Goal: Information Seeking & Learning: Learn about a topic

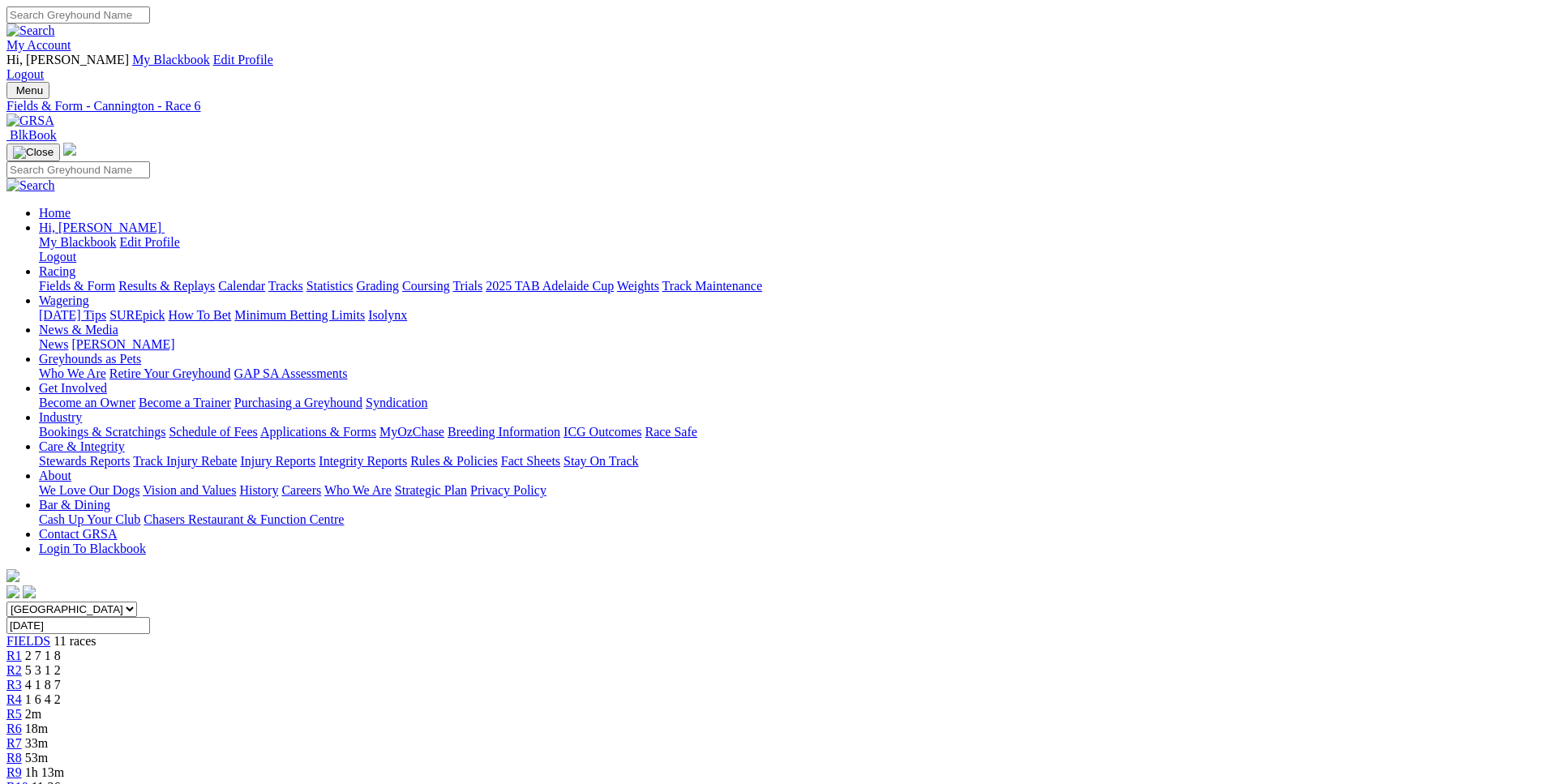
click at [115, 278] on link "Fields & Form" at bounding box center [76, 285] width 76 height 14
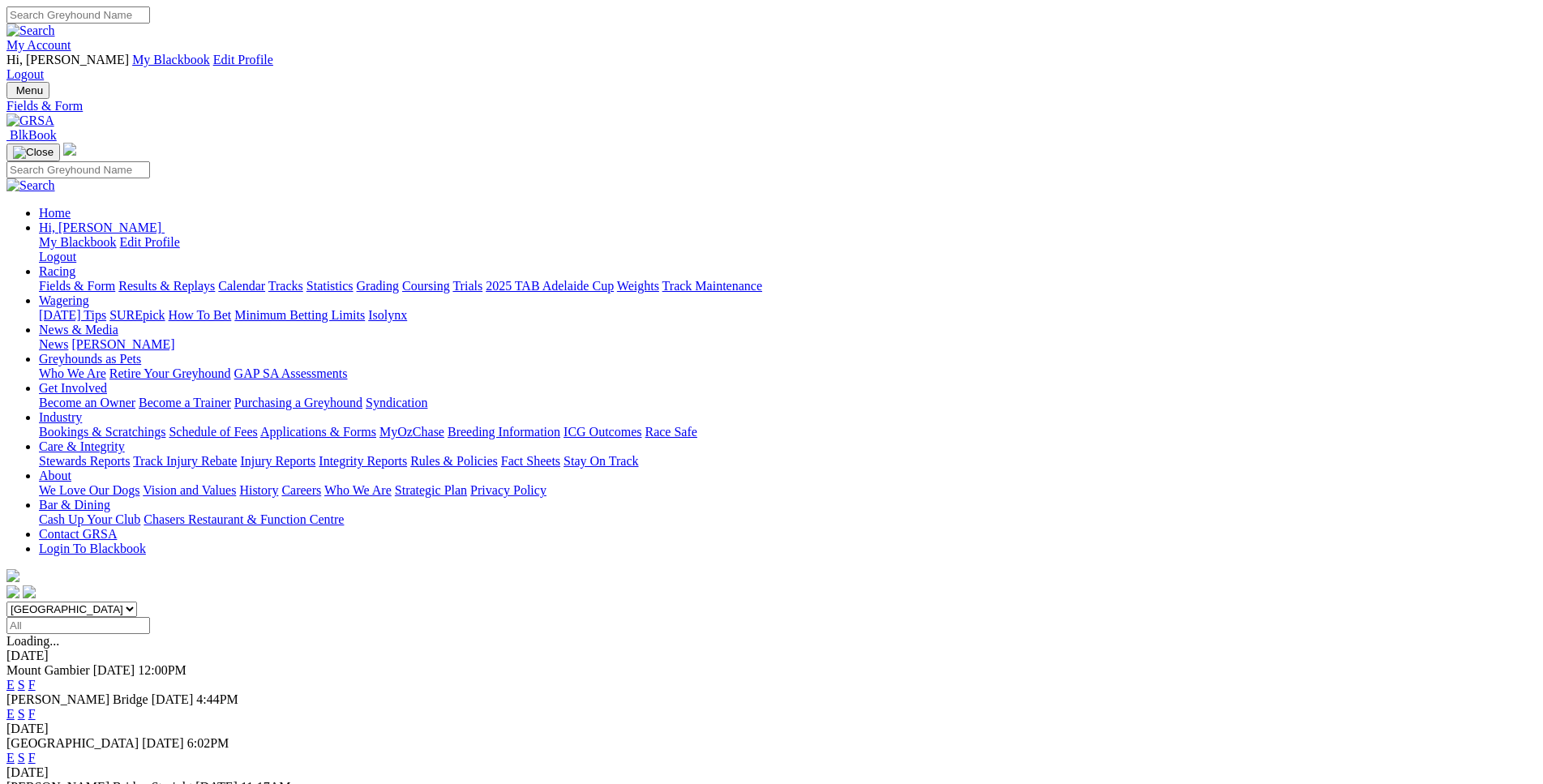
select select "WA"
click option "[GEOGRAPHIC_DATA]" at bounding box center [0, 0] width 0 height 0
click at [15, 678] on link "E" at bounding box center [11, 684] width 8 height 14
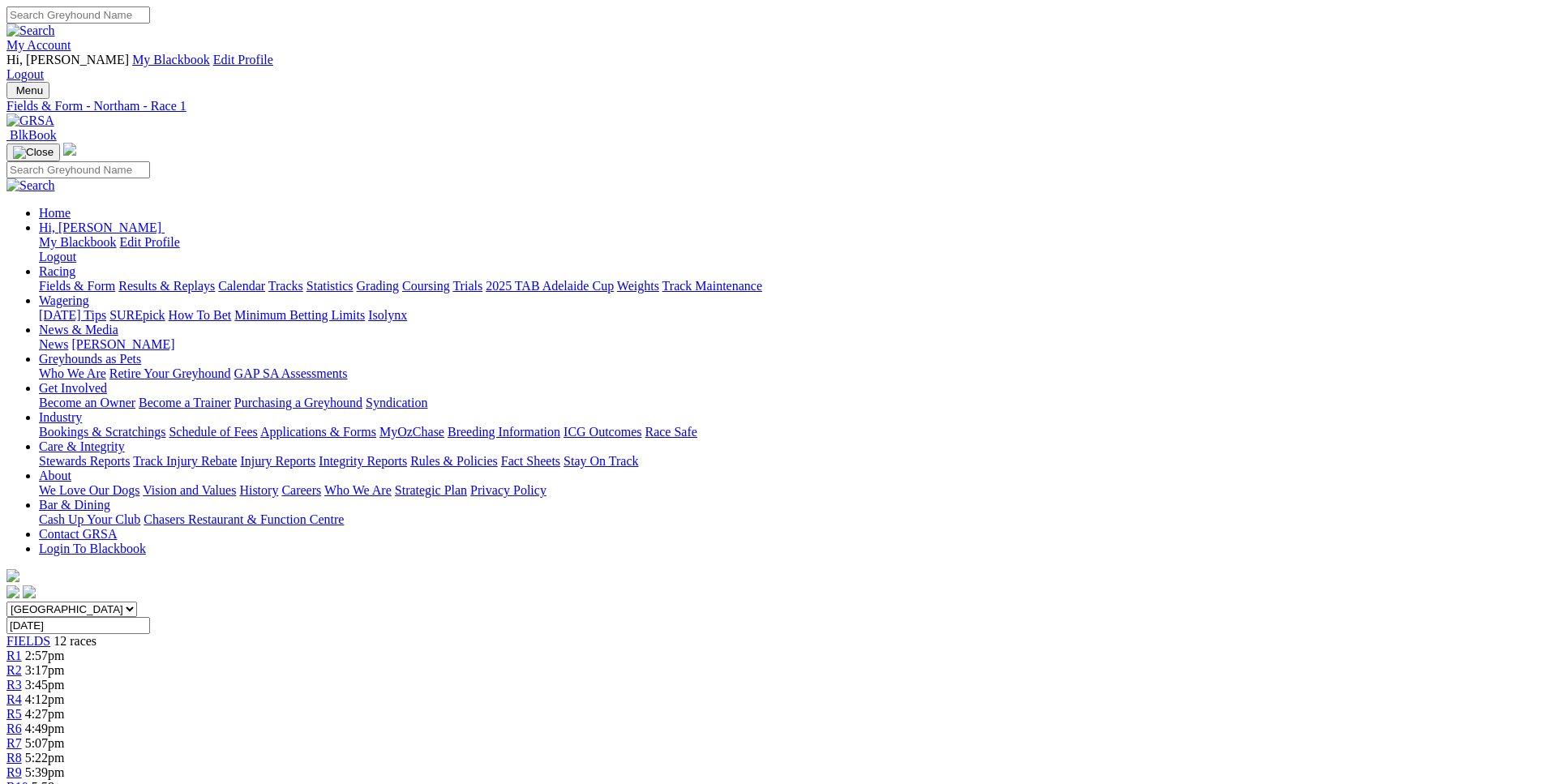
click at [22, 649] on link "R1" at bounding box center [15, 655] width 15 height 14
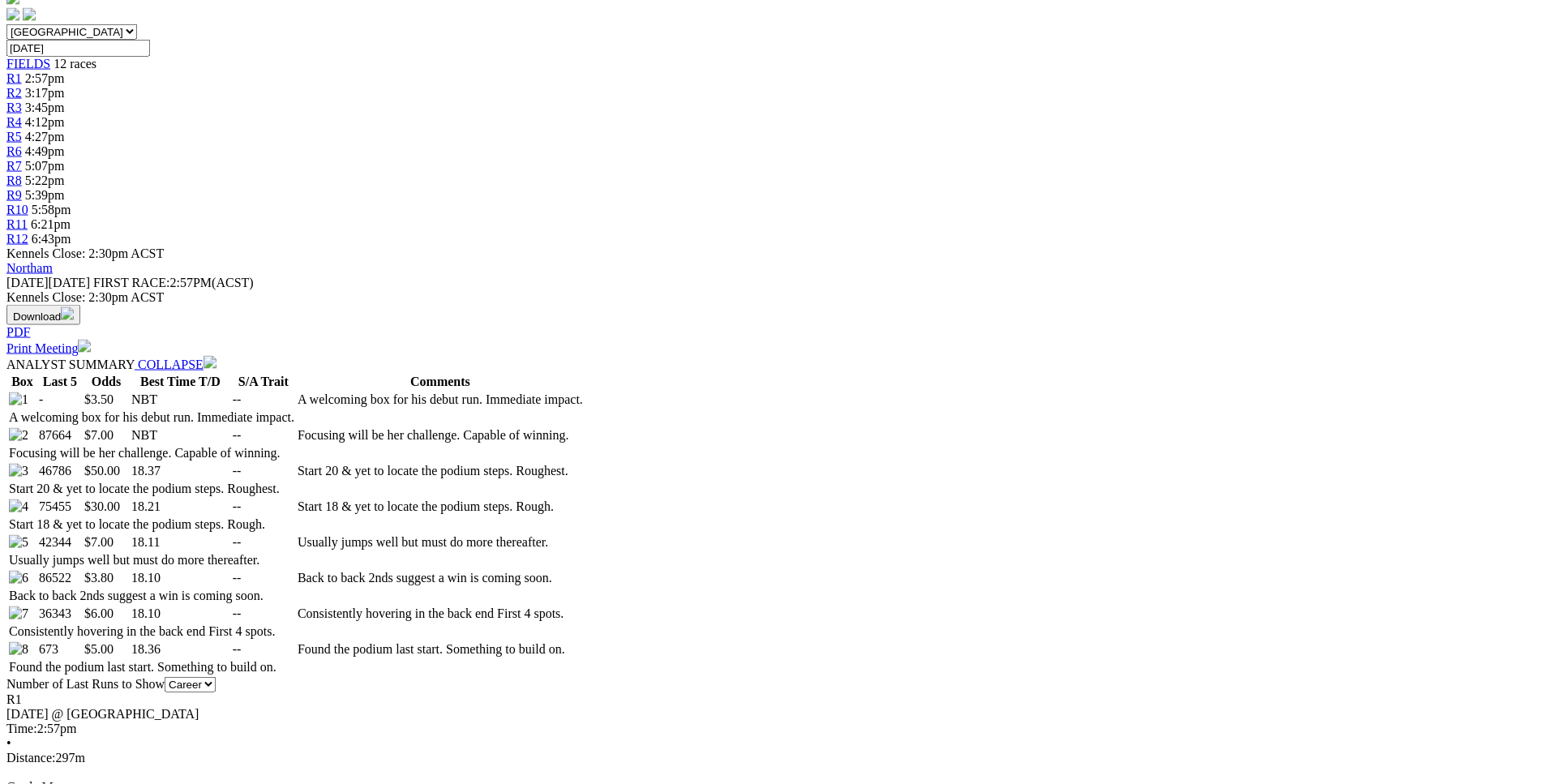
scroll to position [578, 0]
drag, startPoint x: 226, startPoint y: 323, endPoint x: 400, endPoint y: 381, distance: 183.4
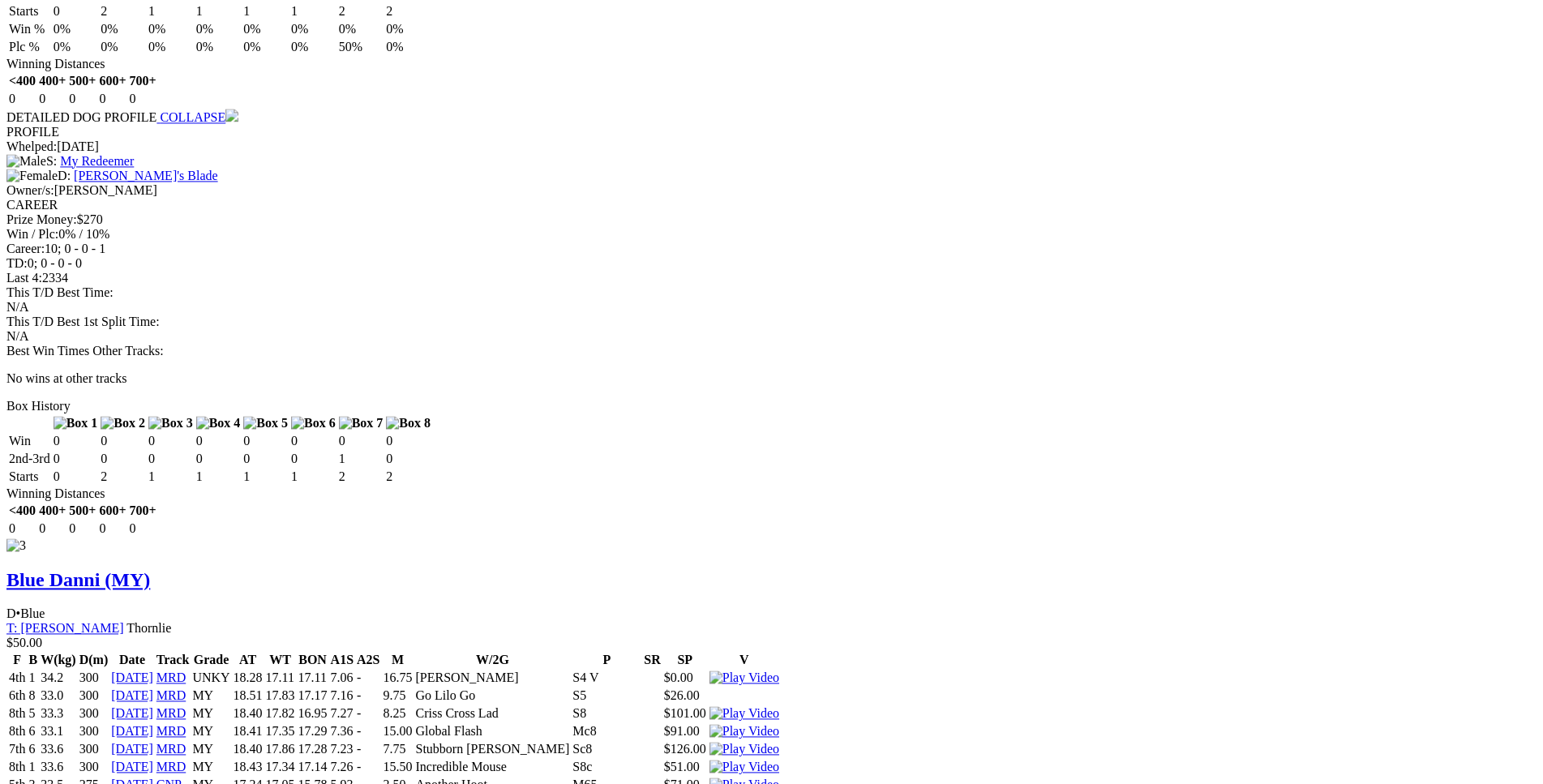
scroll to position [2893, 0]
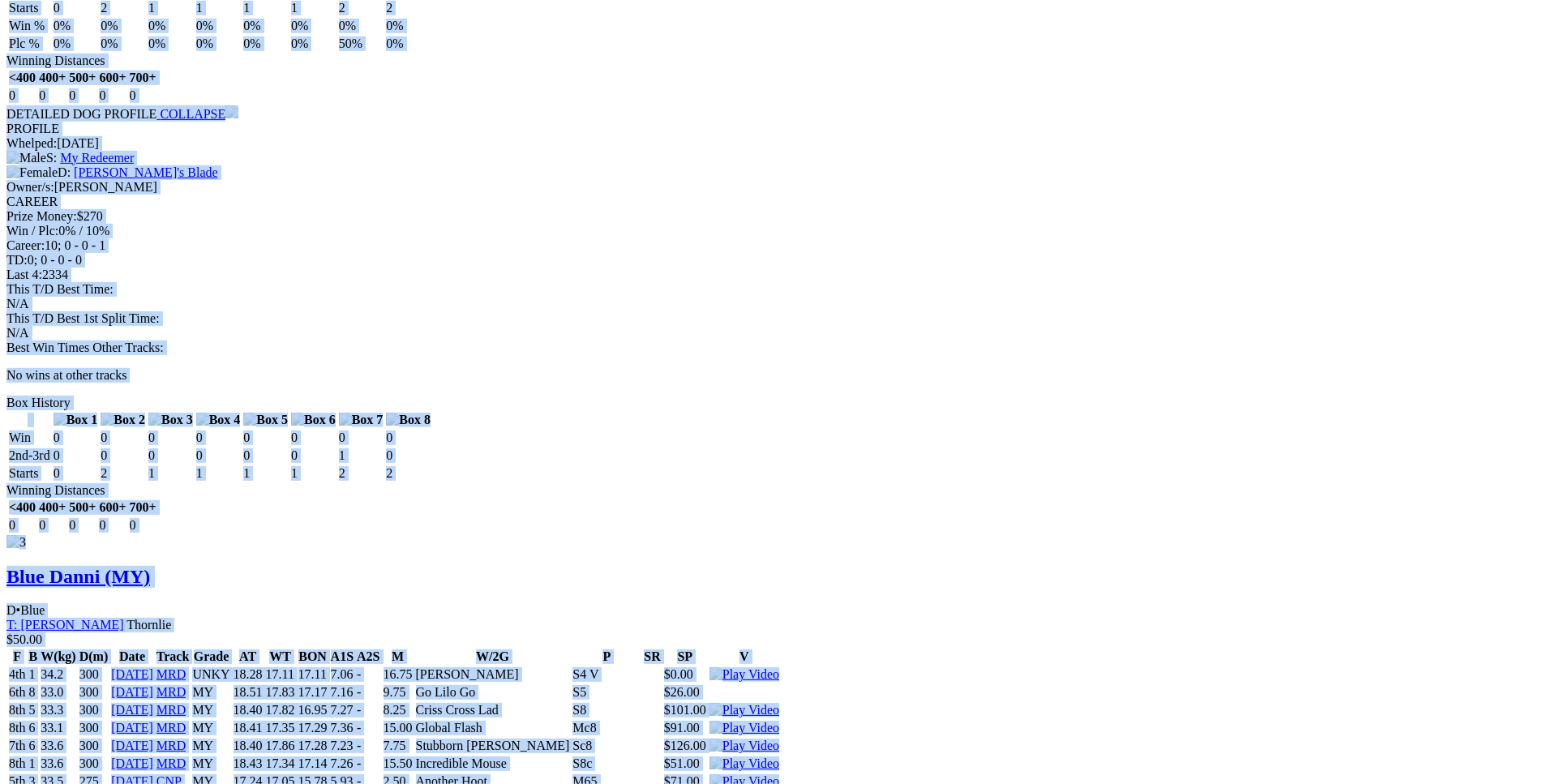
drag, startPoint x: 232, startPoint y: 329, endPoint x: 1285, endPoint y: 306, distance: 1053.3
copy div "Junk Yard Dozer (MY) D • Blue T: James Jeffries Nambeelup $3.50 F B W(kg) D(m) …"
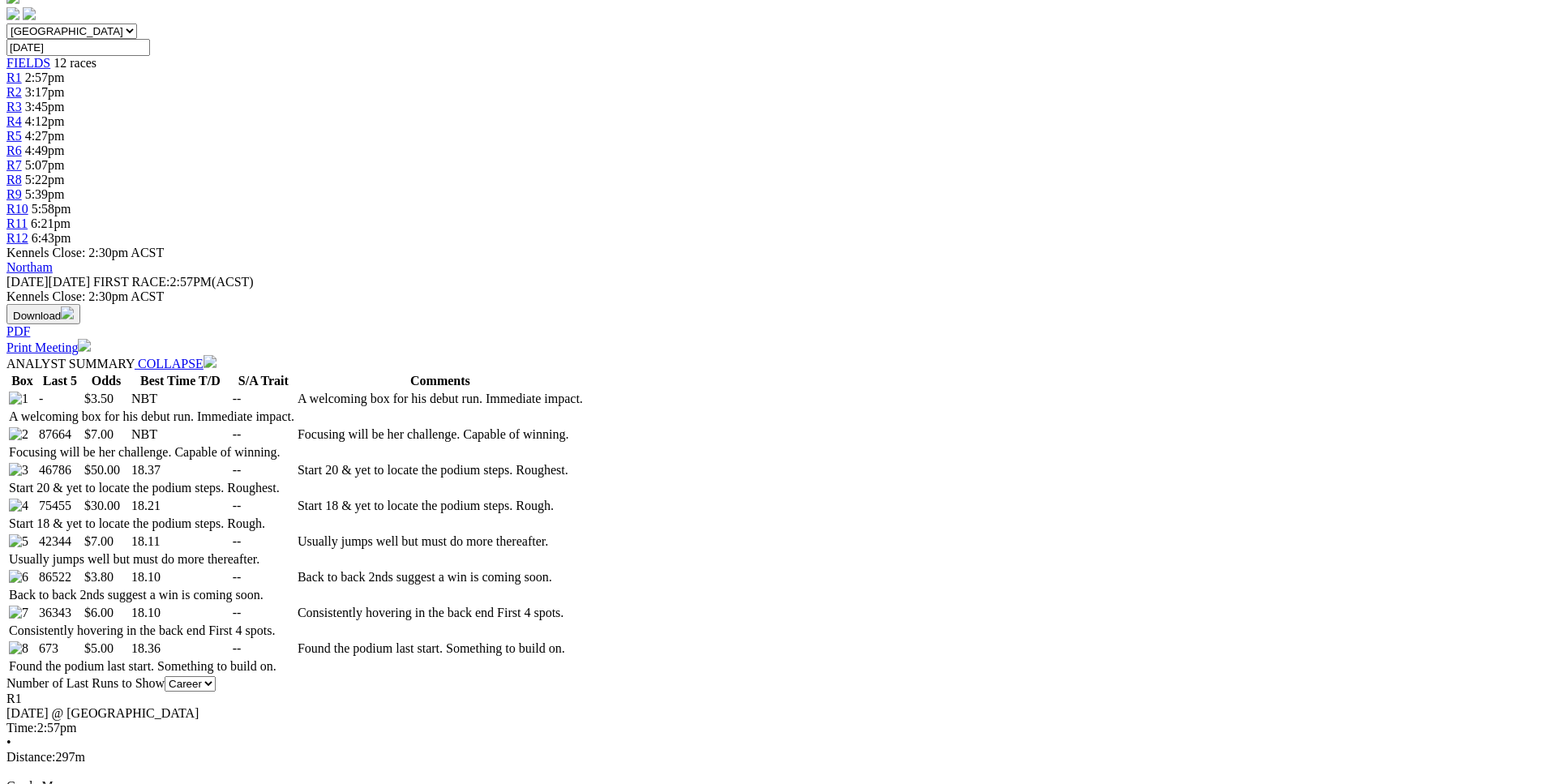
scroll to position [164, 0]
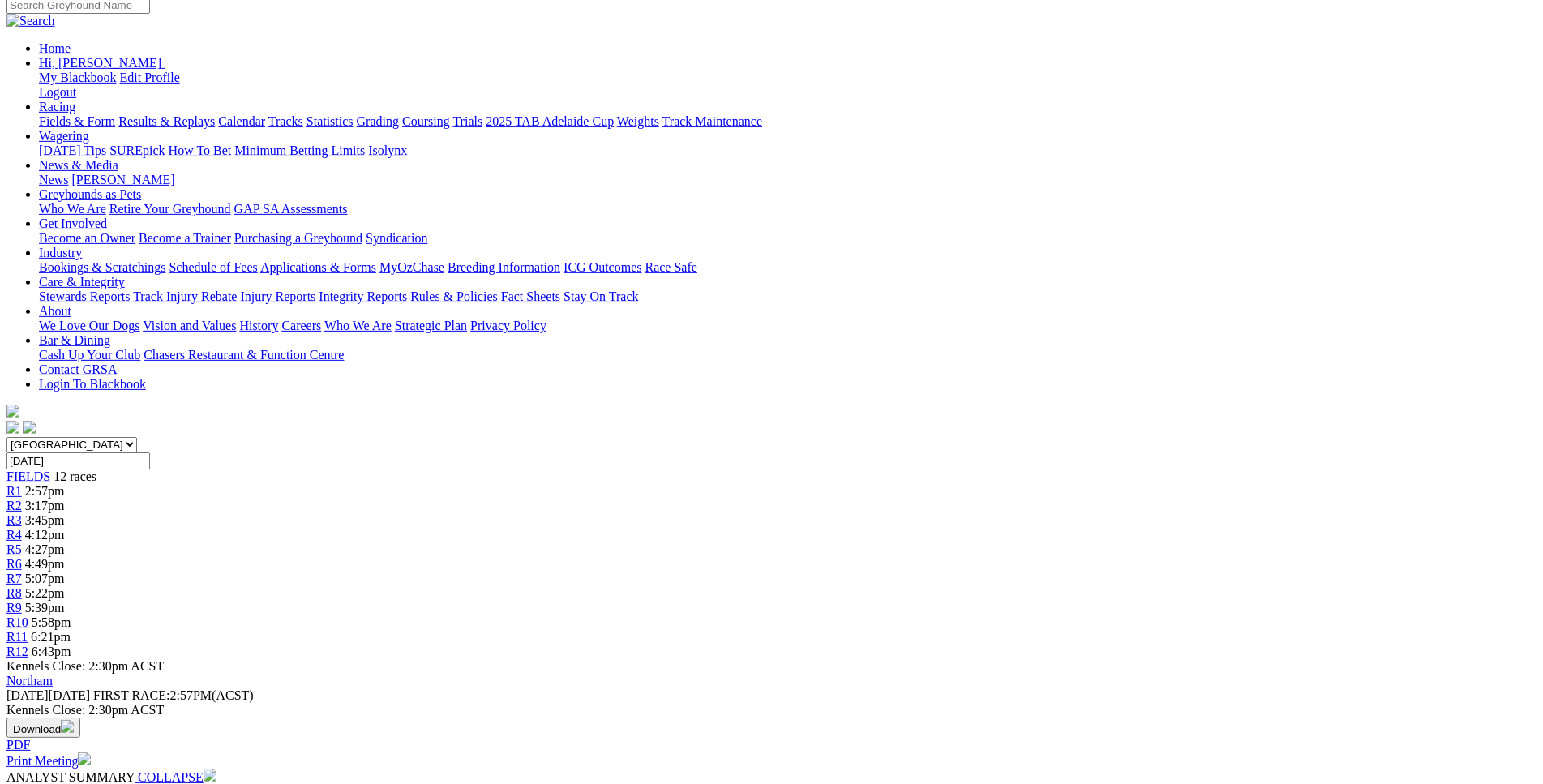
click at [65, 499] on span "3:17pm" at bounding box center [44, 506] width 40 height 14
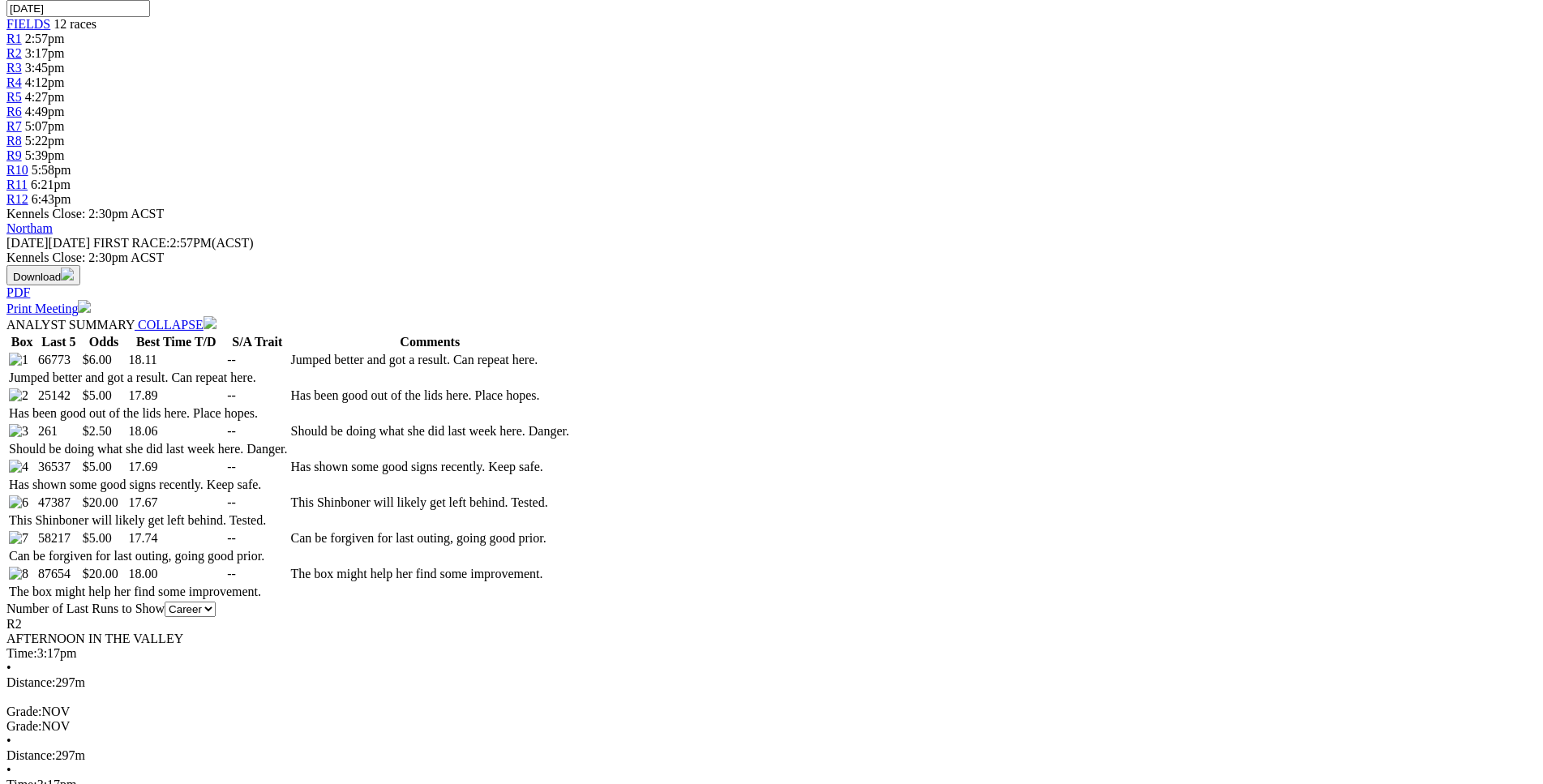
scroll to position [661, 0]
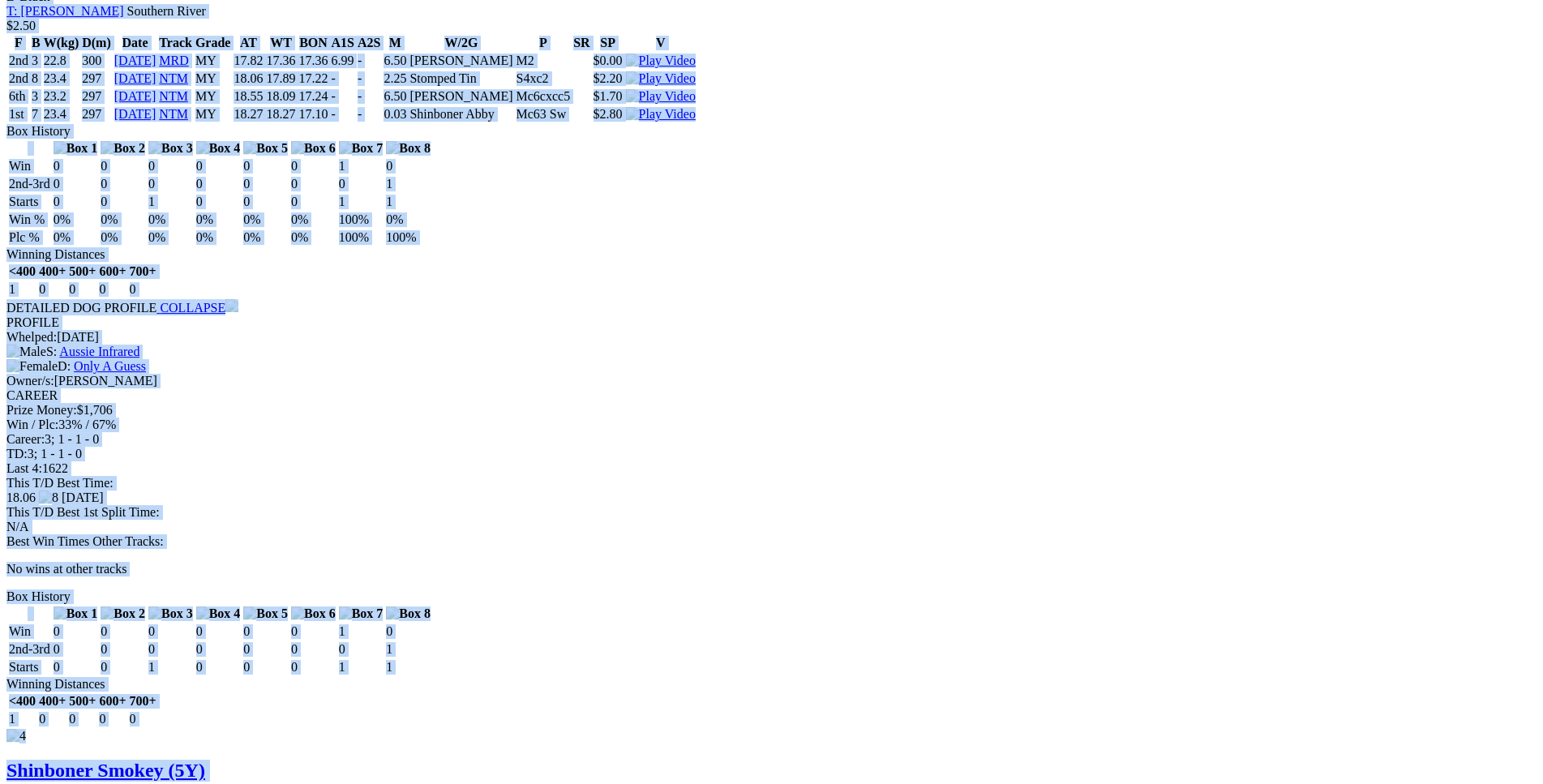
scroll to position [3804, 0]
drag, startPoint x: 238, startPoint y: 214, endPoint x: 1285, endPoint y: 250, distance: 1047.6
copy div "Summertime Max (5Y) D • Wh & Blk T: Dwayne Jovanovic Serpentine $6.00 F B W(kg)…"
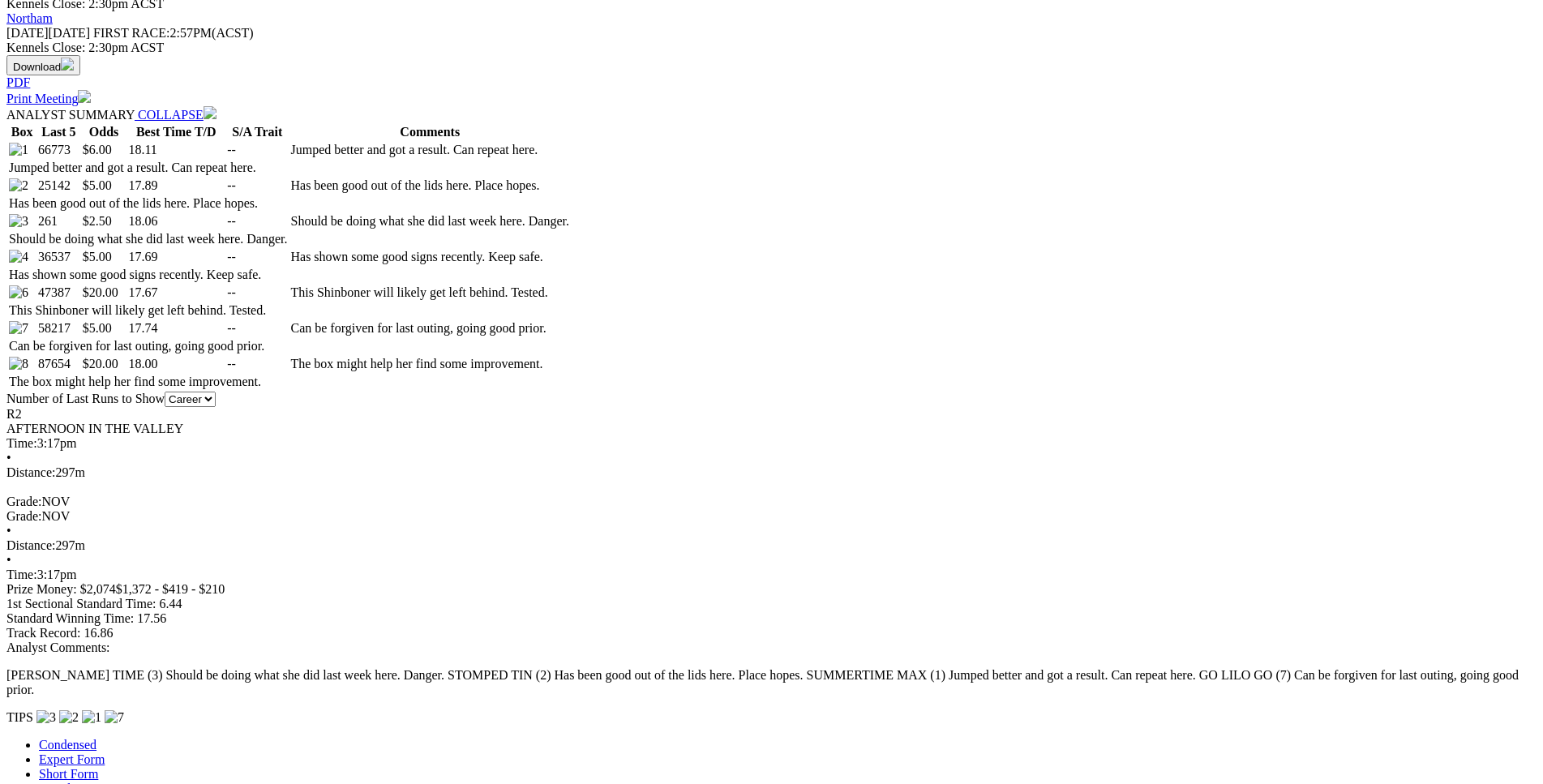
scroll to position [0, 0]
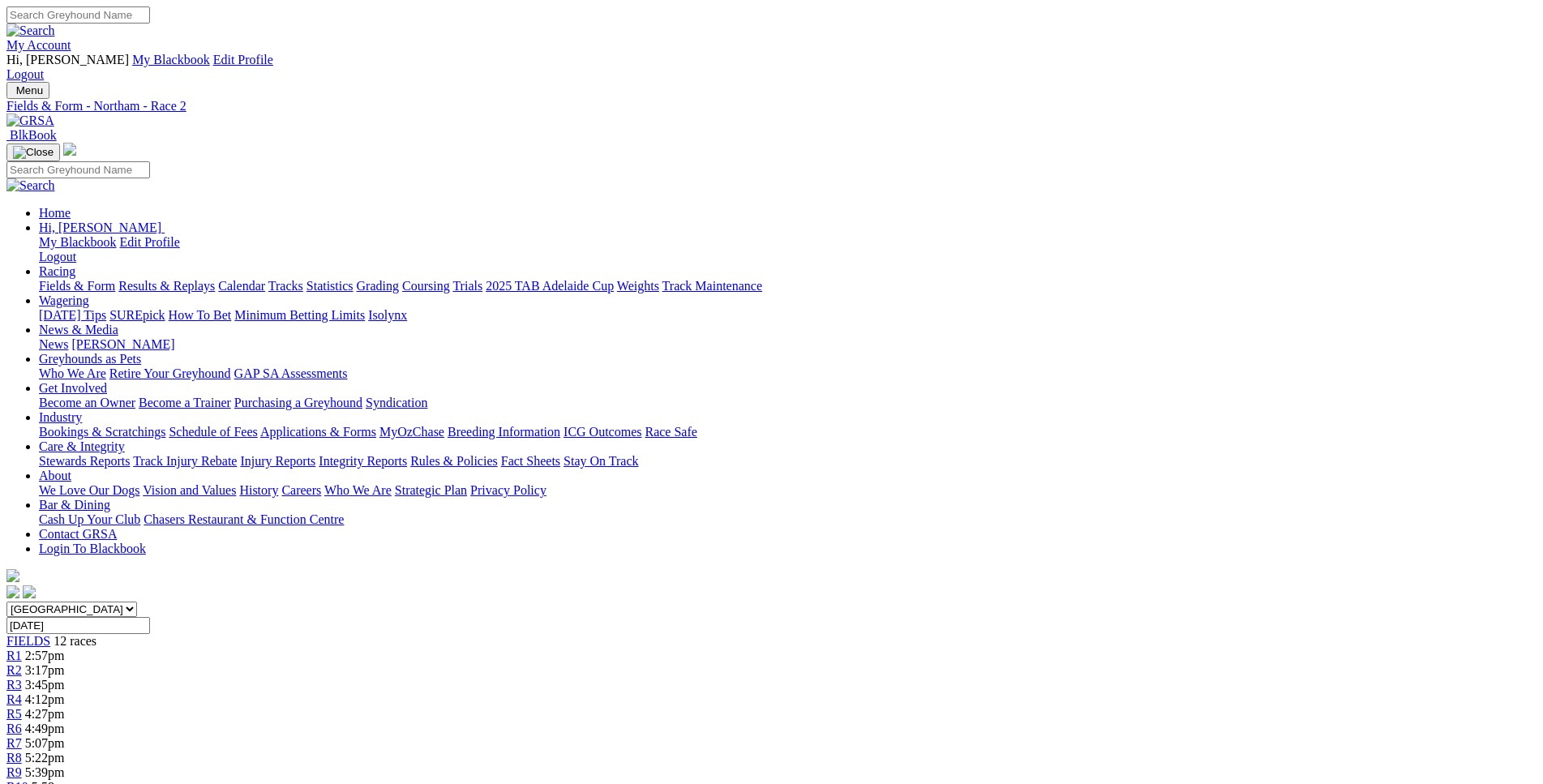
click at [22, 678] on span "R3" at bounding box center [15, 684] width 15 height 14
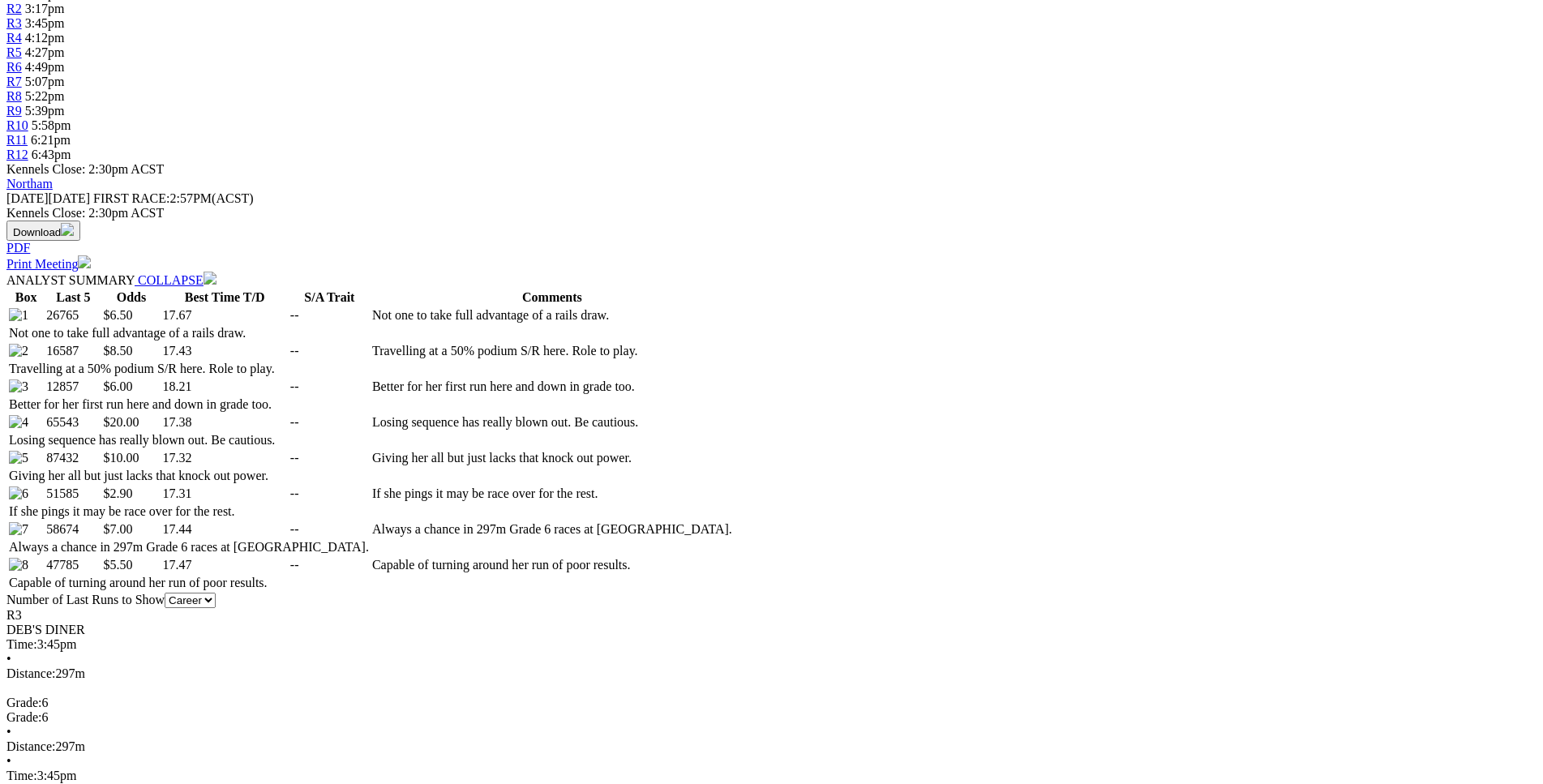
scroll to position [661, 0]
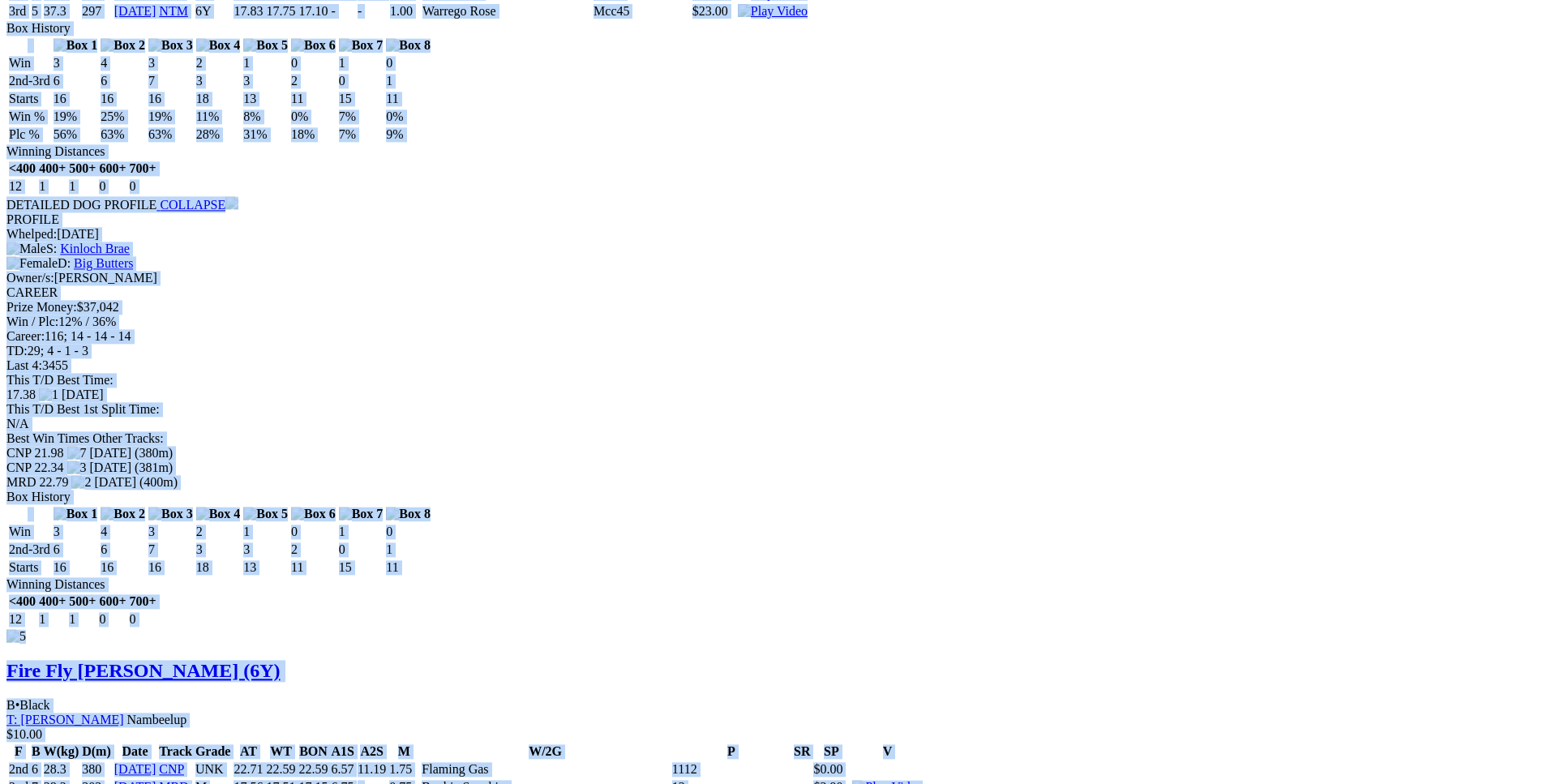
scroll to position [7773, 0]
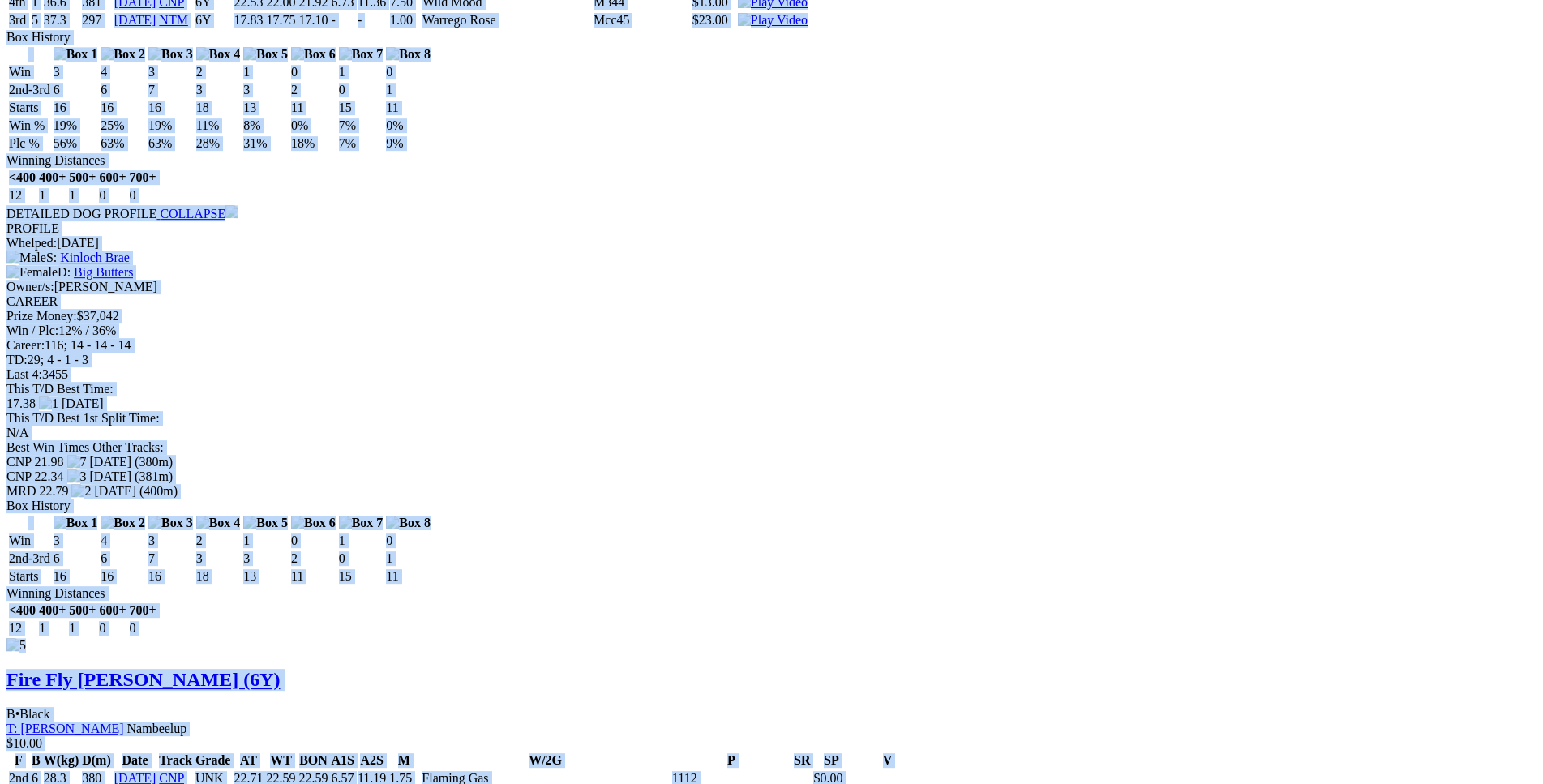
drag, startPoint x: 233, startPoint y: 241, endPoint x: 1298, endPoint y: 509, distance: 1098.2
copy div "Freespool (6Y) B • Black T: Tracey Hine Wundowie $6.50 F B W(kg) D(m) Date Trac…"
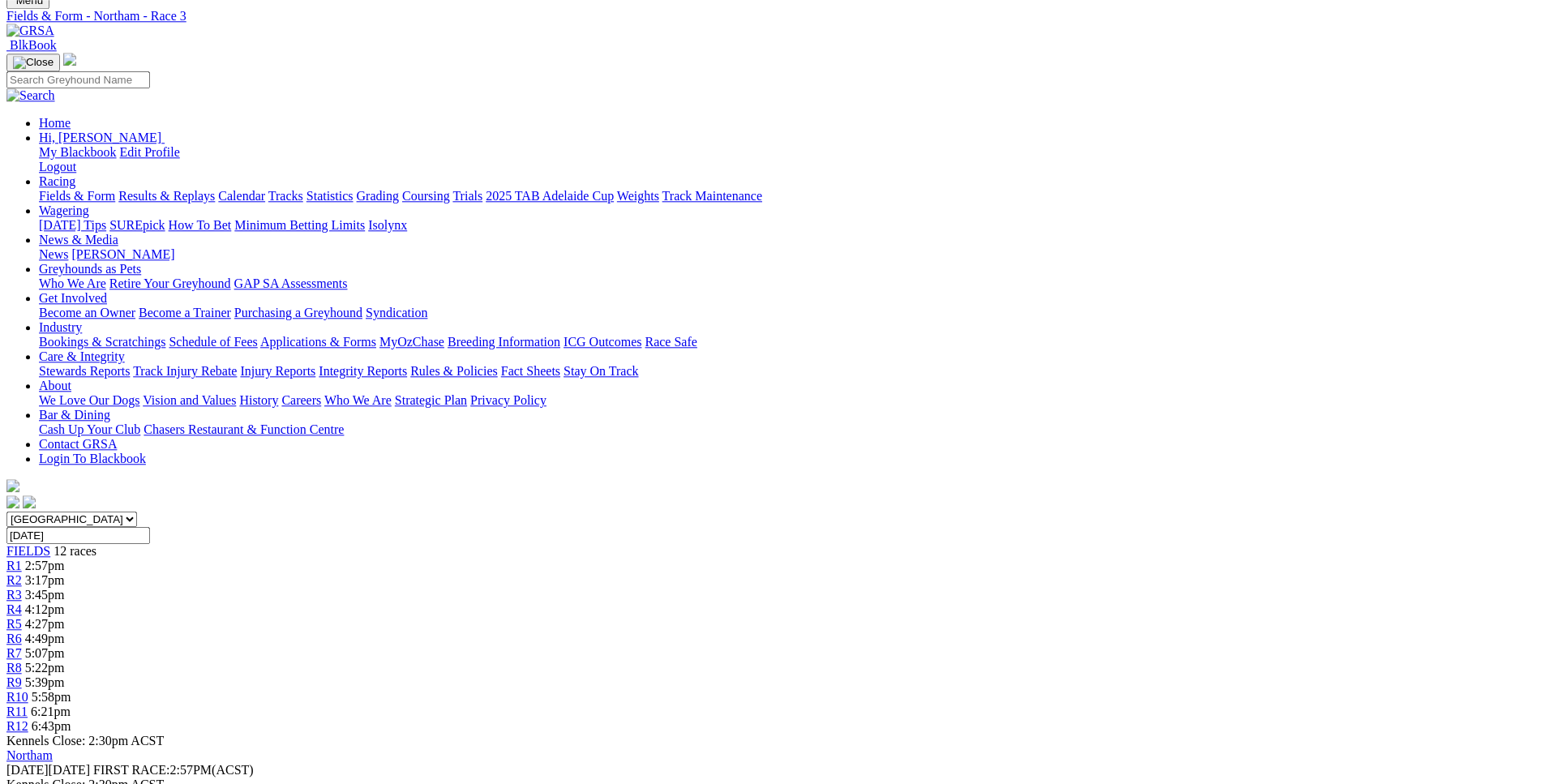
scroll to position [0, 0]
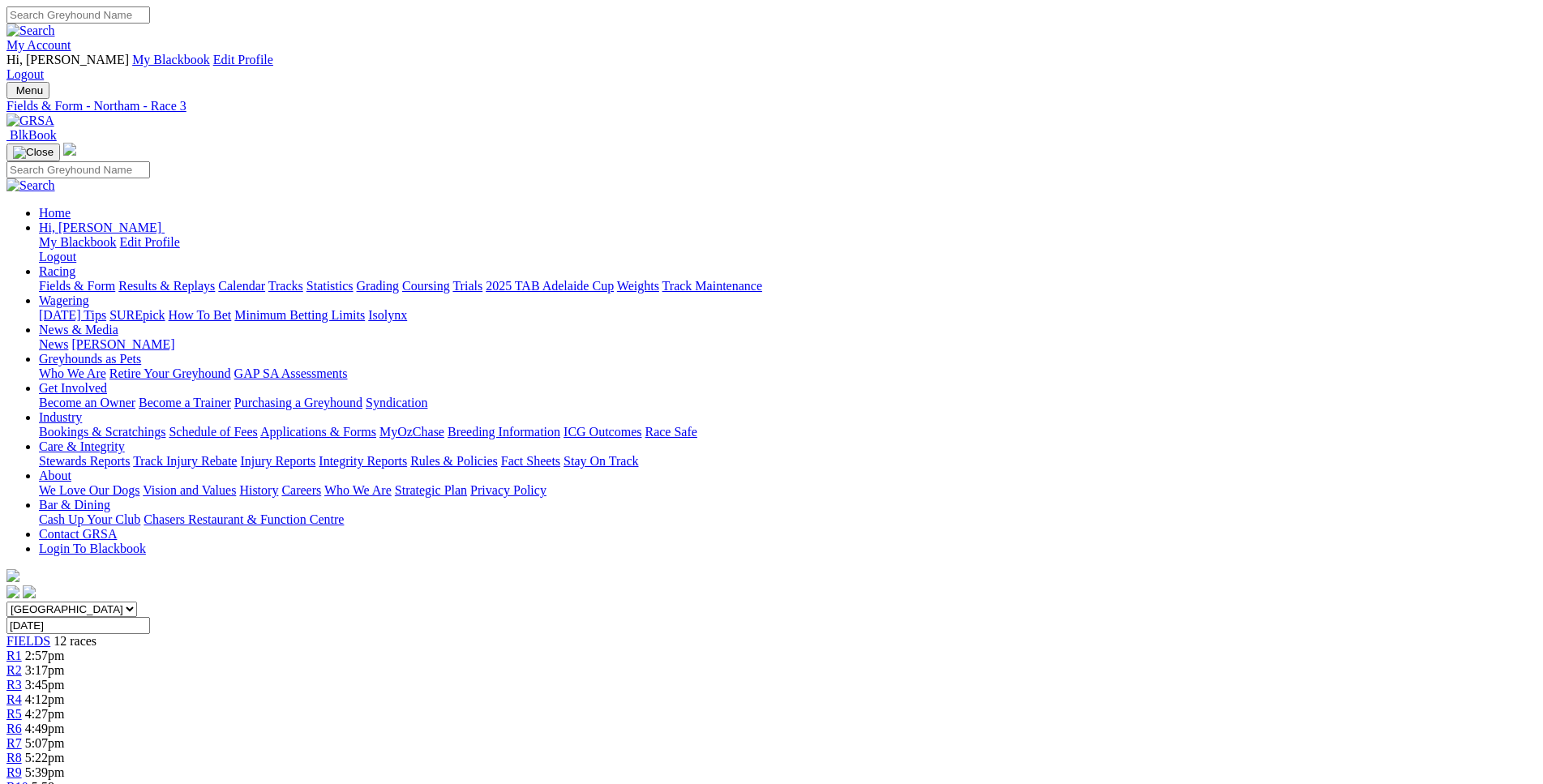
click at [22, 692] on link "R4" at bounding box center [15, 699] width 15 height 14
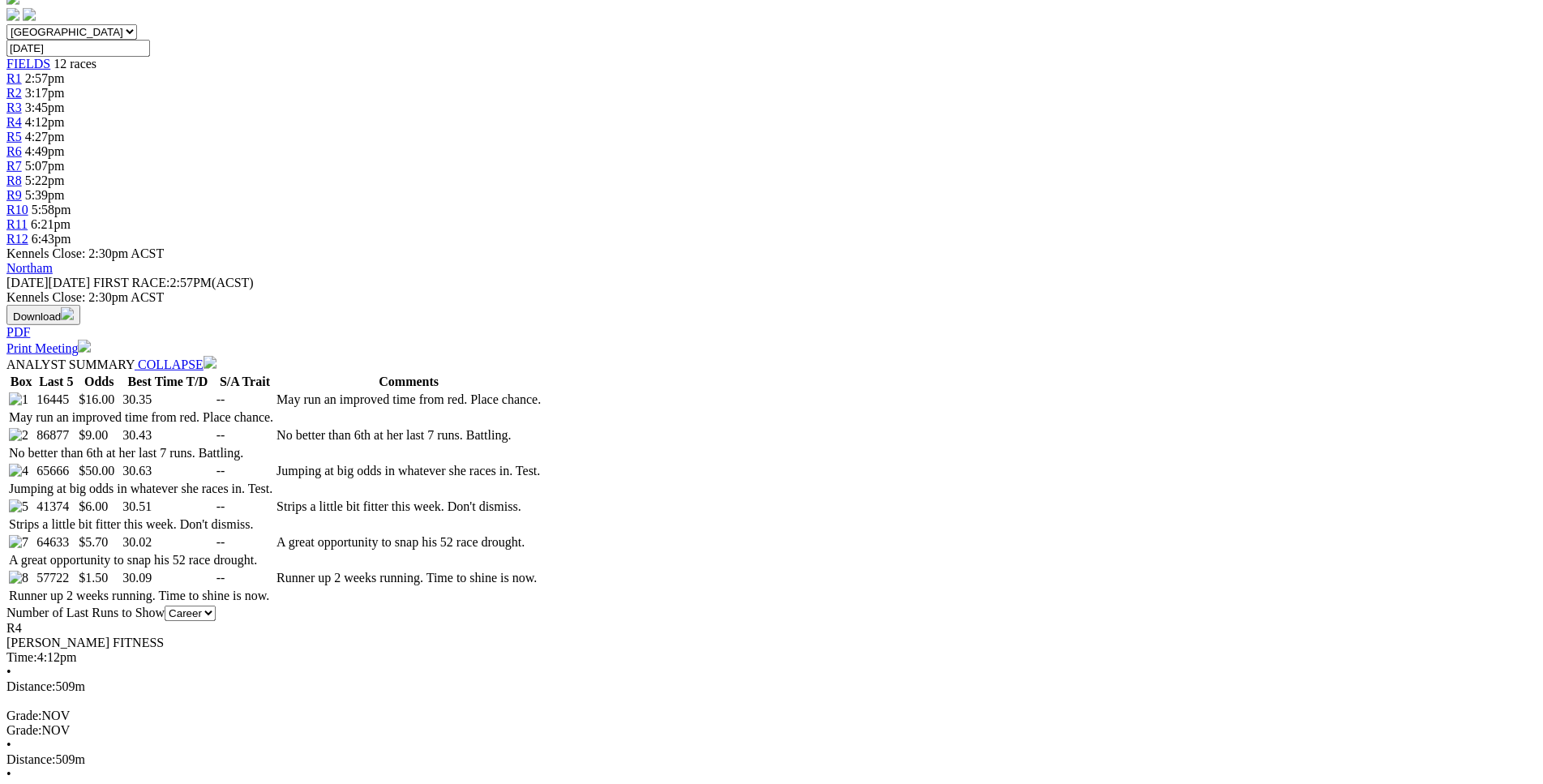
scroll to position [579, 0]
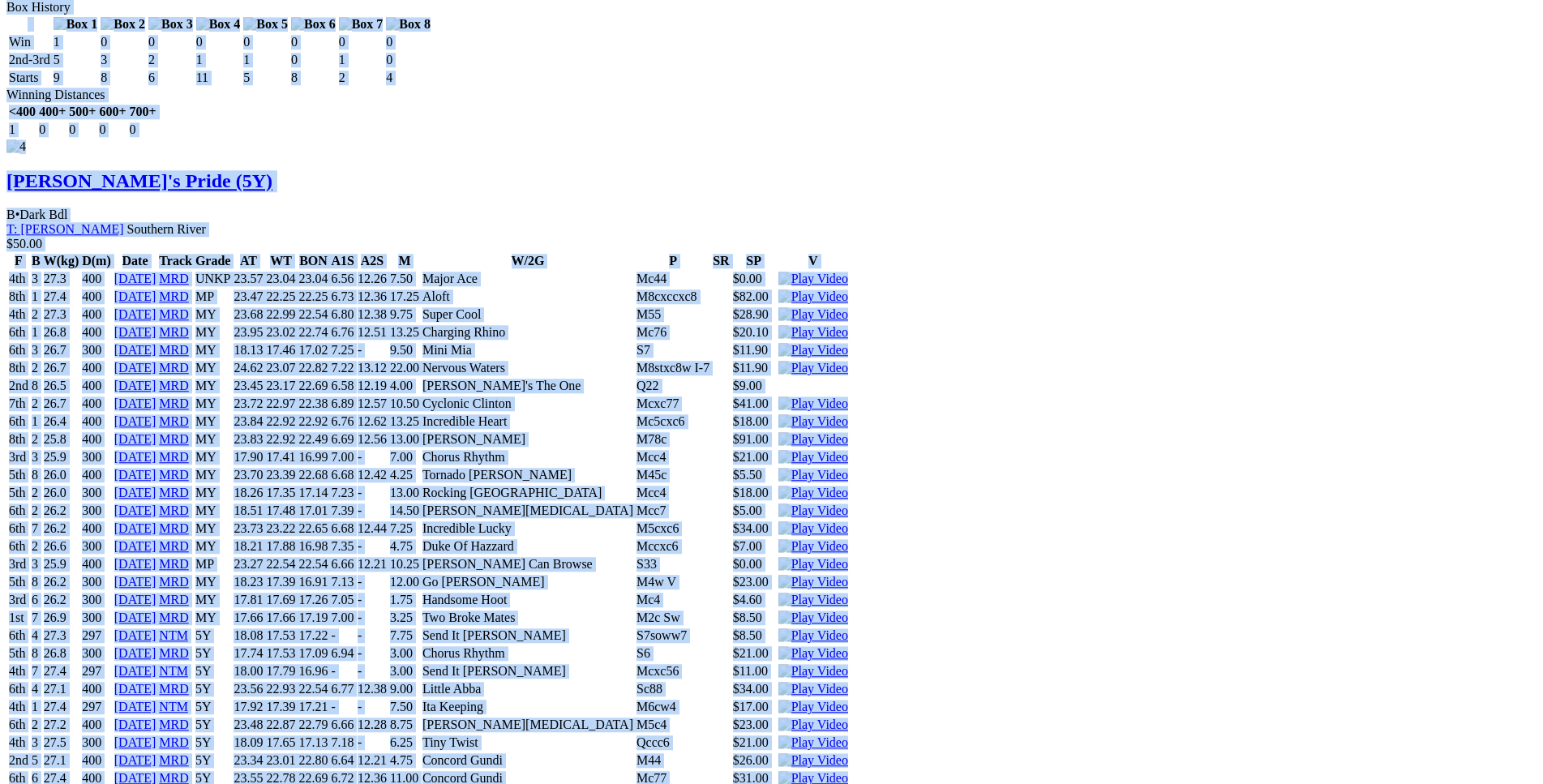
scroll to position [4299, 0]
drag, startPoint x: 234, startPoint y: 264, endPoint x: 1288, endPoint y: 475, distance: 1074.9
copy div "[PERSON_NAME] (5Y) B • Dark Bdl T: [PERSON_NAME] $16.00 F B W(kg) D(m) Date Tra…"
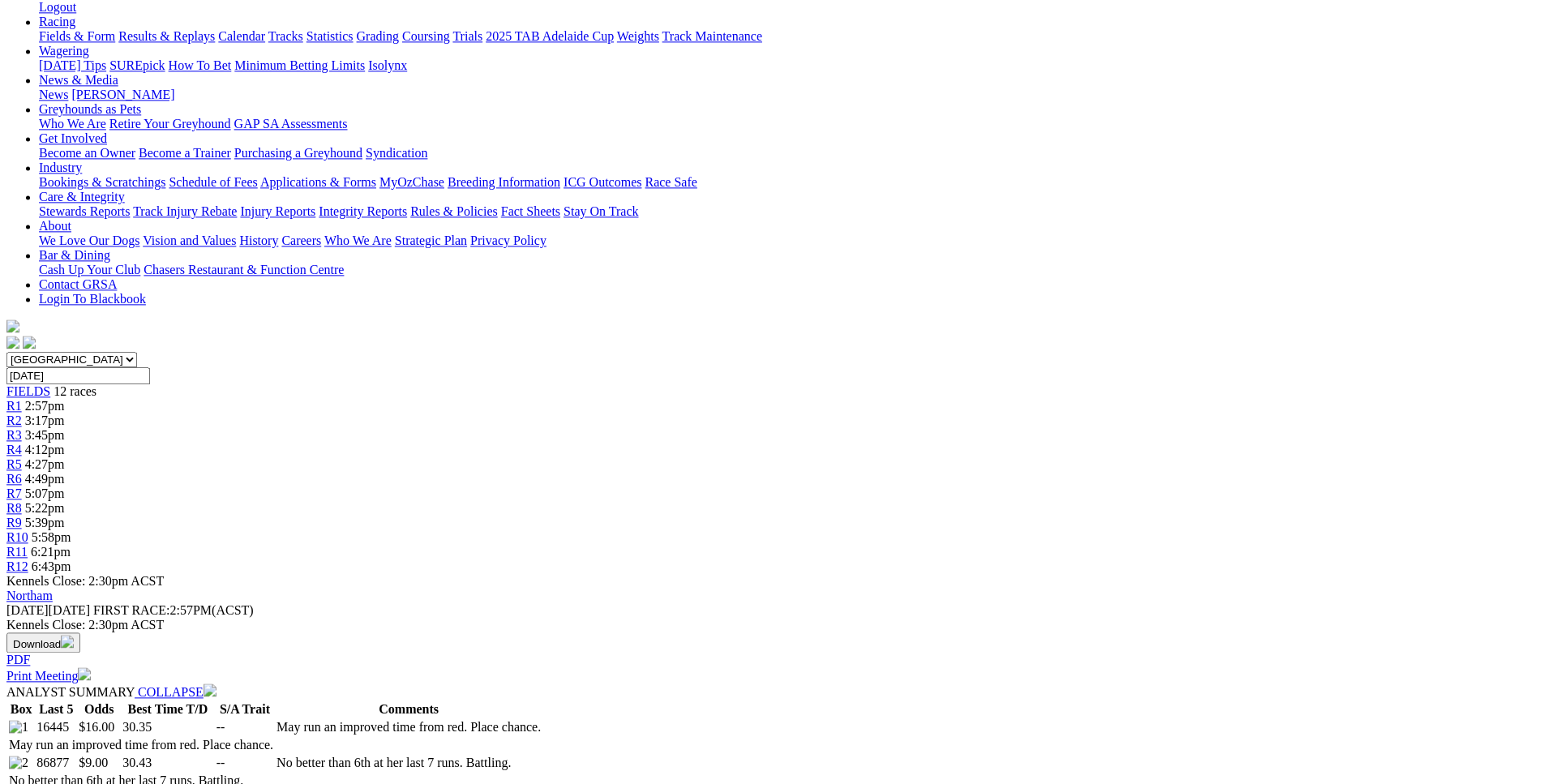
scroll to position [0, 0]
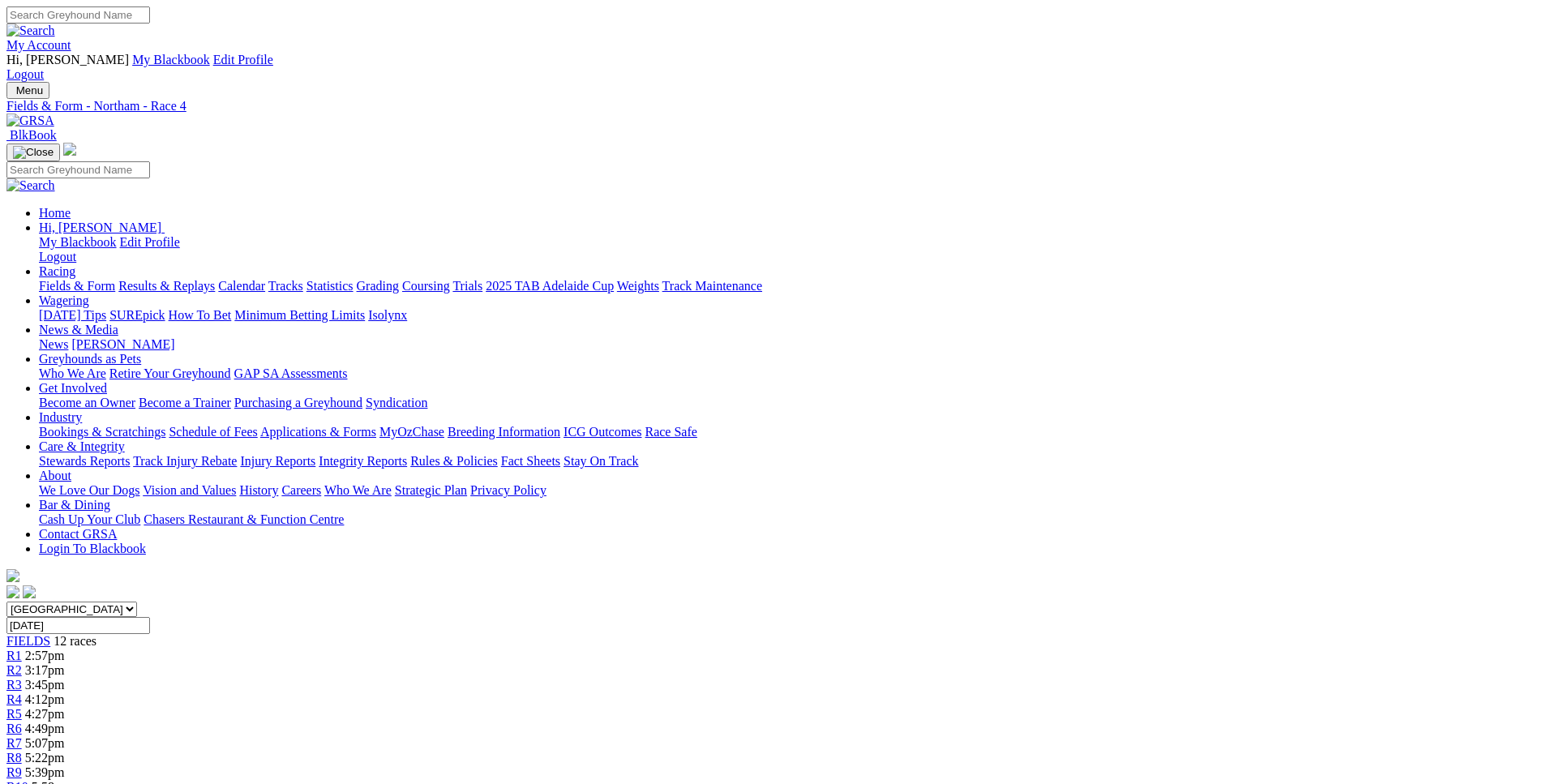
click at [708, 707] on div "R5 4:27pm" at bounding box center [772, 713] width 1529 height 15
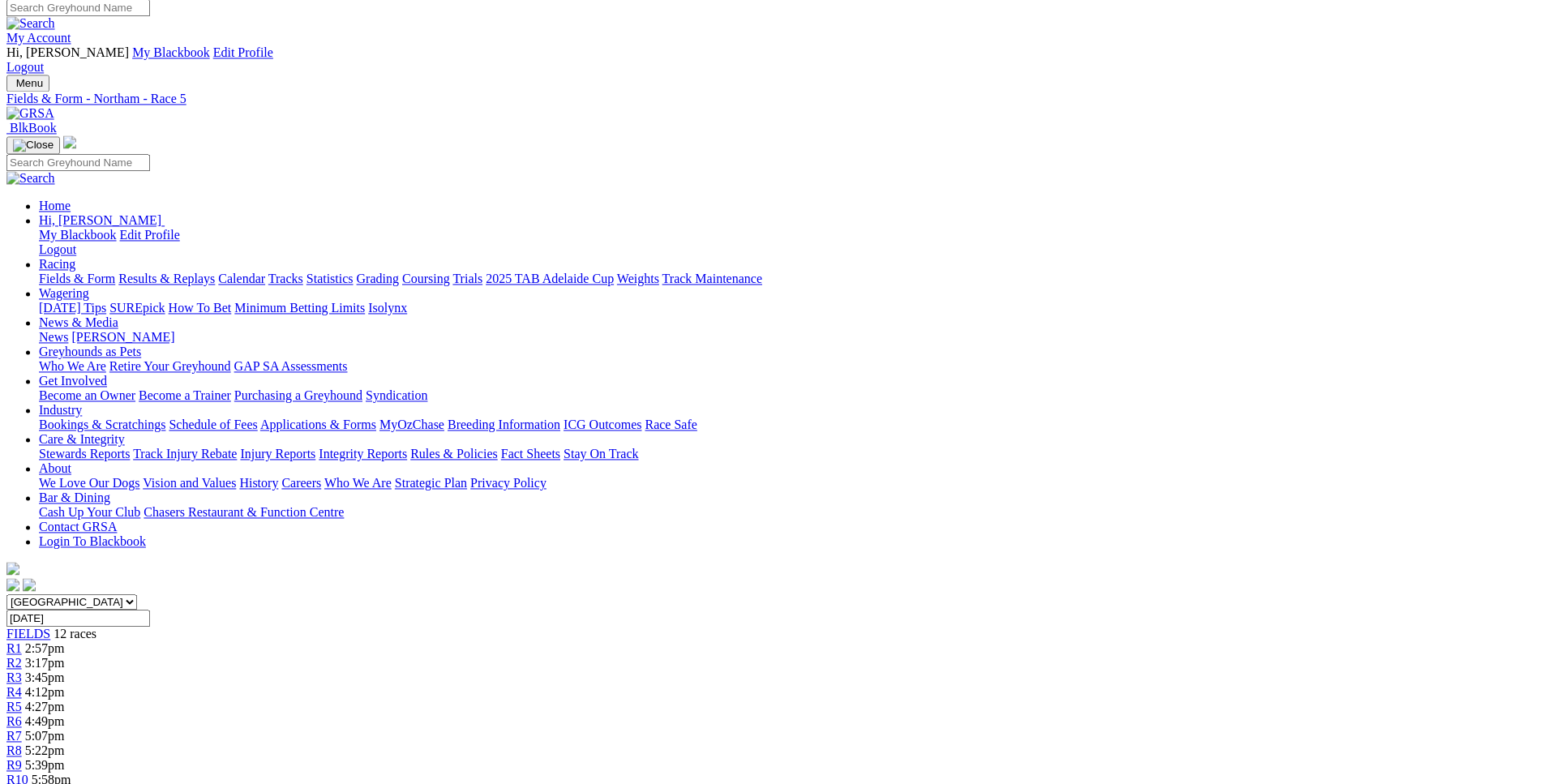
scroll to position [8, 0]
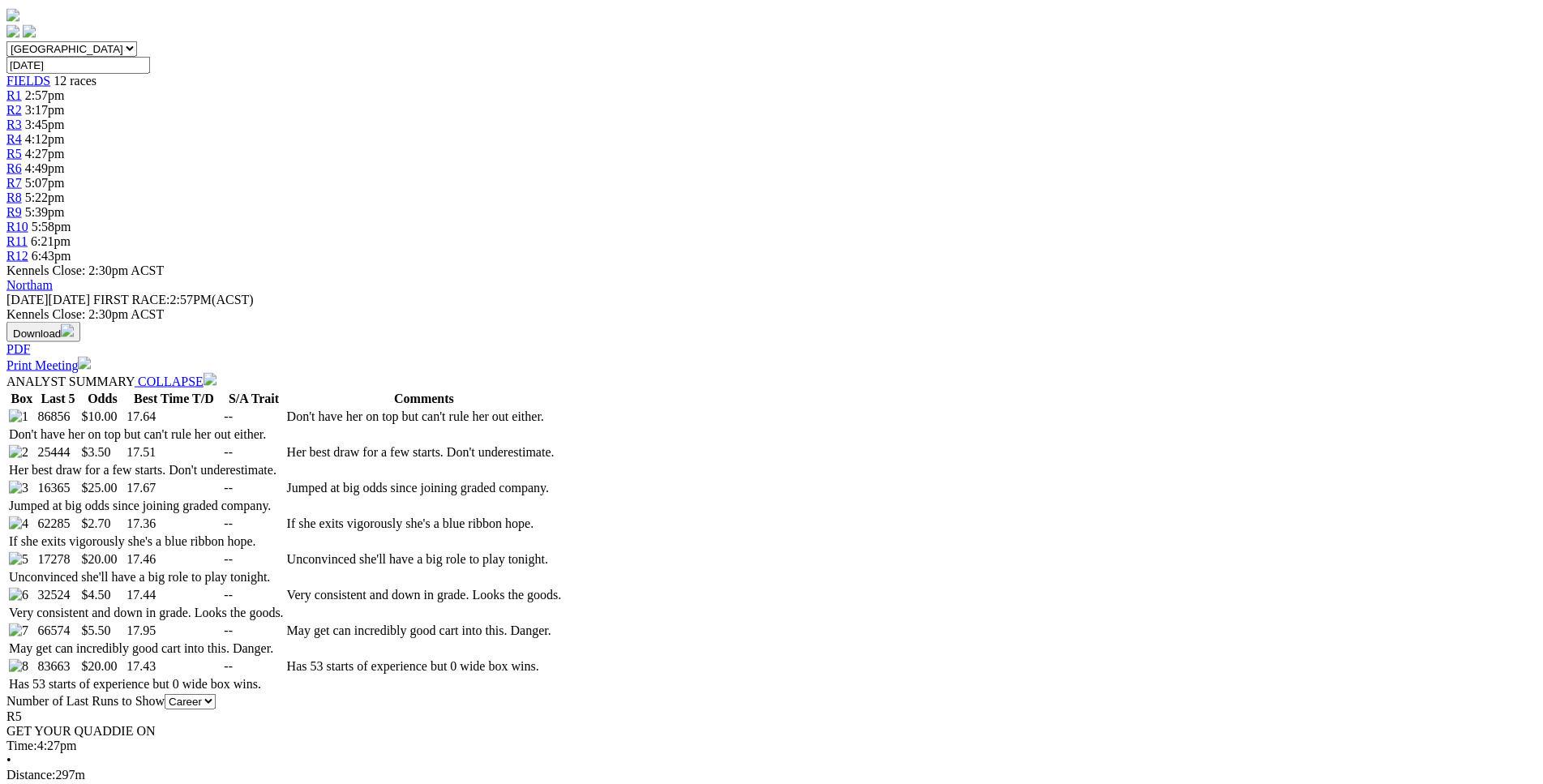
scroll to position [587, 0]
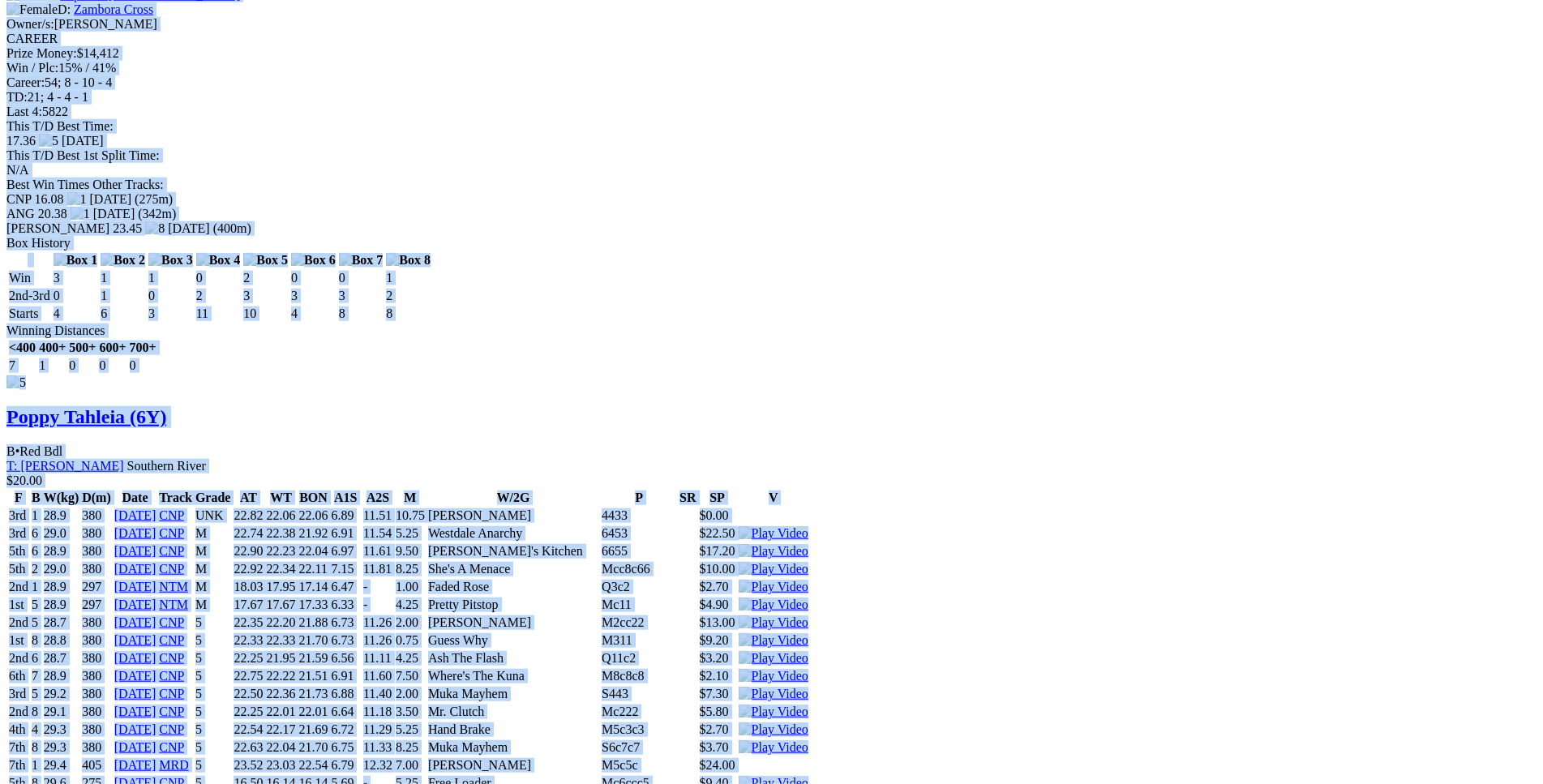
scroll to position [7035, 0]
drag, startPoint x: 237, startPoint y: 311, endPoint x: 1288, endPoint y: 635, distance: 1099.8
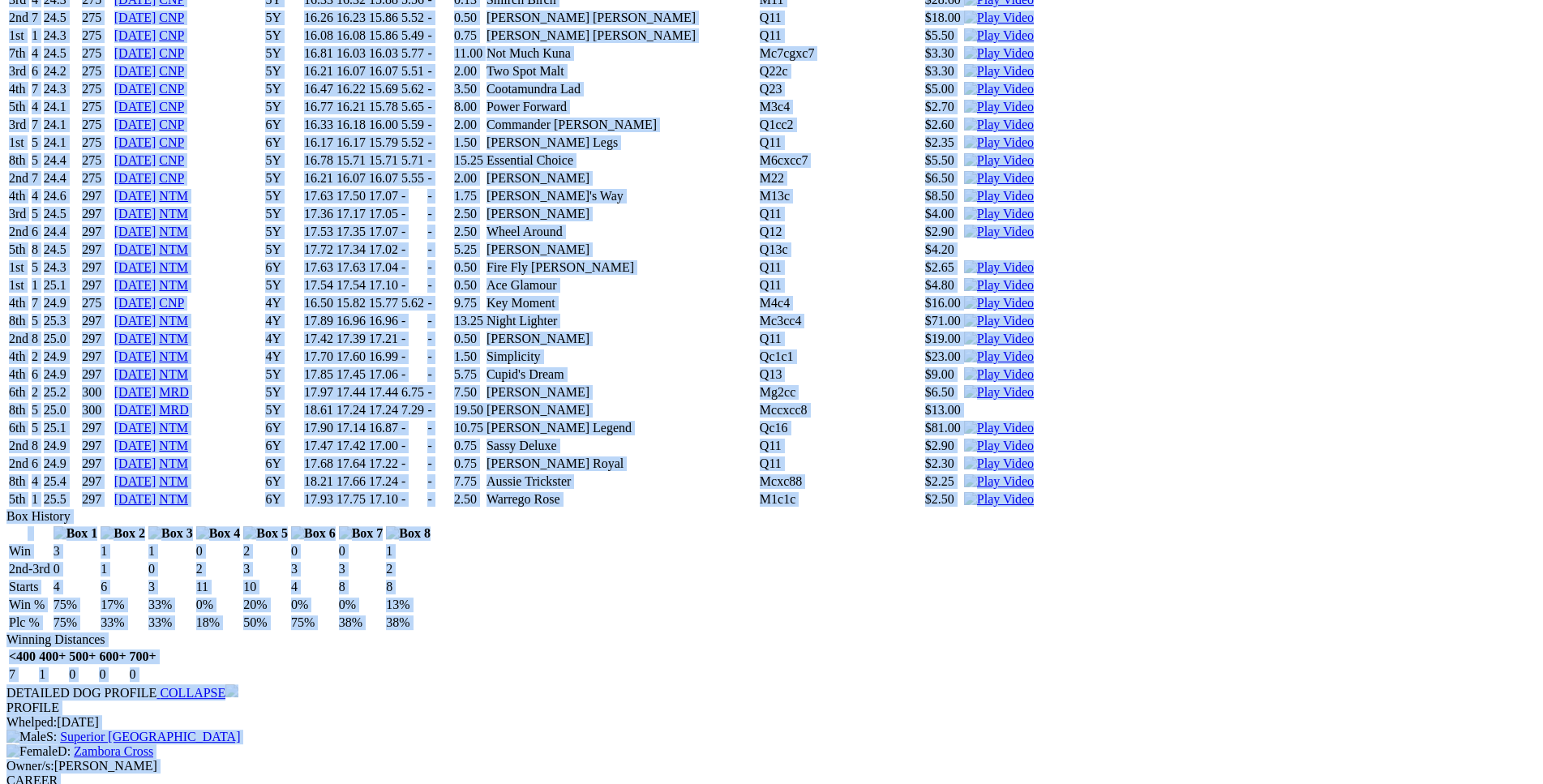
scroll to position [6291, 0]
copy div "West On Panda (6Y) B • Wh & Blk T: Kellie Buckwell Warnbro $10.00 F B W(kg) D(m…"
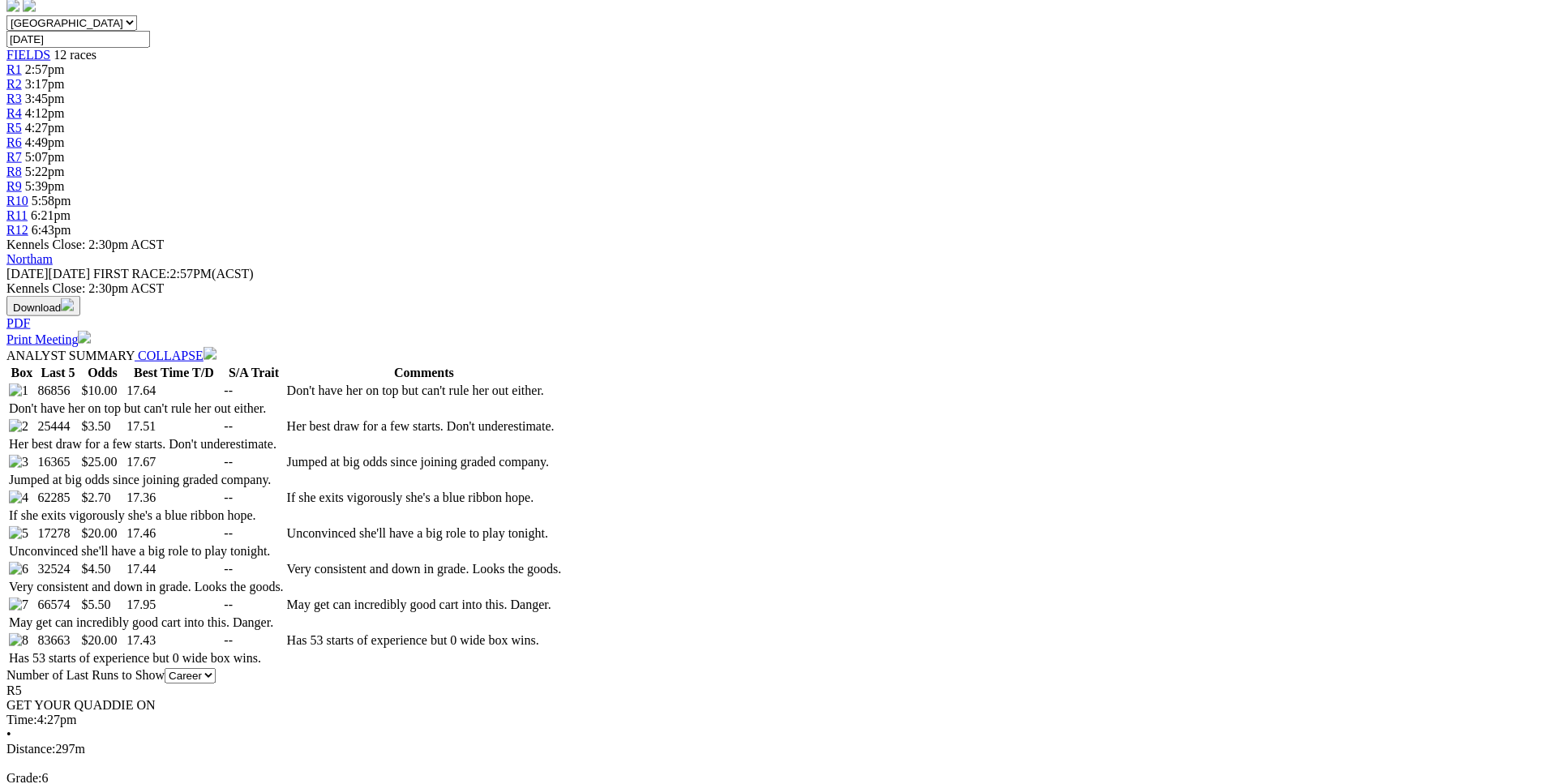
scroll to position [0, 0]
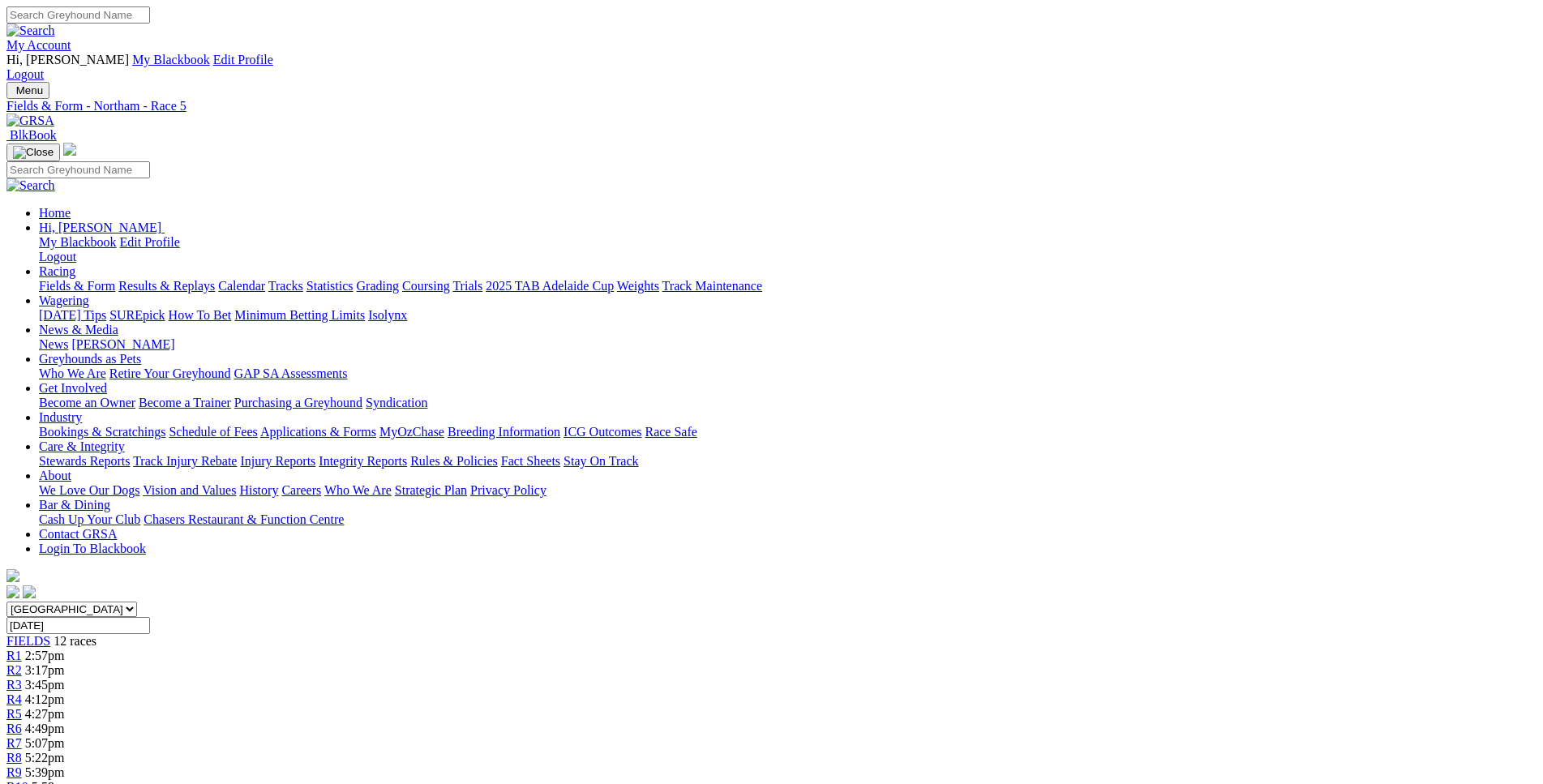
click at [22, 721] on span "R6" at bounding box center [15, 728] width 15 height 14
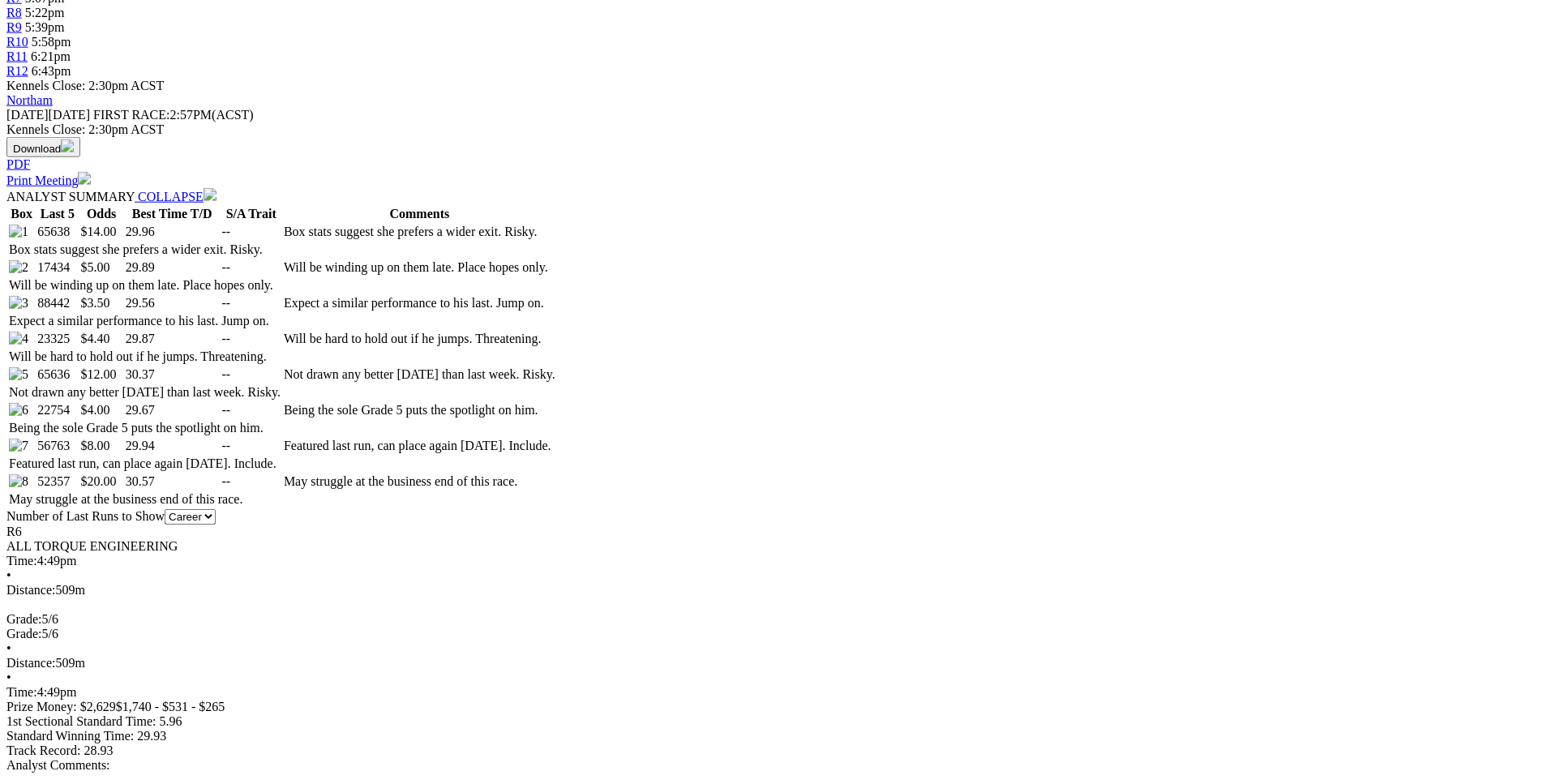
scroll to position [744, 0]
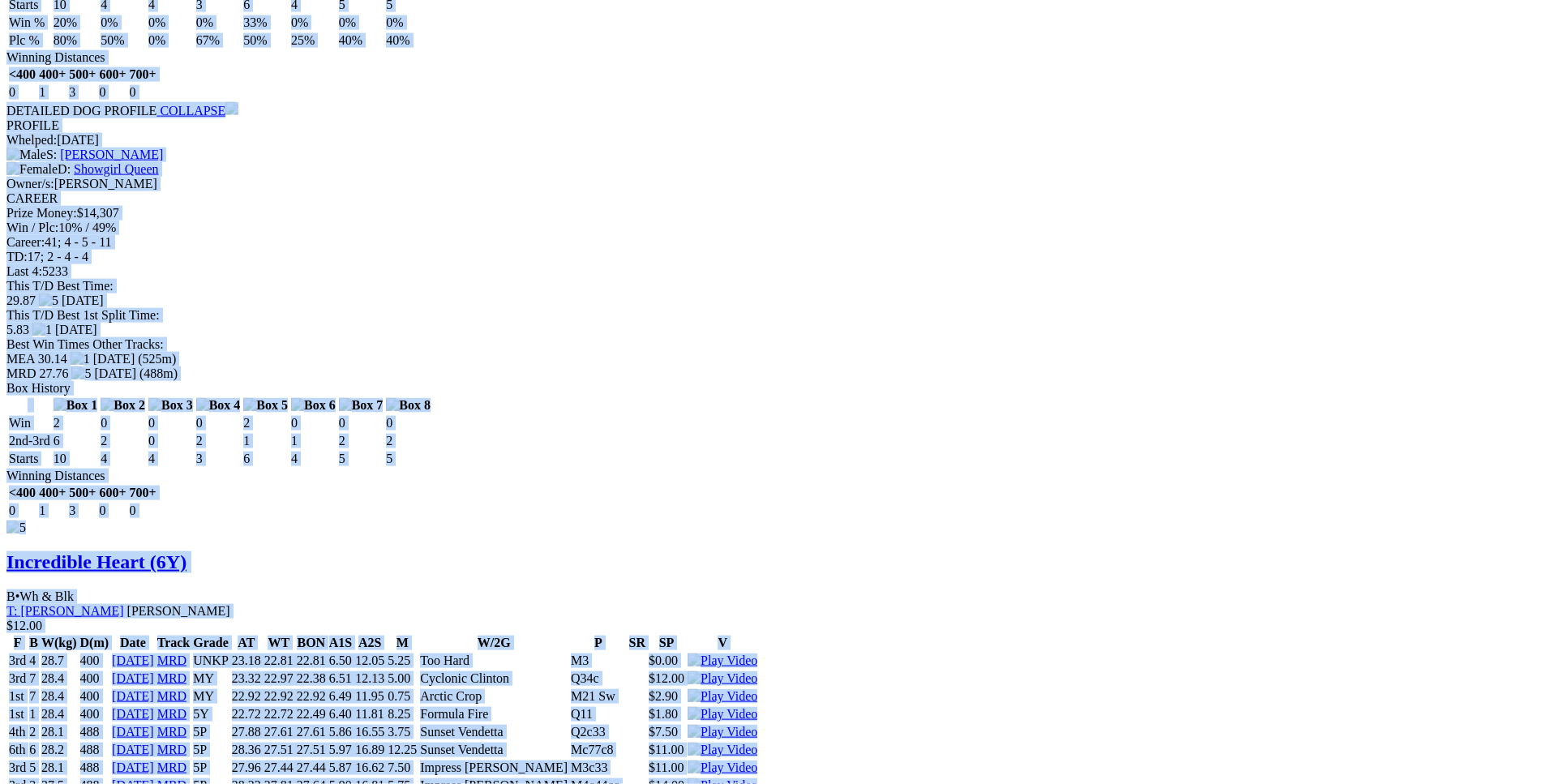
scroll to position [7193, 0]
drag, startPoint x: 237, startPoint y: 162, endPoint x: 1268, endPoint y: 558, distance: 1104.4
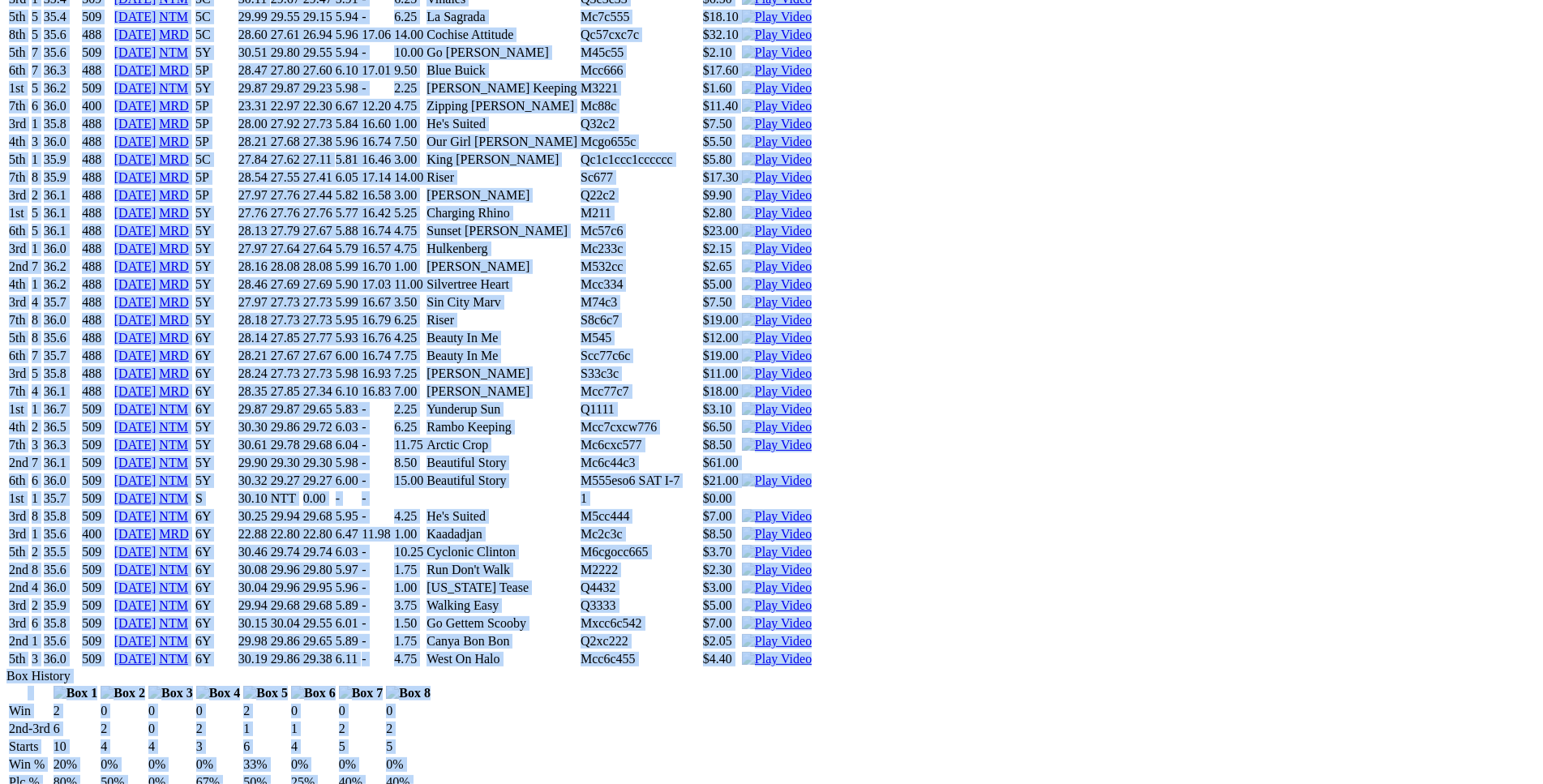
scroll to position [6450, 0]
copy div "RUN DON'T WALK (6Y) B • Black T: Murray Stewart Gidgegannup $14.00 F B W(kg) D(…"
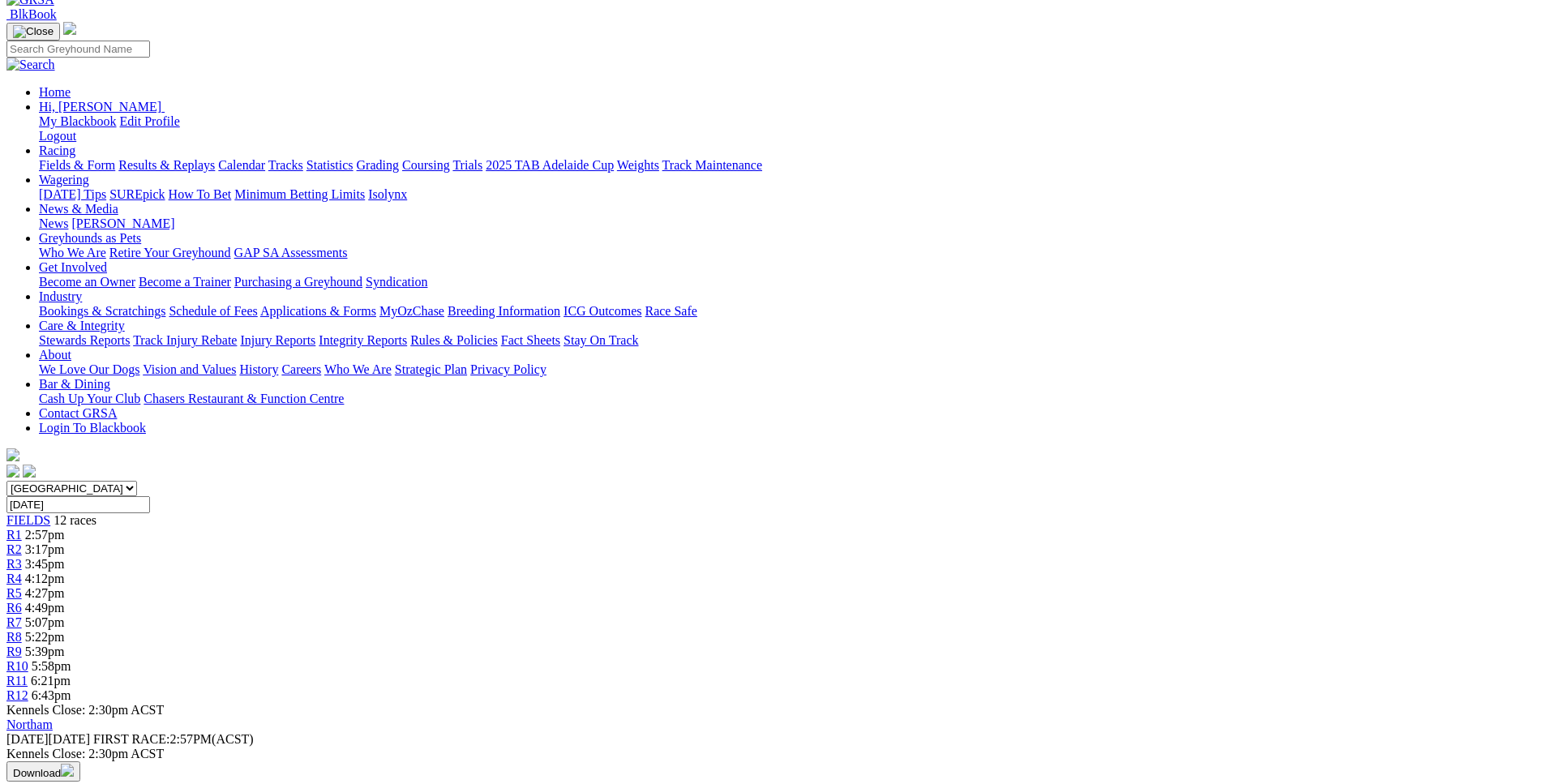
scroll to position [0, 0]
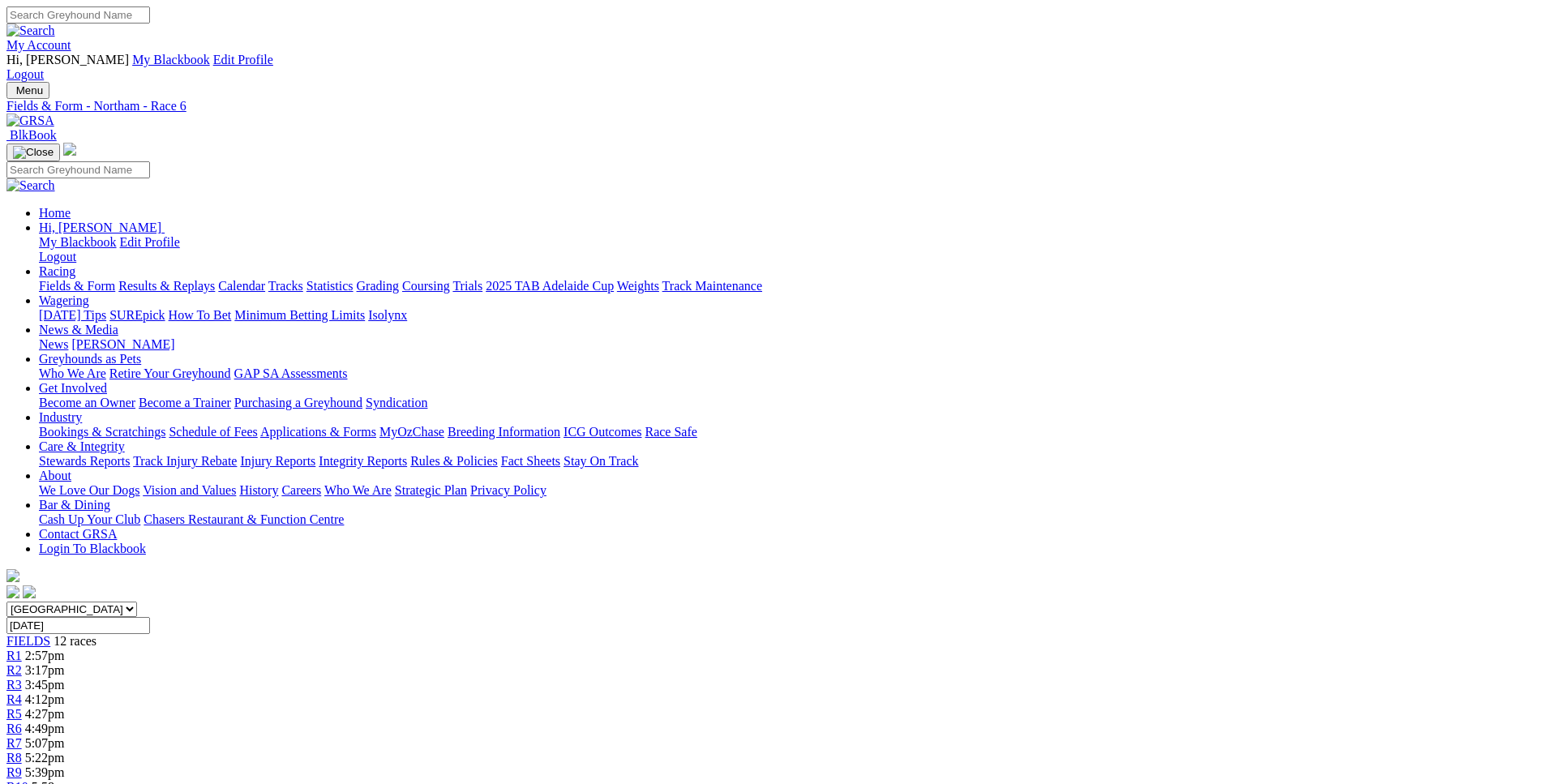
click at [65, 736] on span "5:07pm" at bounding box center [44, 742] width 40 height 14
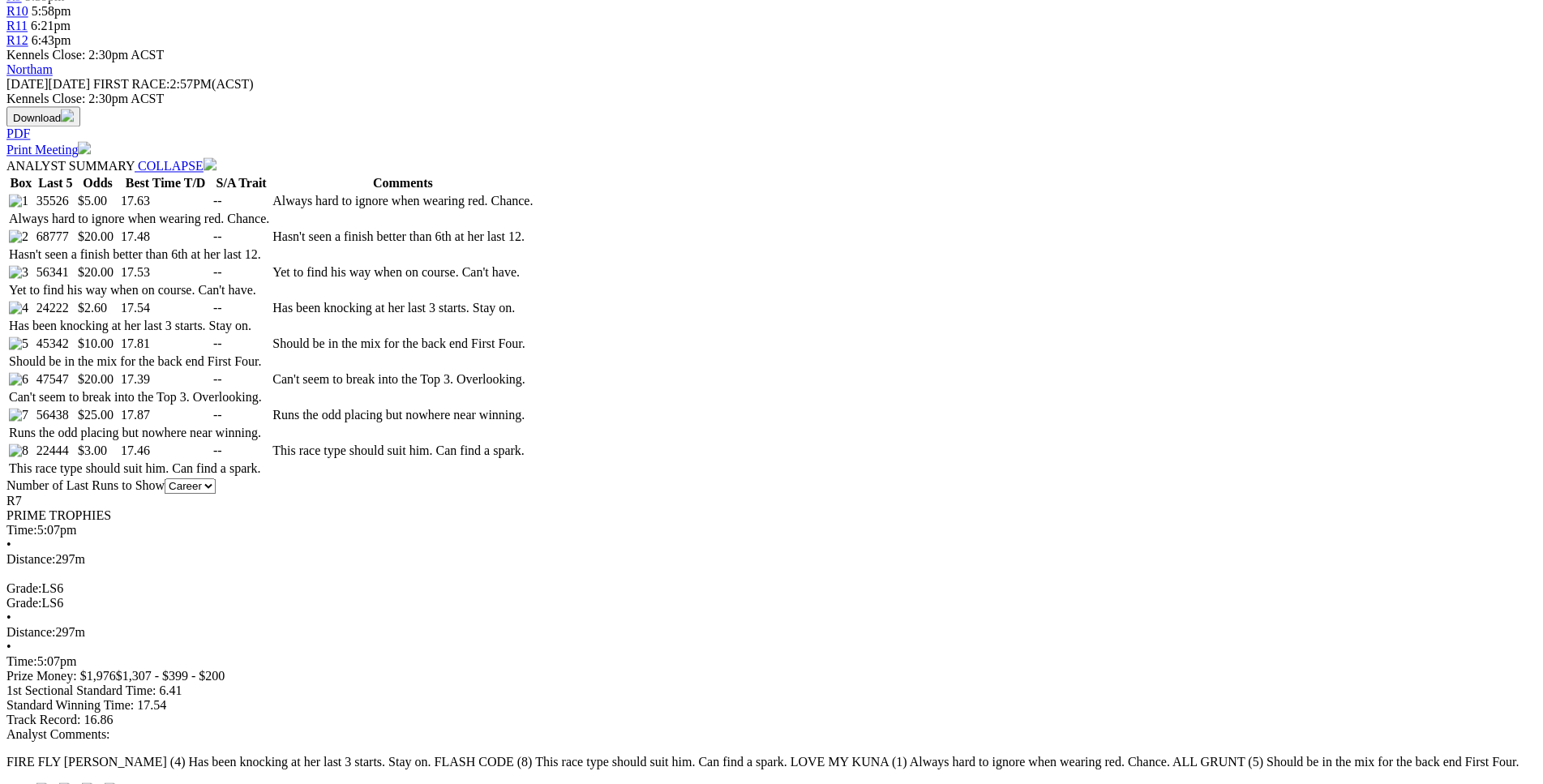
scroll to position [776, 0]
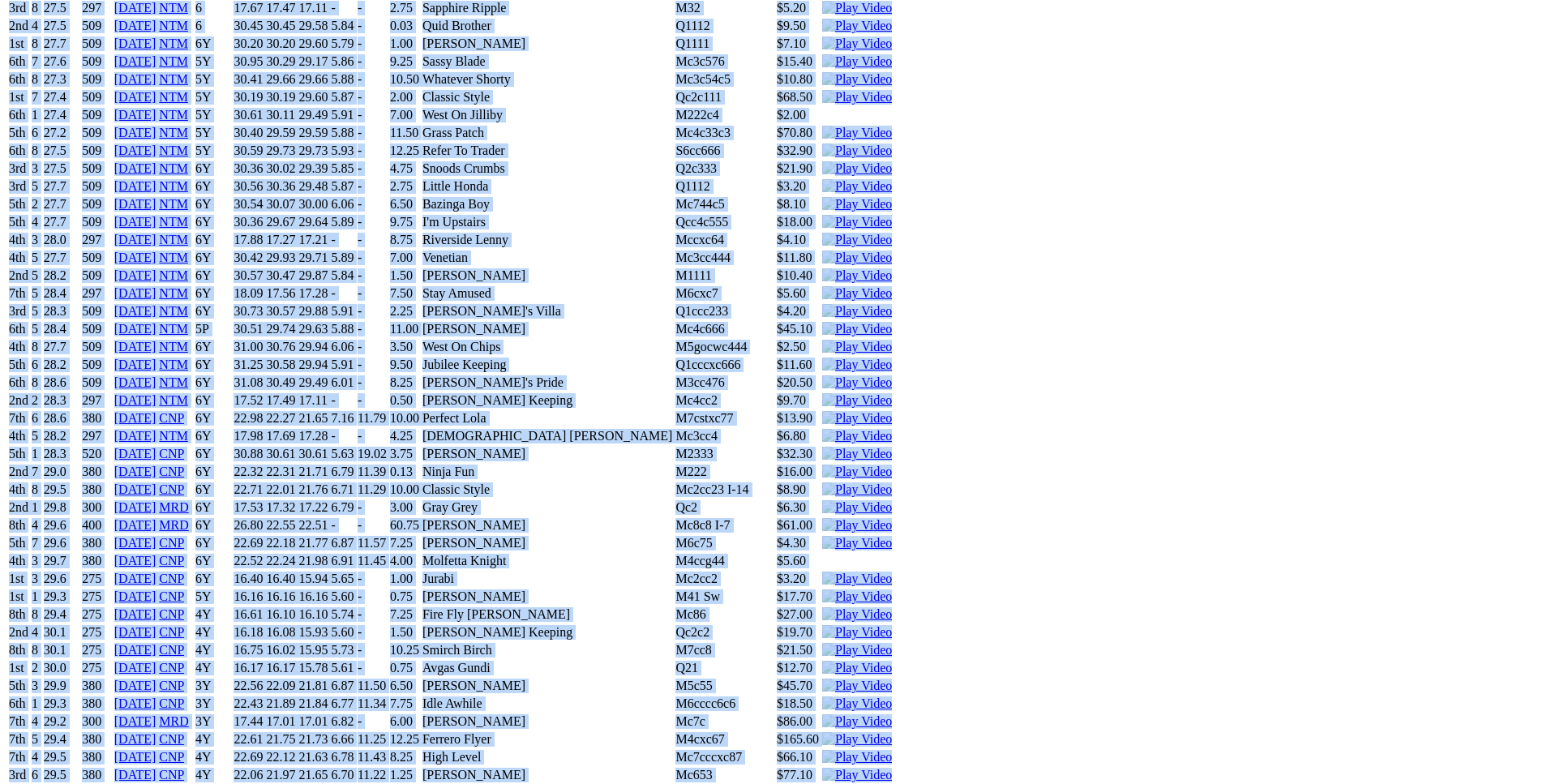
scroll to position [13510, 0]
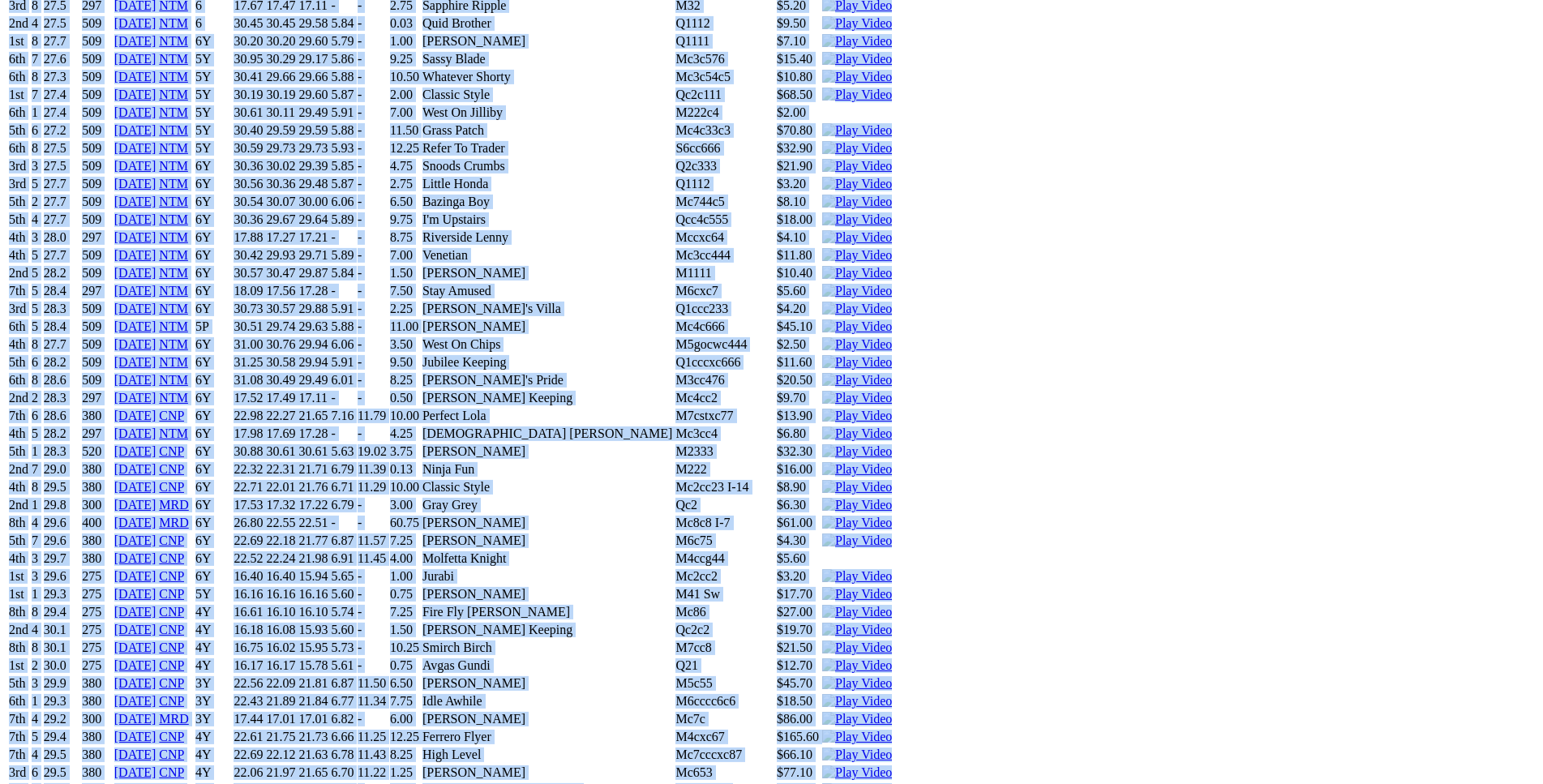
drag, startPoint x: 239, startPoint y: 128, endPoint x: 1268, endPoint y: 374, distance: 1058.0
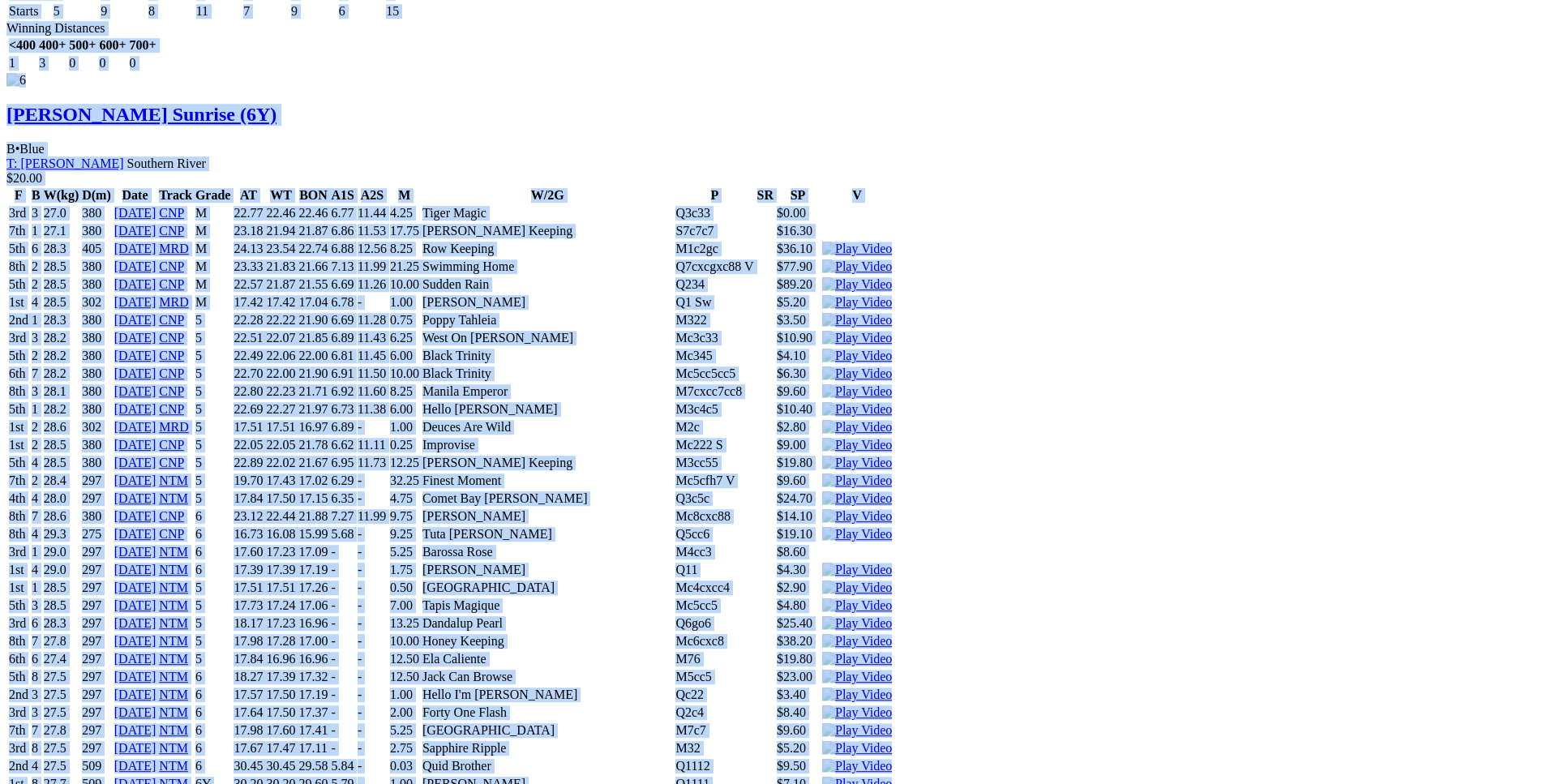
scroll to position [12766, 0]
copy div "Love My Kuna (6Y) B • Black T: Sue Mallia Southern River $5.00 F B W(kg) D(m) D…"
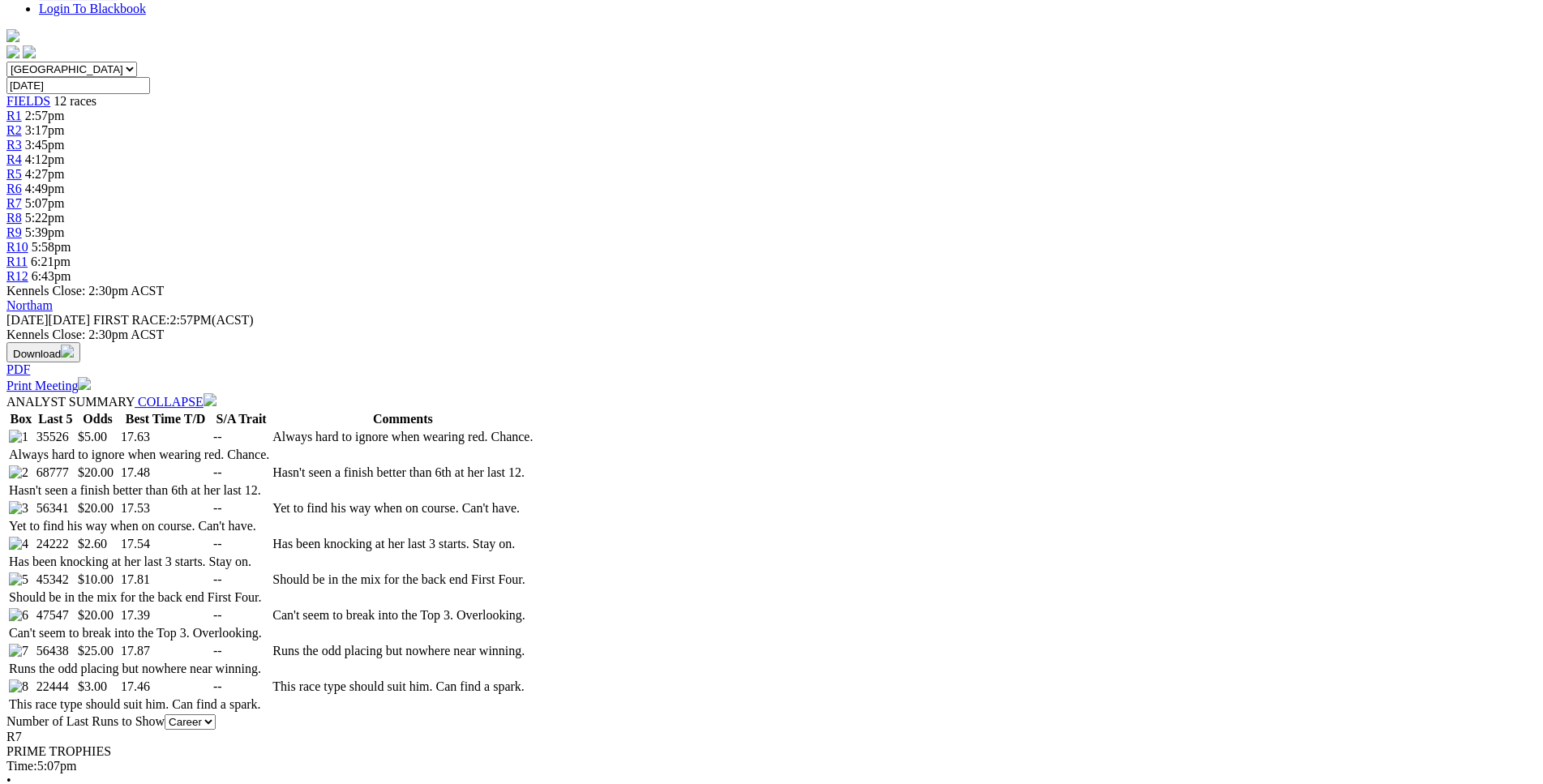
scroll to position [0, 0]
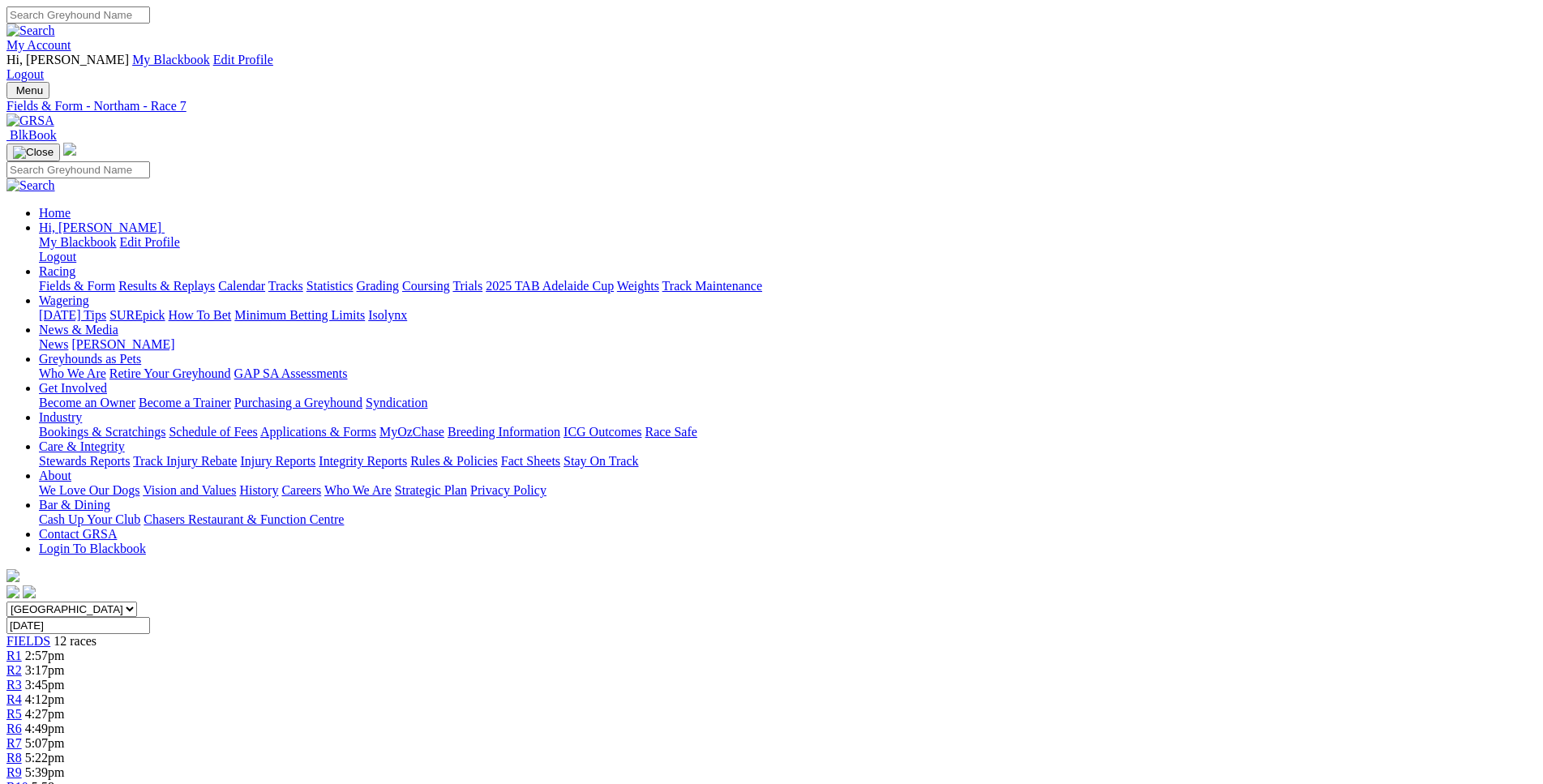
click at [65, 751] on span "5:22pm" at bounding box center [44, 758] width 40 height 14
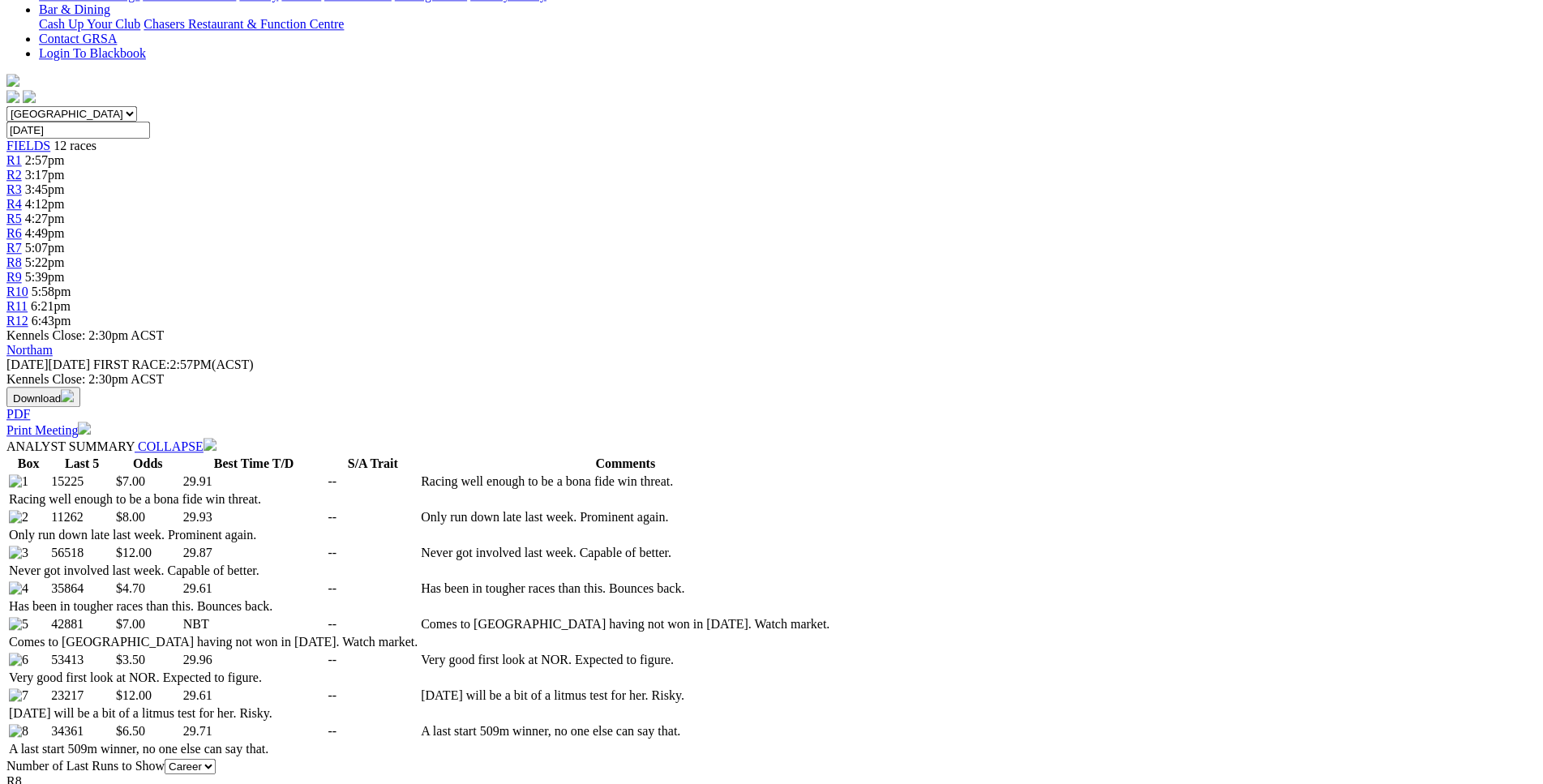
scroll to position [496, 0]
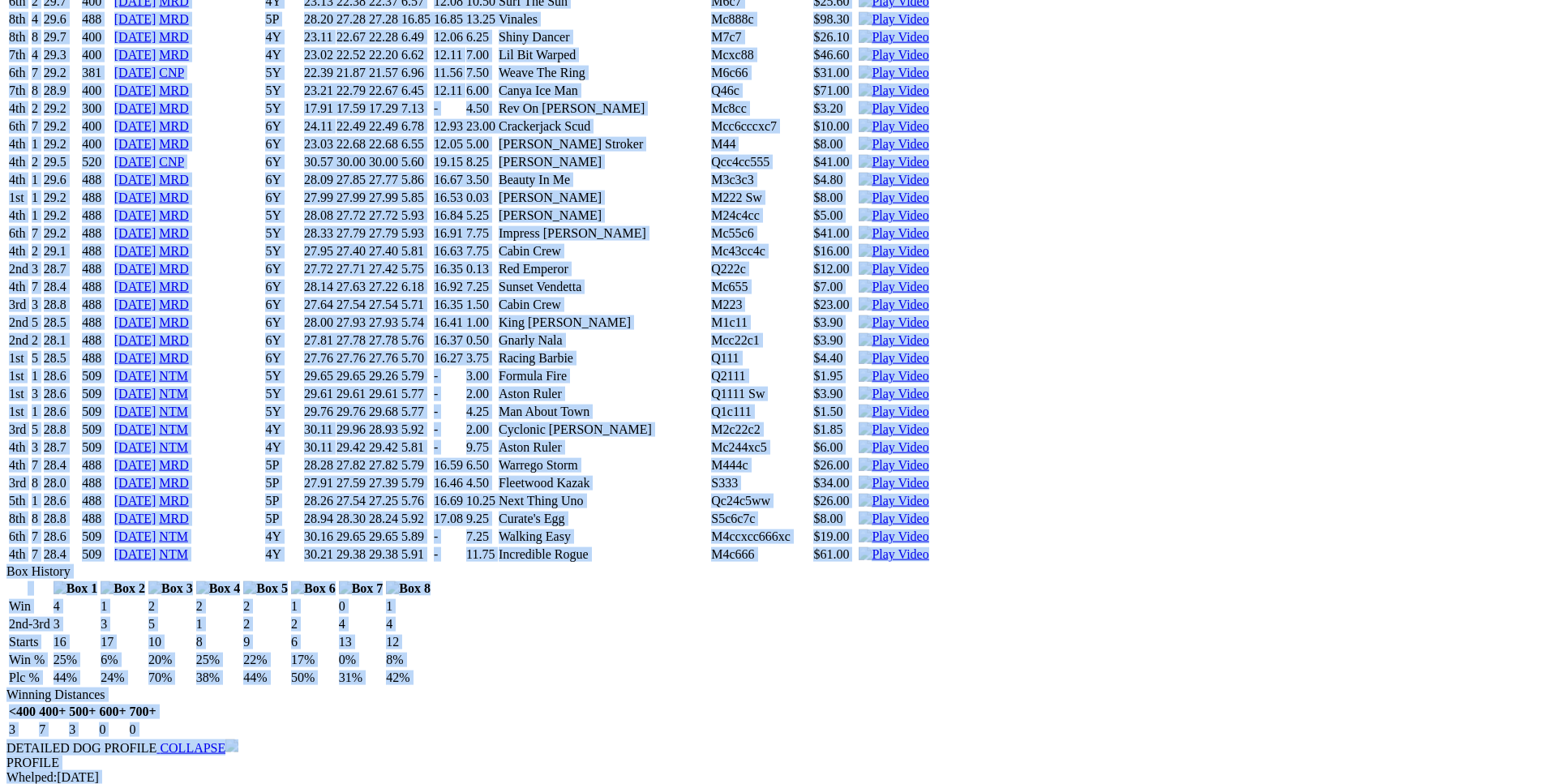
scroll to position [7771, 0]
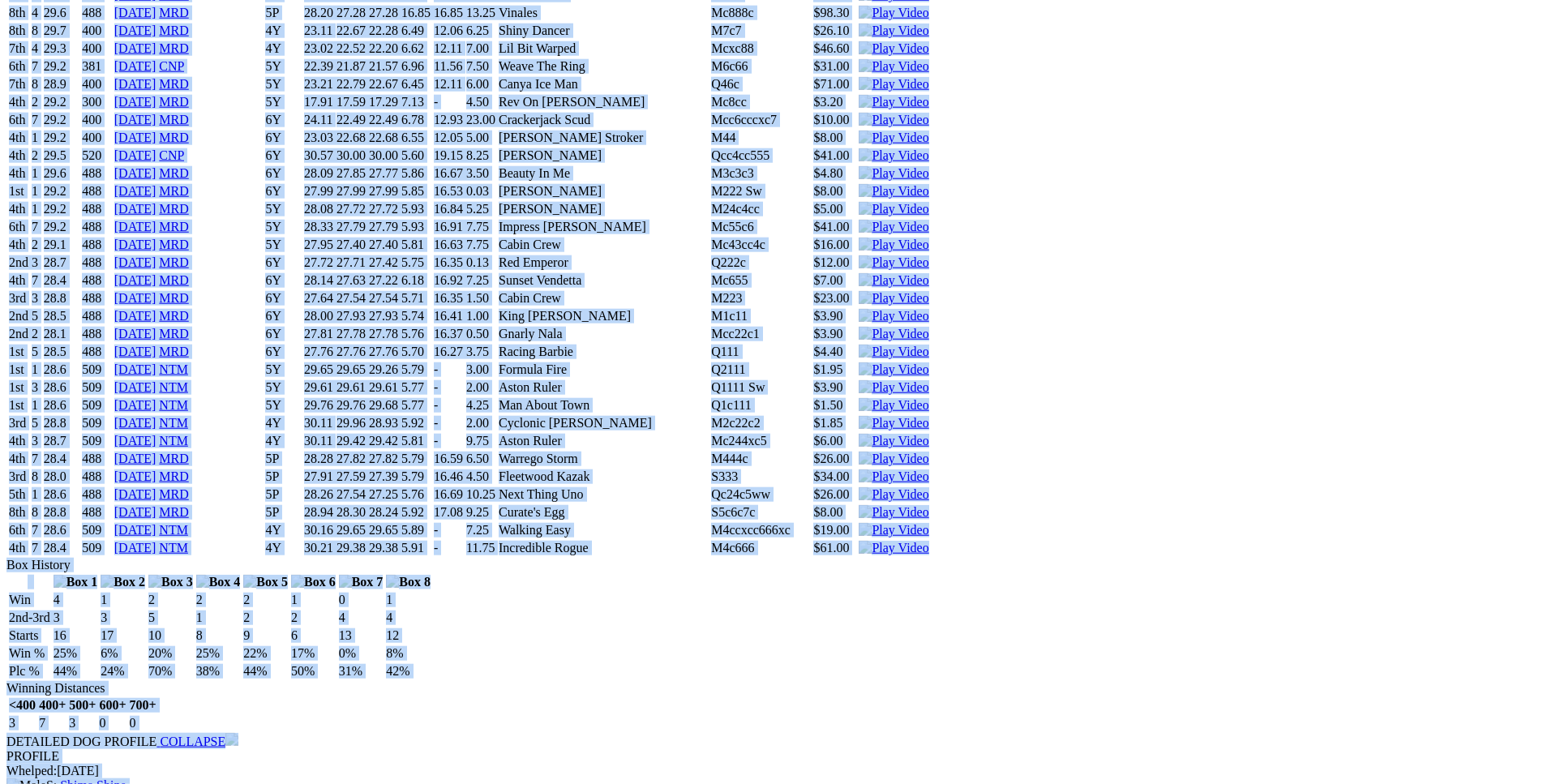
drag, startPoint x: 238, startPoint y: 405, endPoint x: 1290, endPoint y: 465, distance: 1053.7
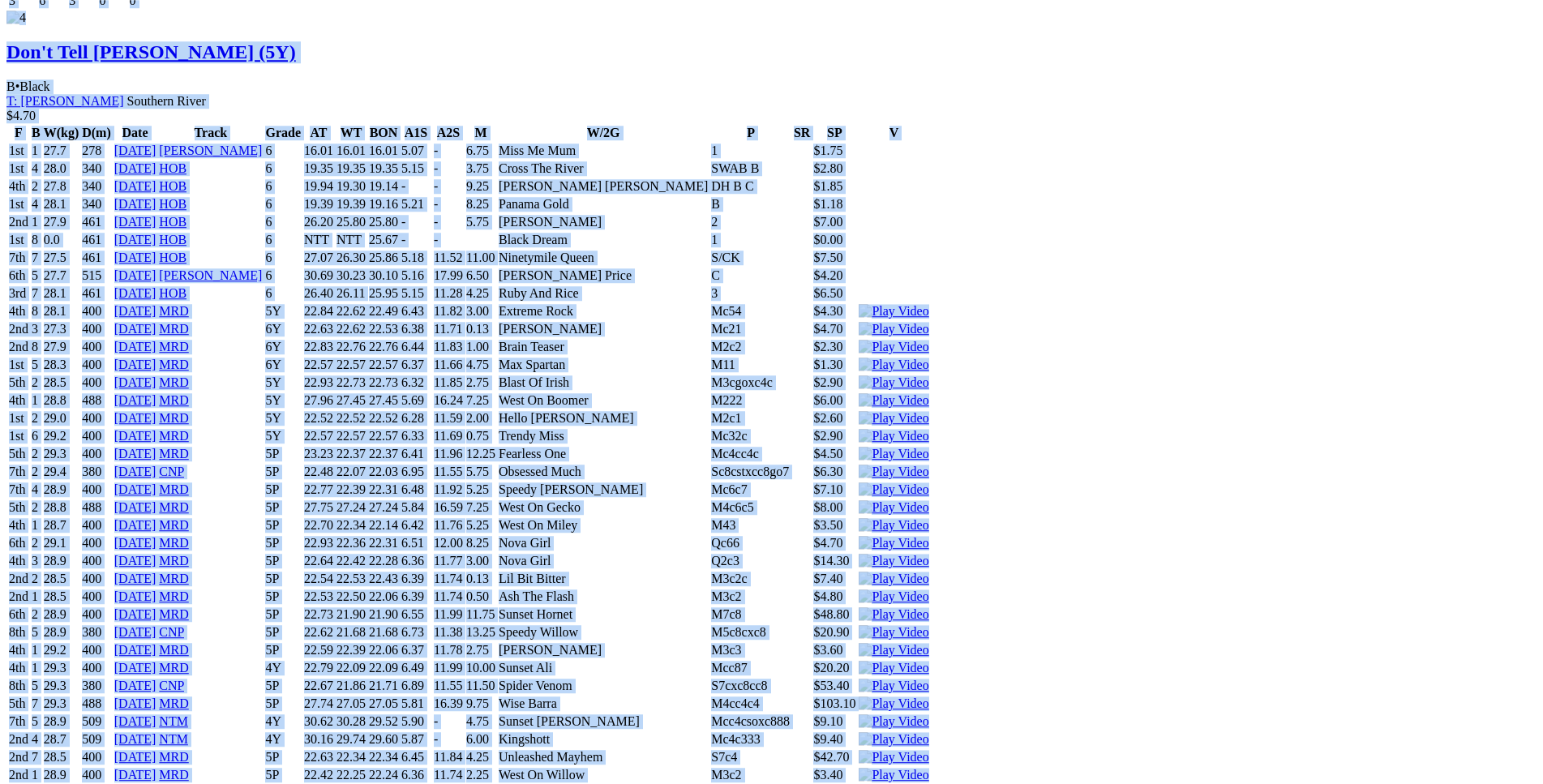
copy div "Charging Rhino (5Y) D • Wh & Blue T: David Magistro Southern River $7.00 F B W(…"
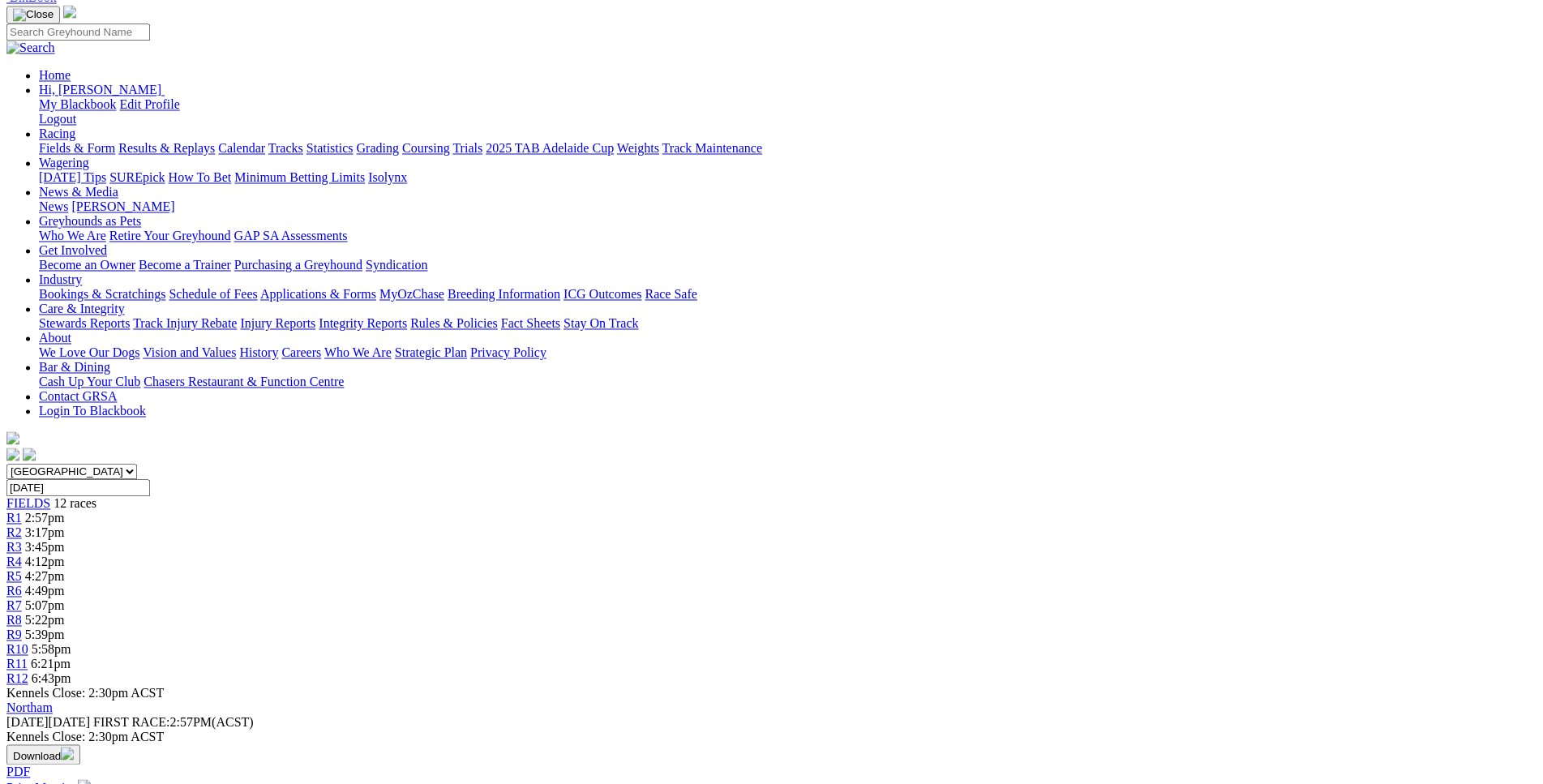
scroll to position [196, 0]
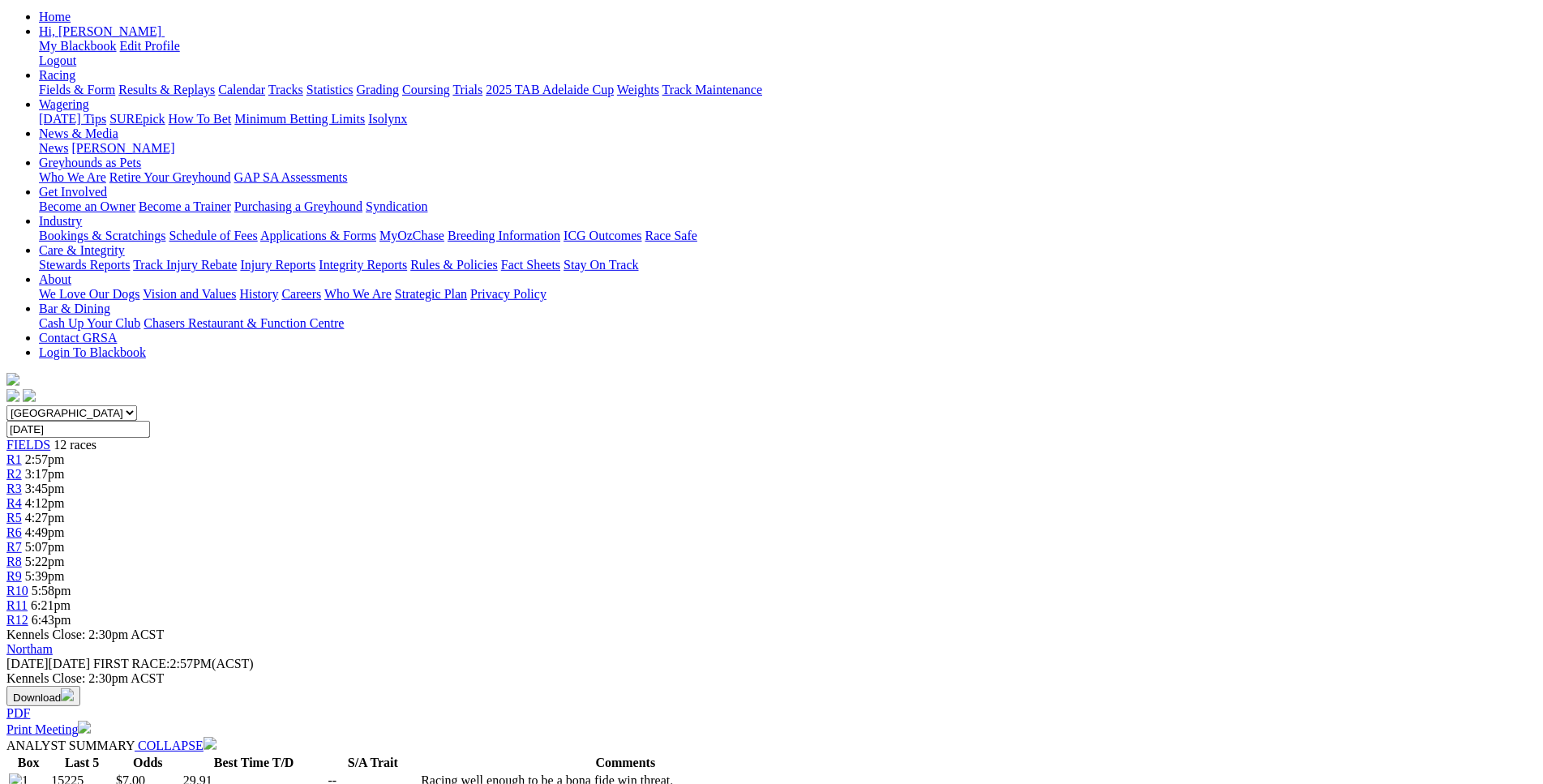
click at [65, 569] on span "5:39pm" at bounding box center [44, 576] width 40 height 14
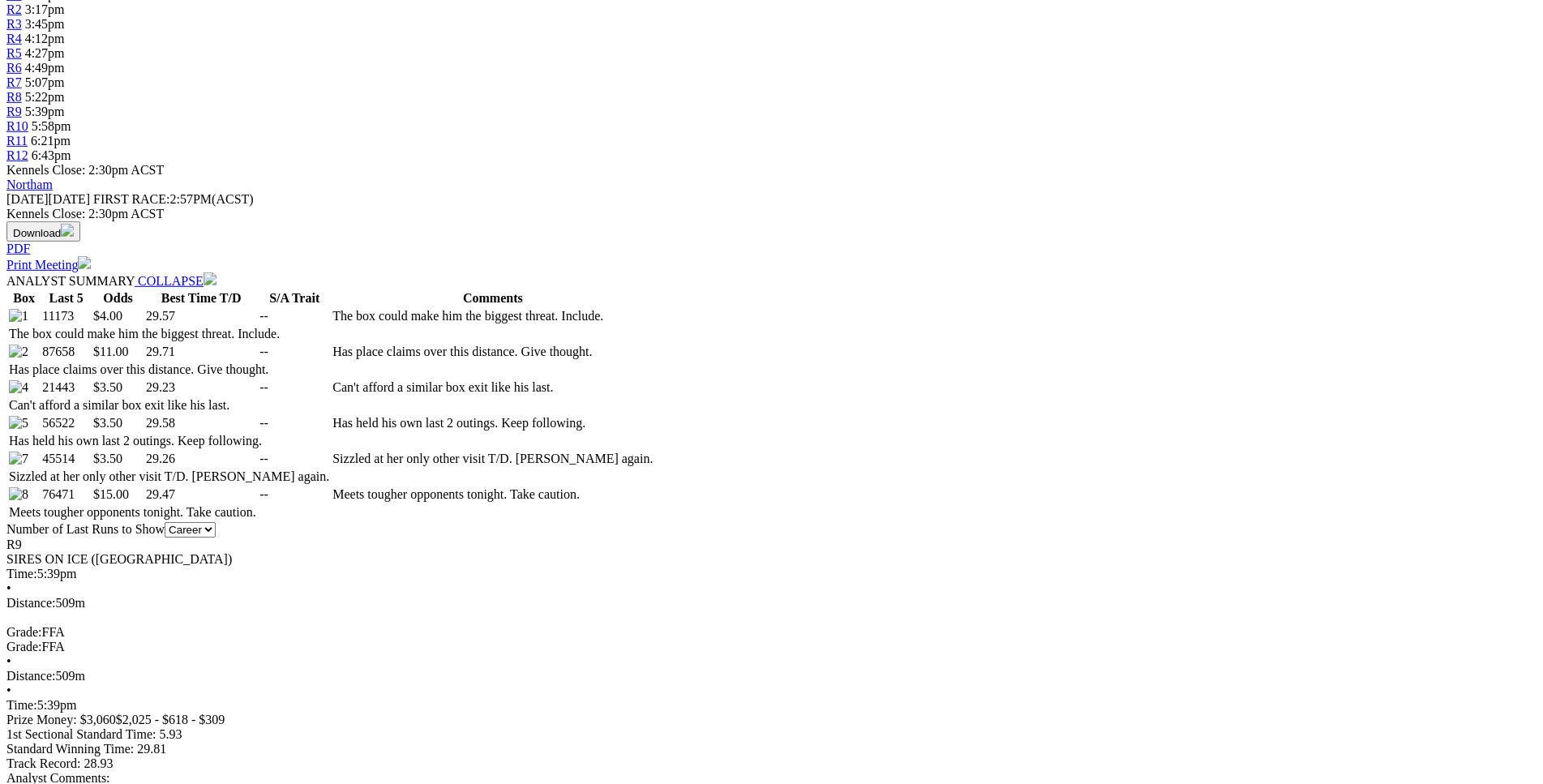
scroll to position [660, 0]
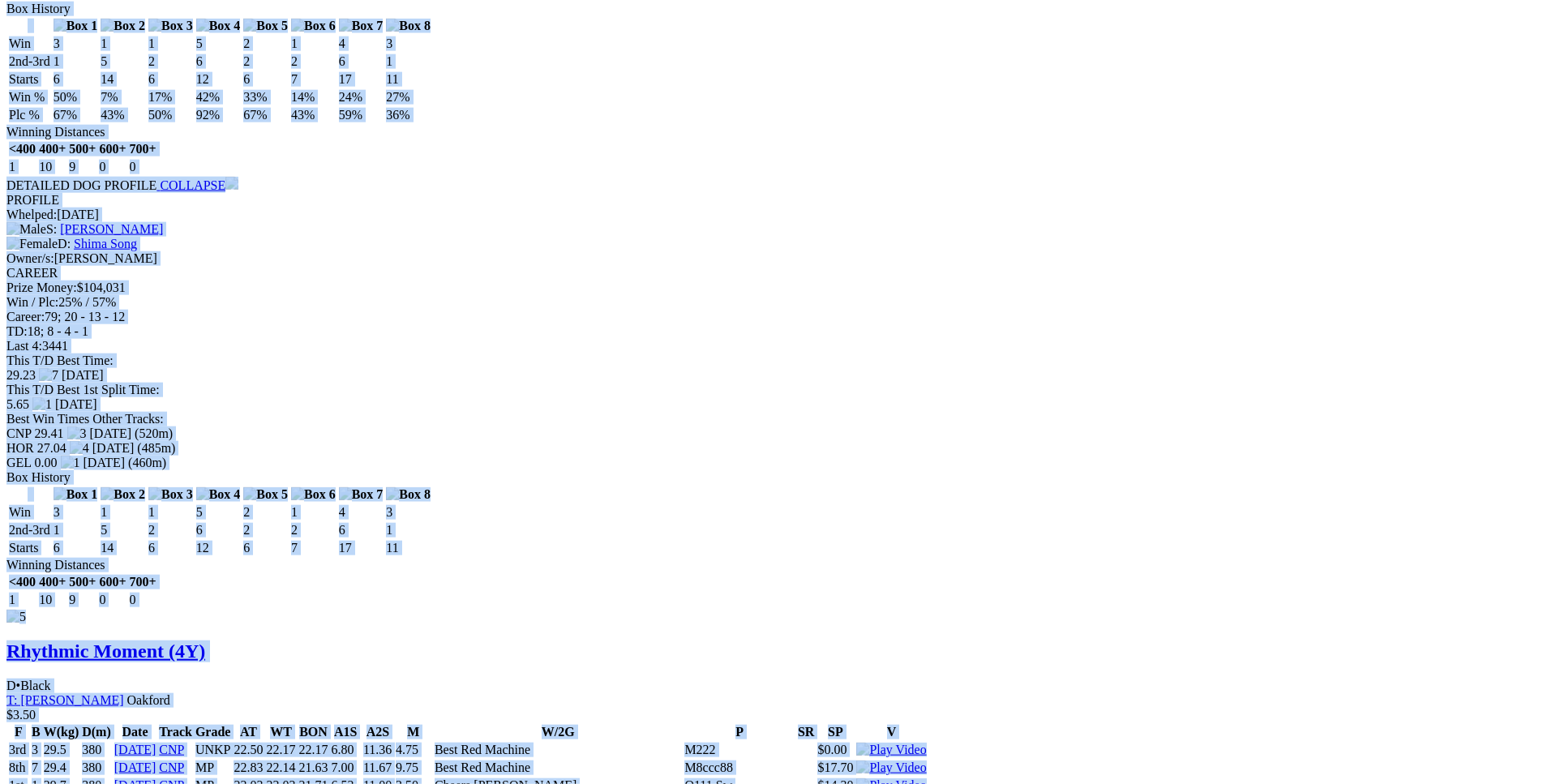
scroll to position [6615, 0]
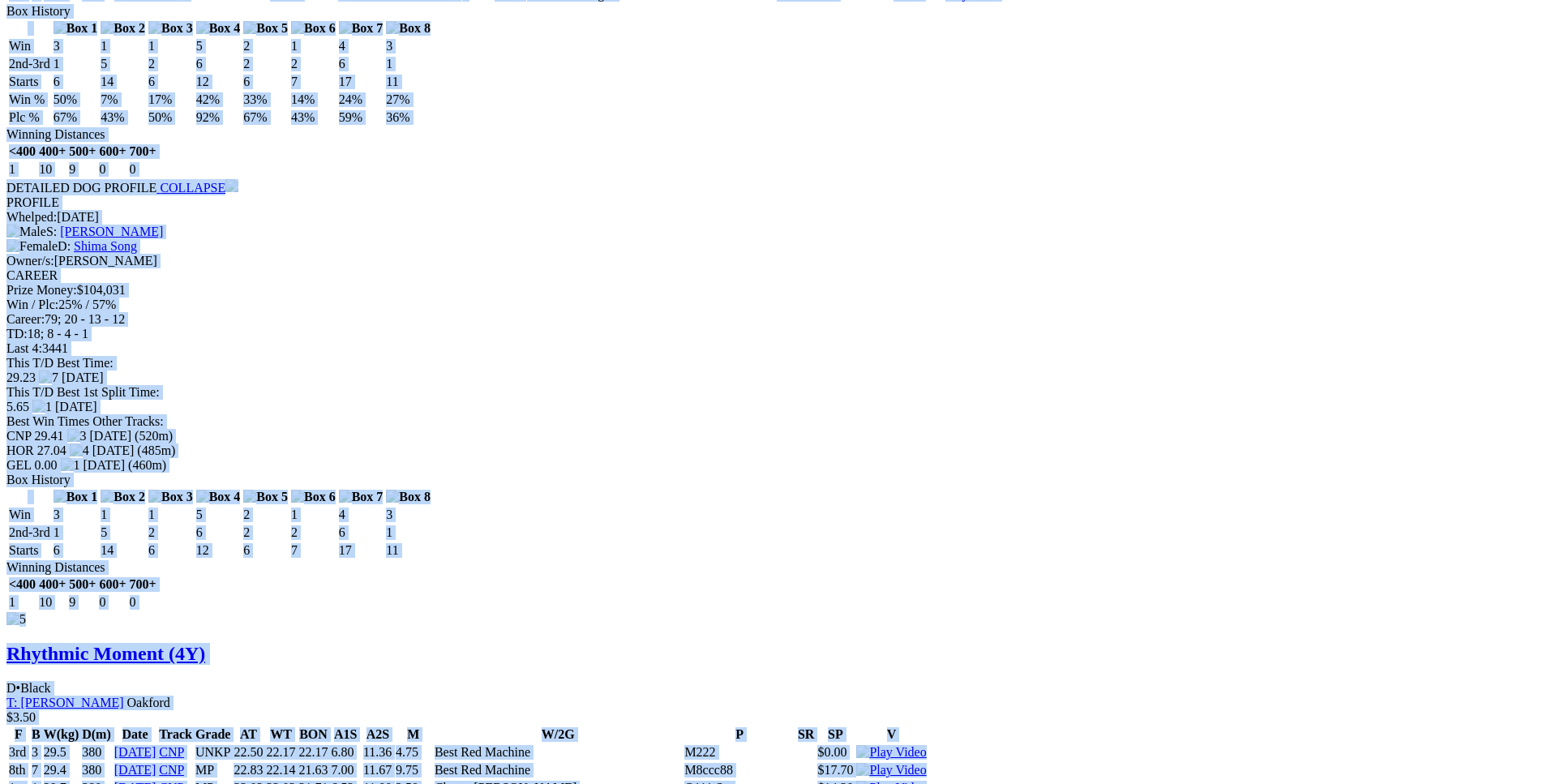
drag, startPoint x: 233, startPoint y: 185, endPoint x: 1281, endPoint y: 585, distance: 1121.7
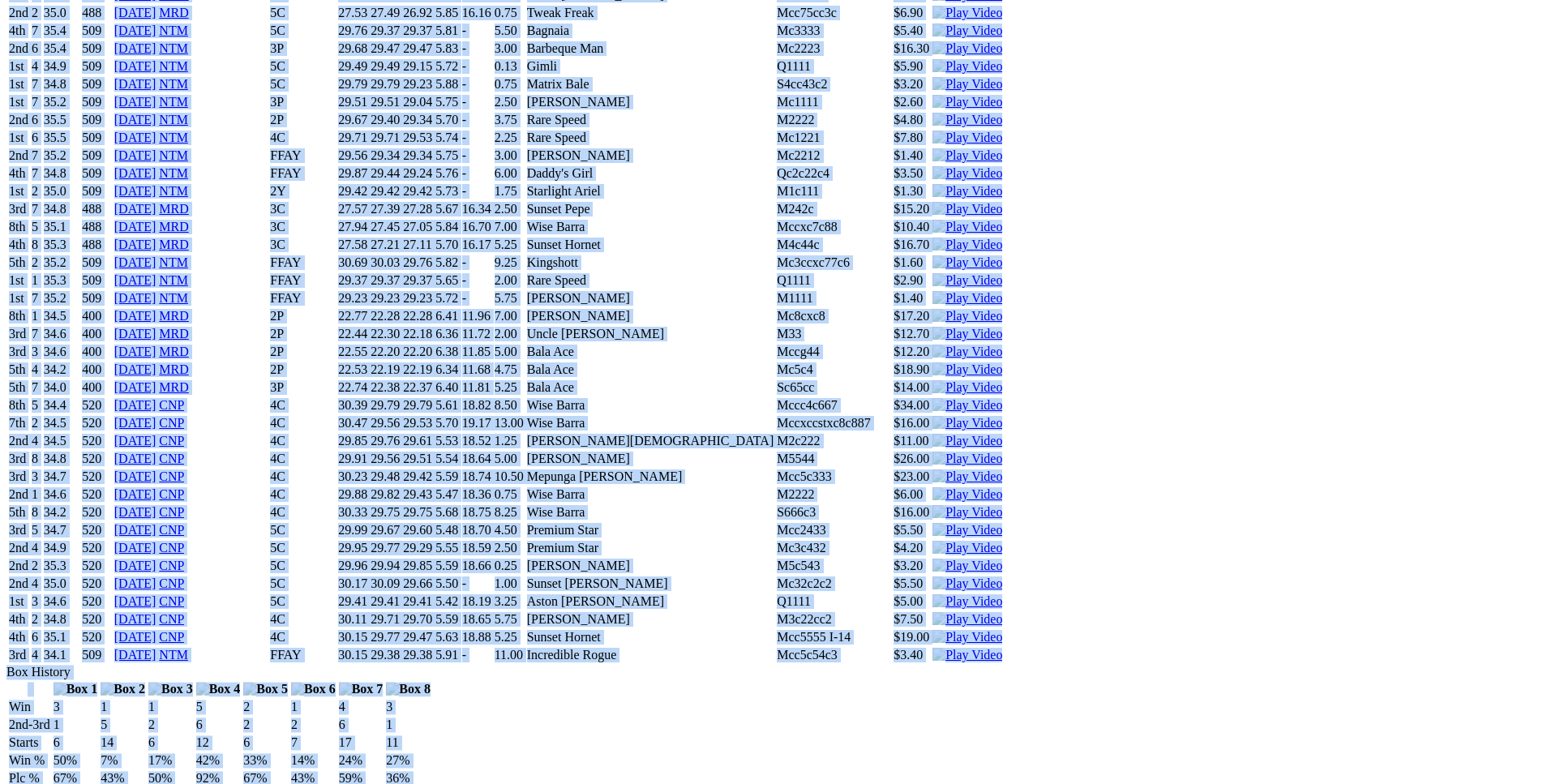
copy div "Incredible King (4Y) D • Black T: [PERSON_NAME] $4.00 F B W(kg) D(m) Date Track…"
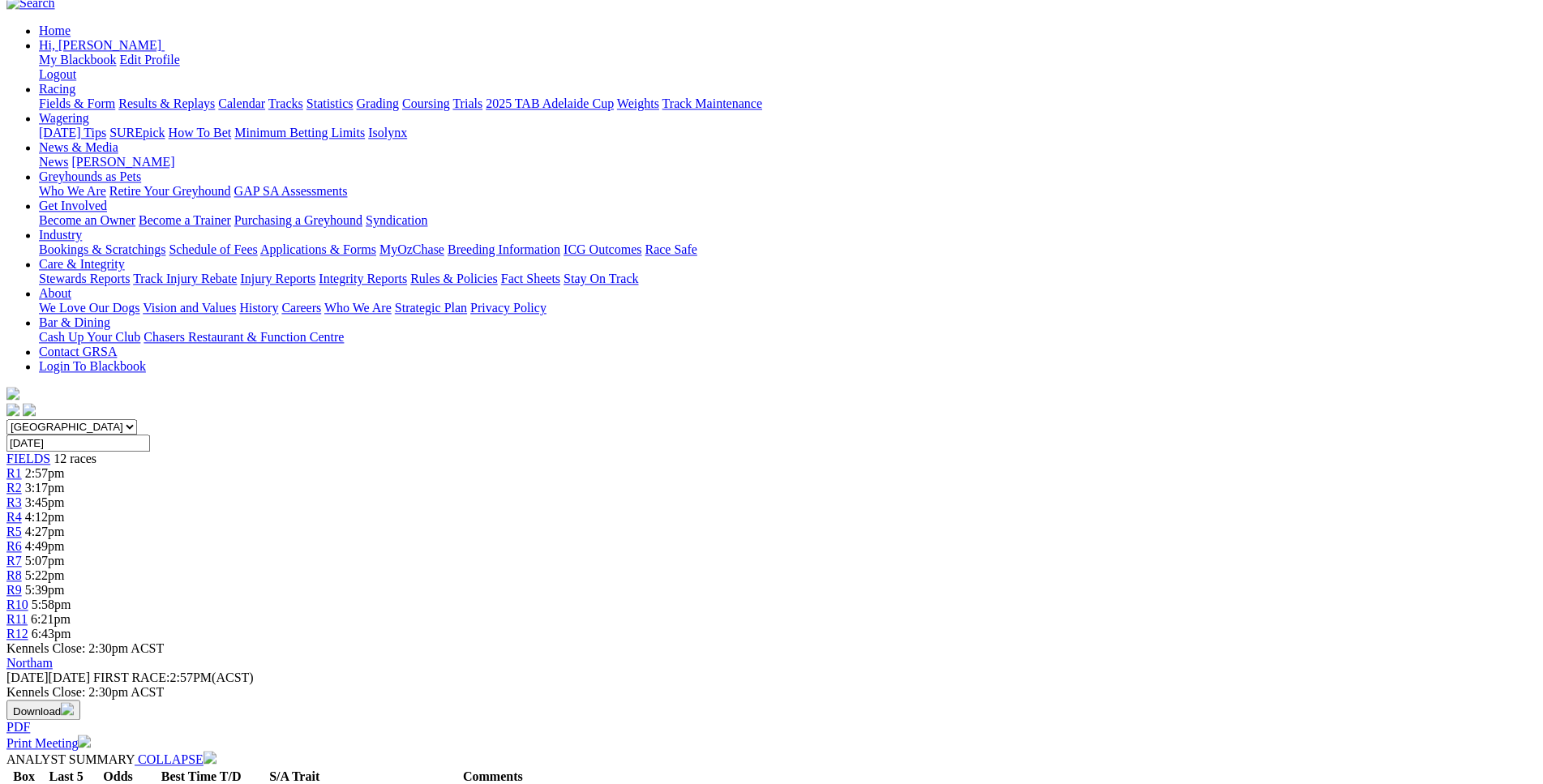
scroll to position [0, 0]
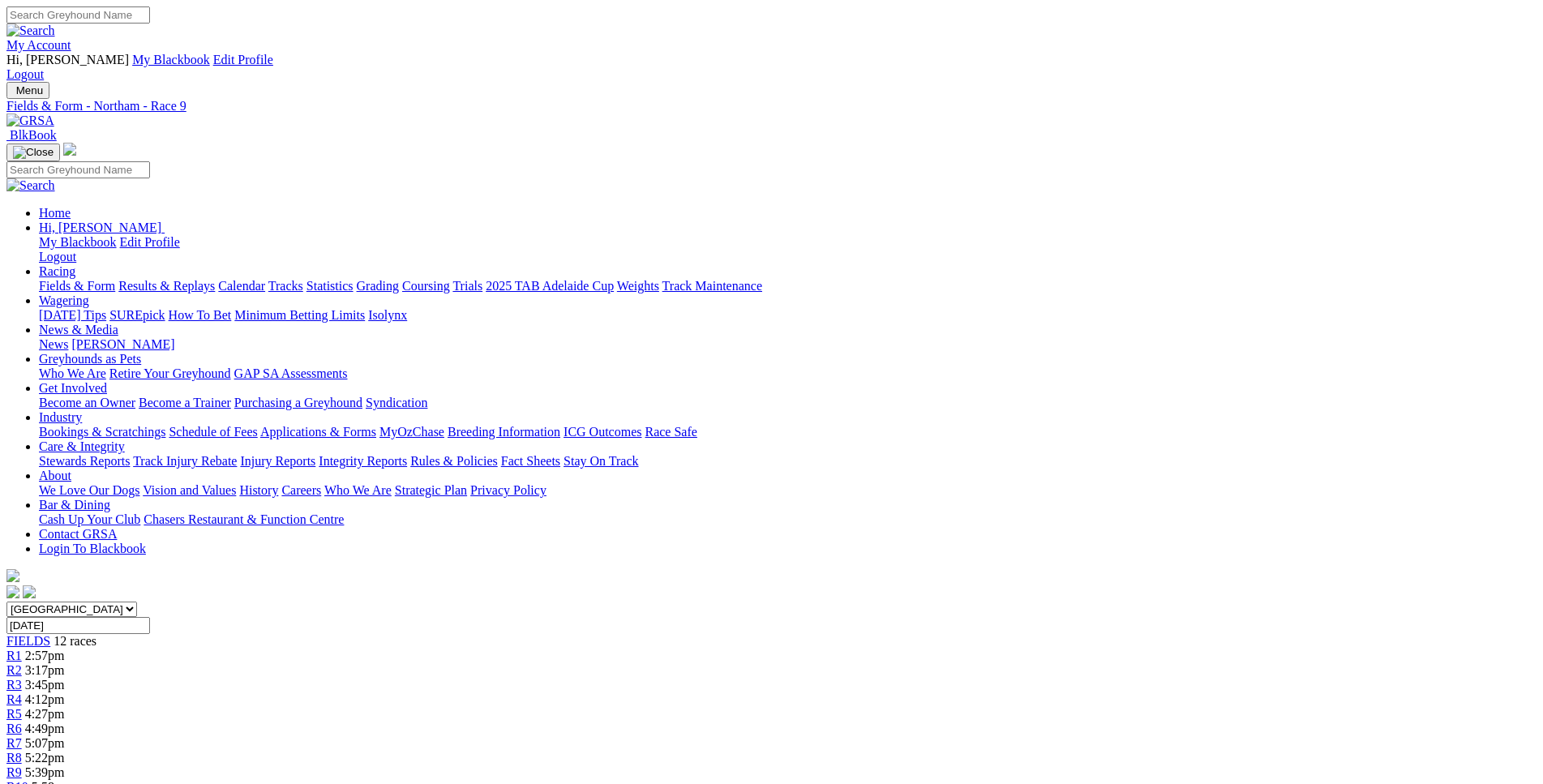
click at [72, 780] on span "5:58pm" at bounding box center [51, 787] width 40 height 14
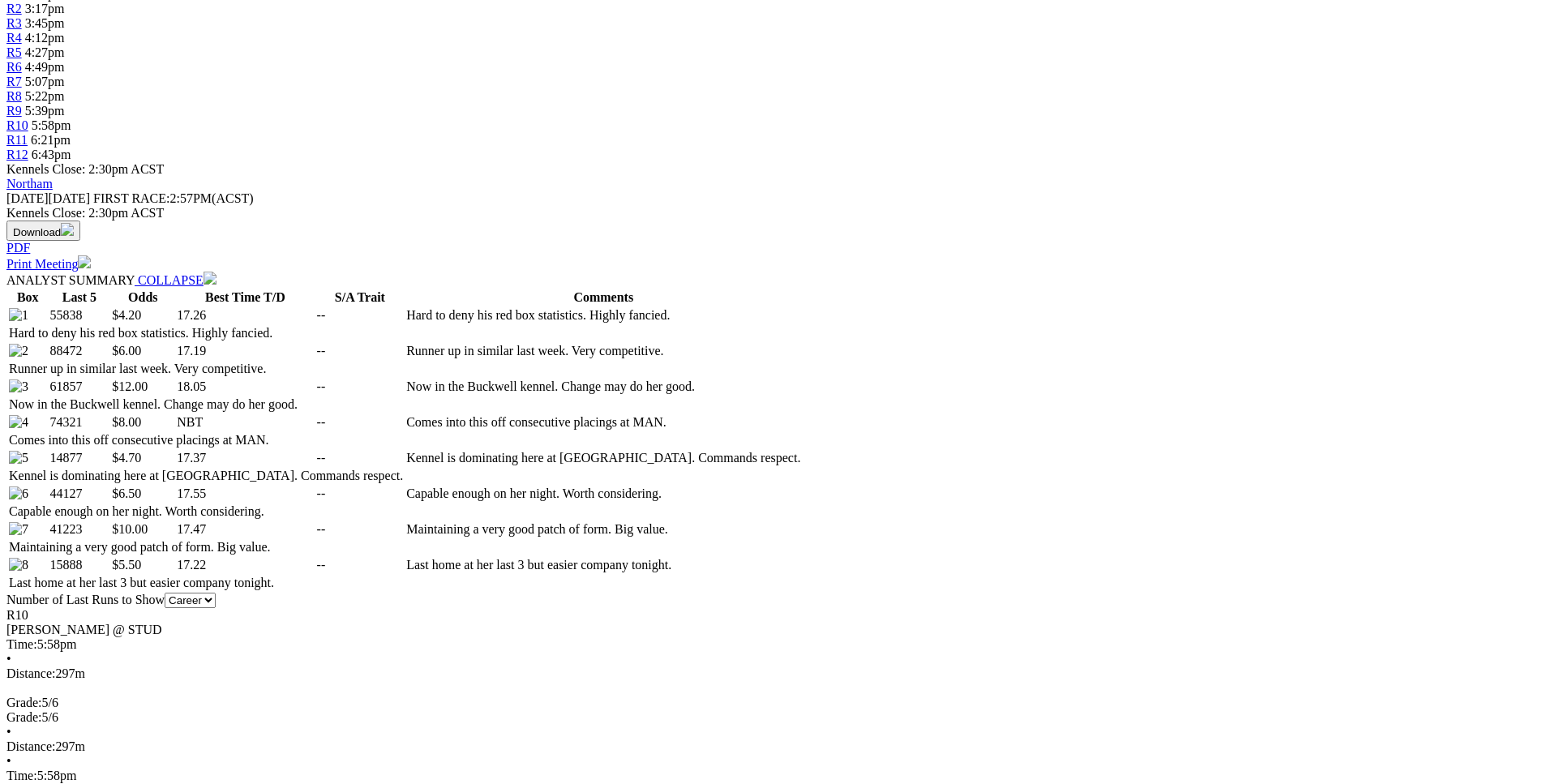
scroll to position [661, 0]
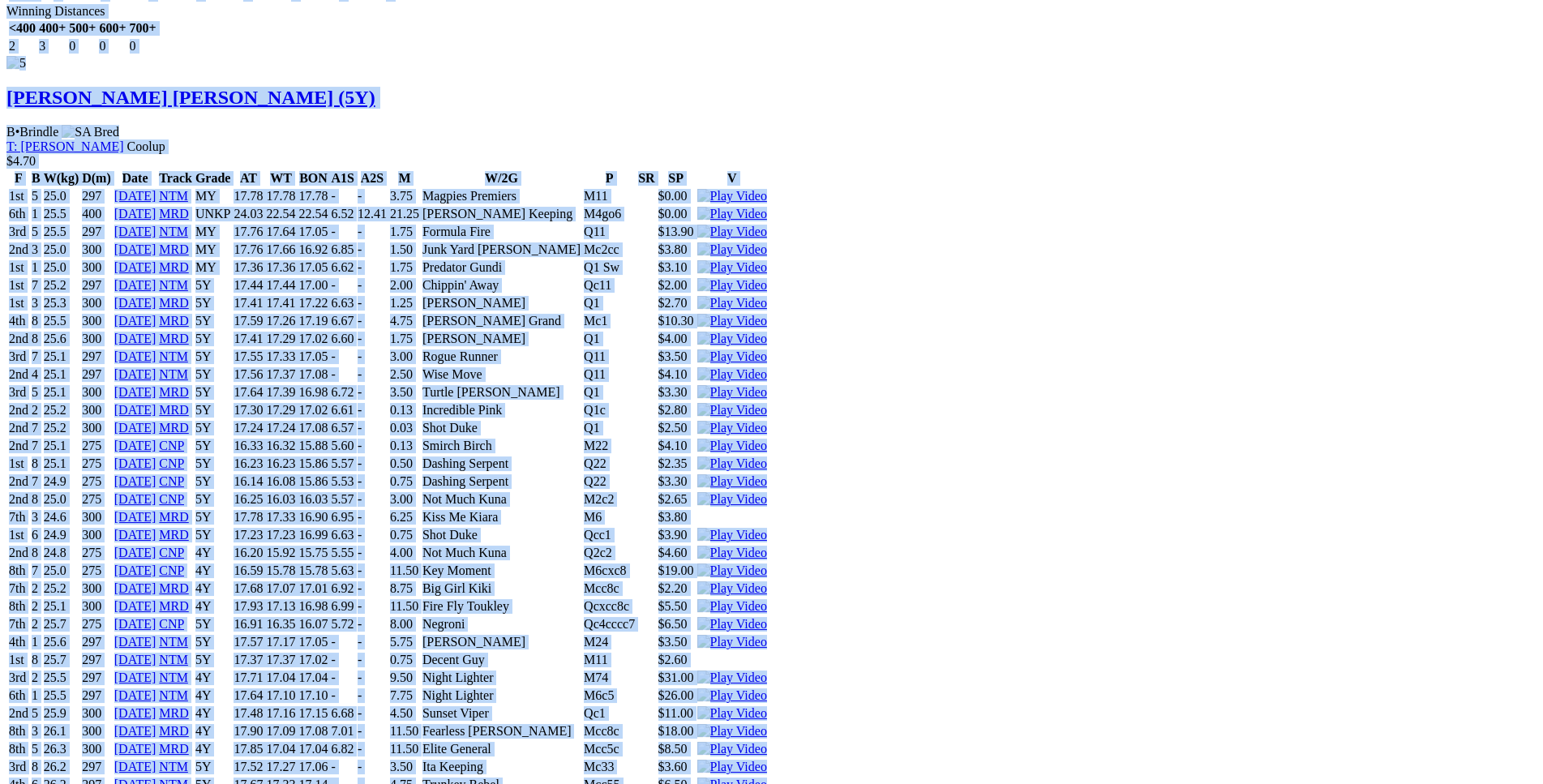
scroll to position [8350, 0]
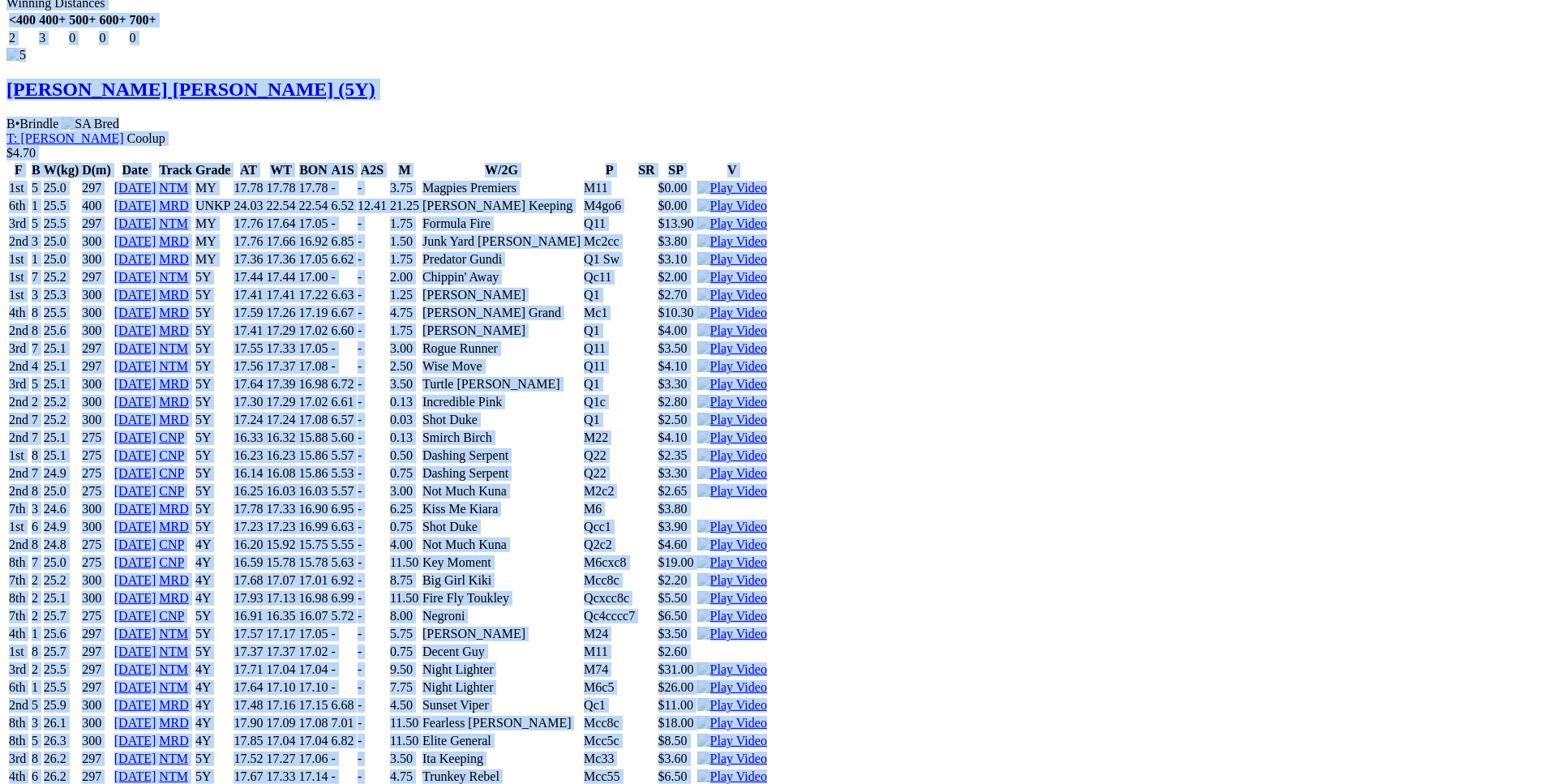
drag, startPoint x: 234, startPoint y: 242, endPoint x: 1261, endPoint y: 349, distance: 1032.6
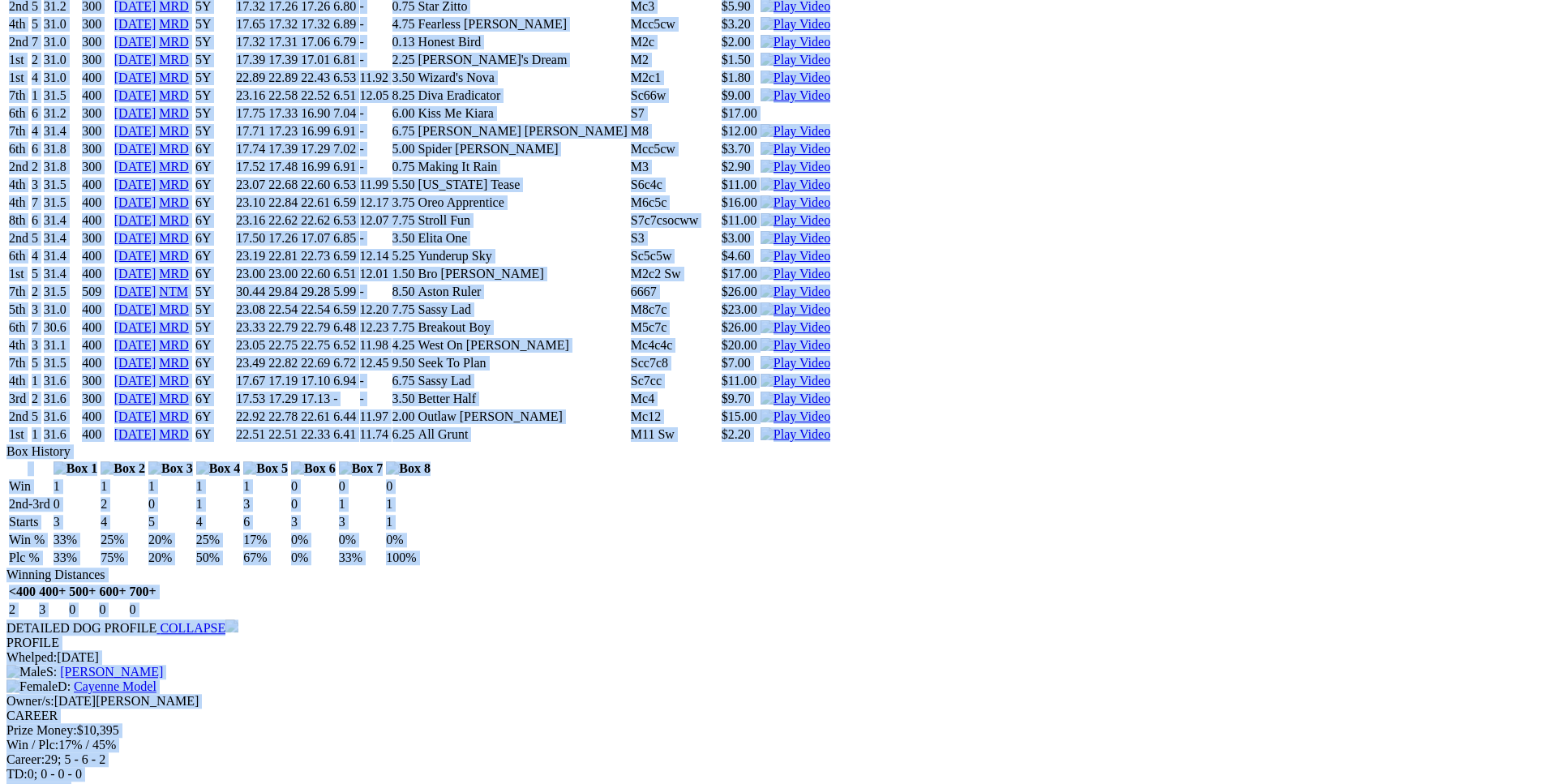
scroll to position [7360, 0]
copy div "Cupid's Dream (5Y) D • Black T: Tony Mallia Southern River $4.20 F B W(kg) D(m)…"
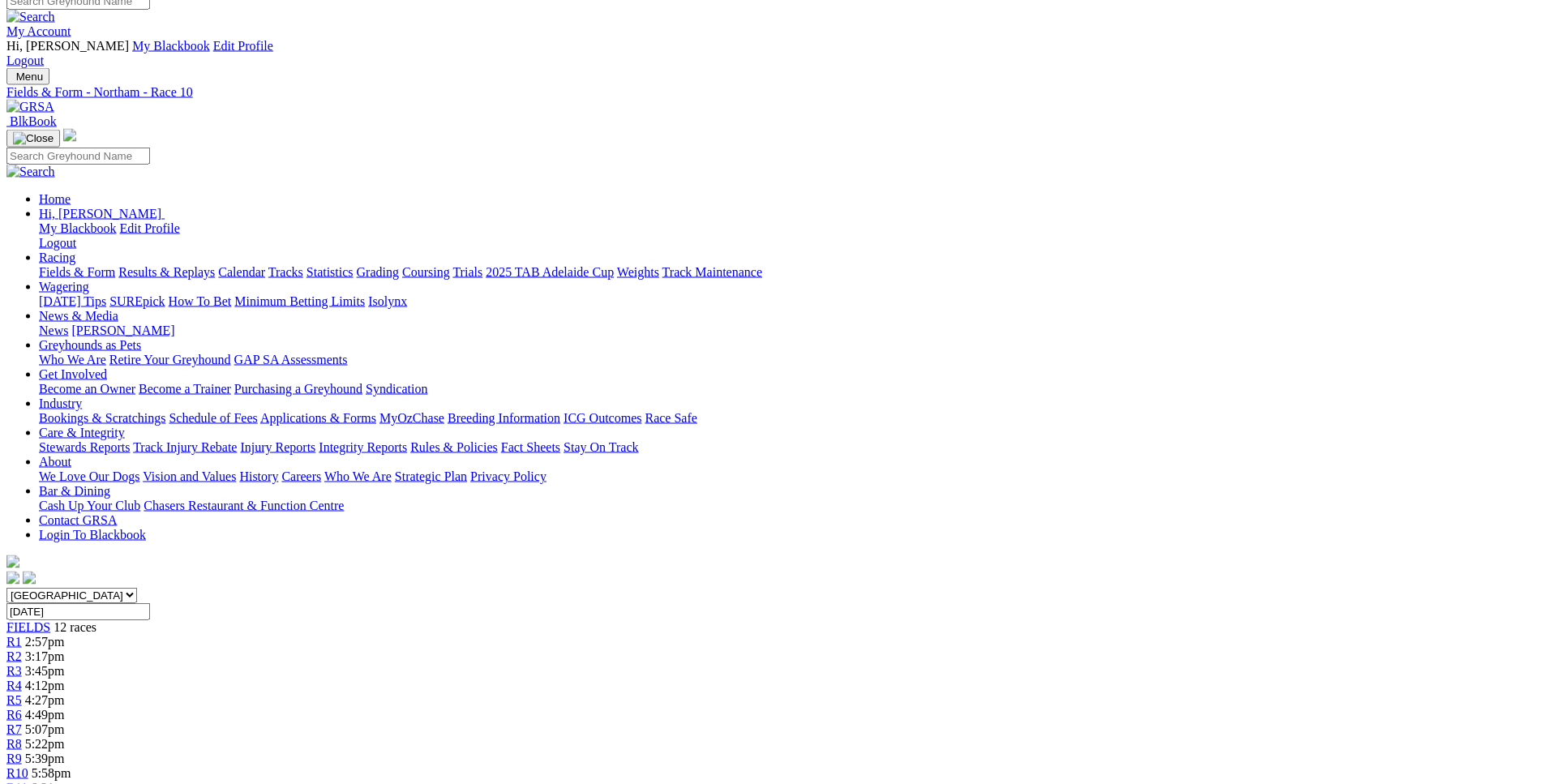
scroll to position [1, 0]
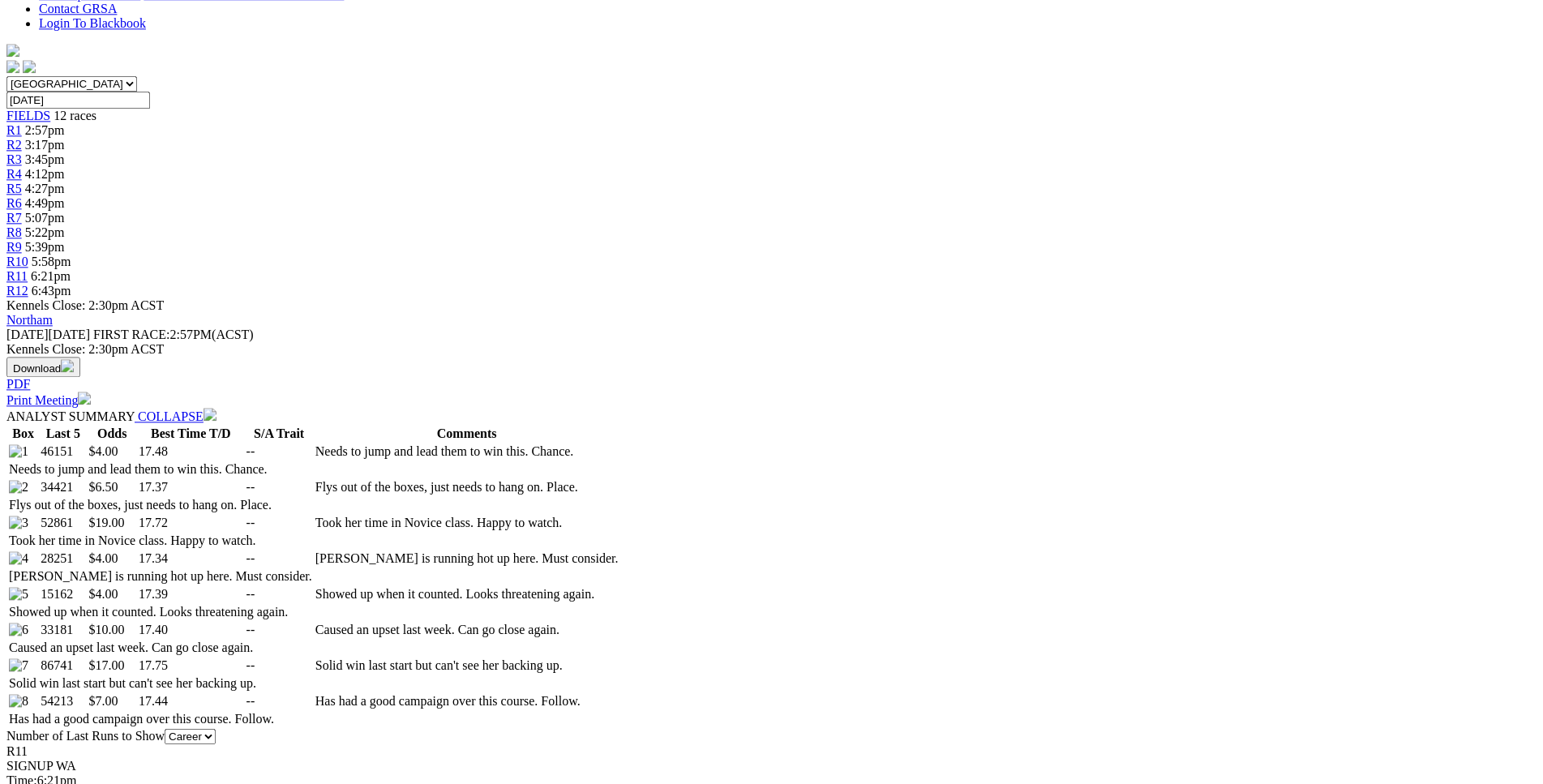
scroll to position [525, 0]
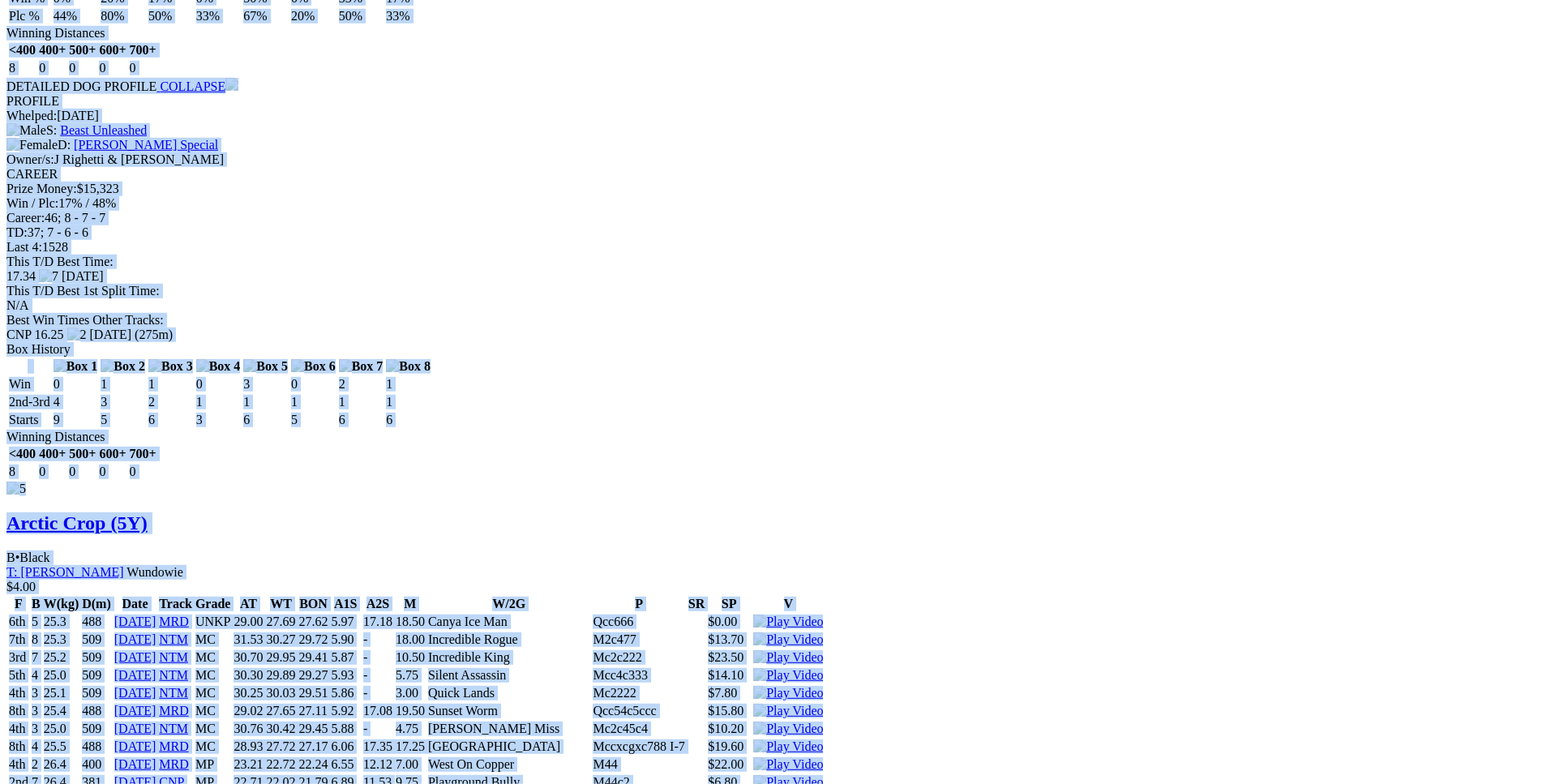
scroll to position [8464, 0]
drag, startPoint x: 239, startPoint y: 370, endPoint x: 1251, endPoint y: 563, distance: 1030.2
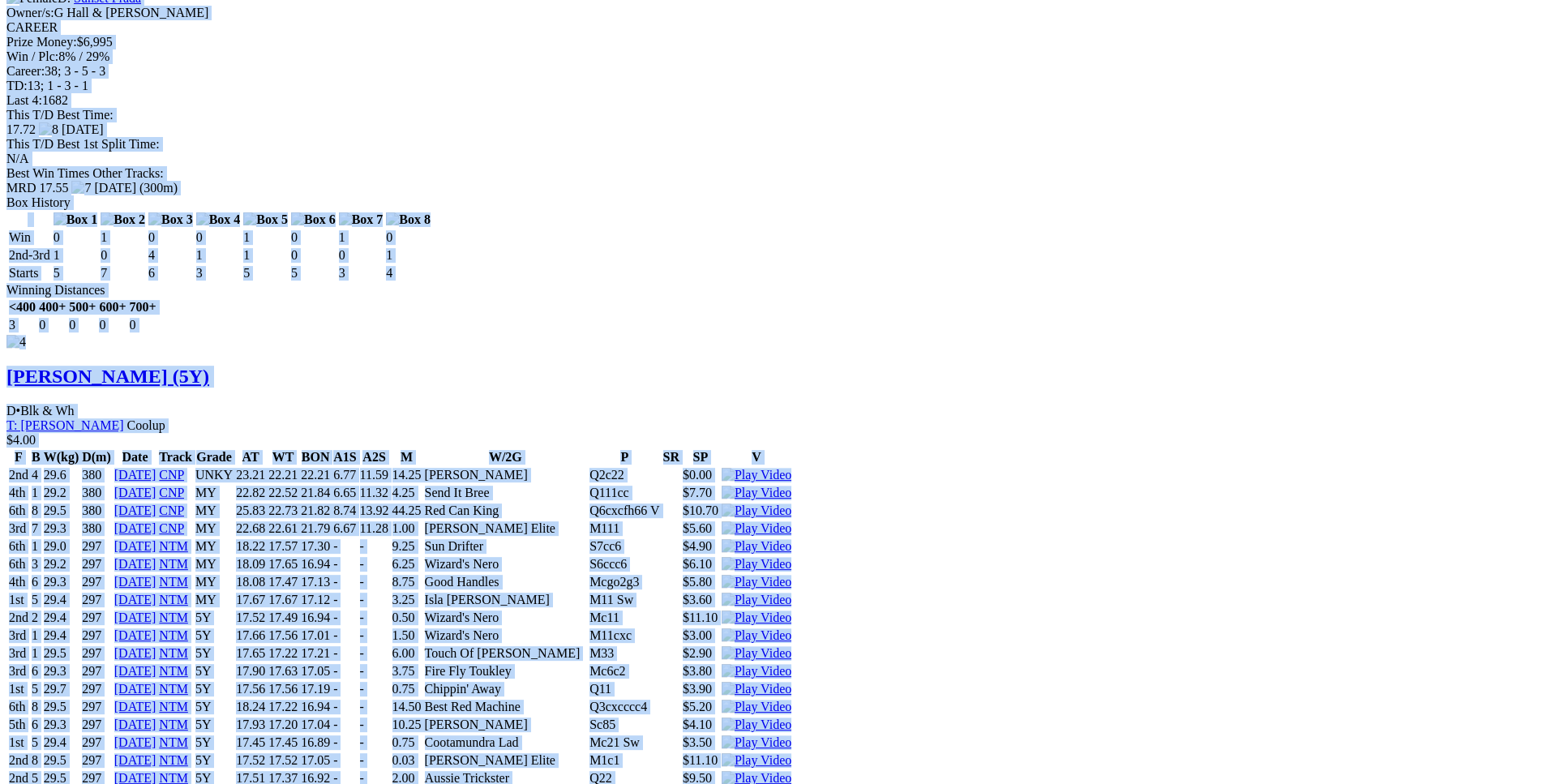
scroll to position [7058, 0]
copy div "Daikoku Flyer (5Y) D • Black T: Mick Mclennan Lynwood $4.00 F B W(kg) D(m) Date…"
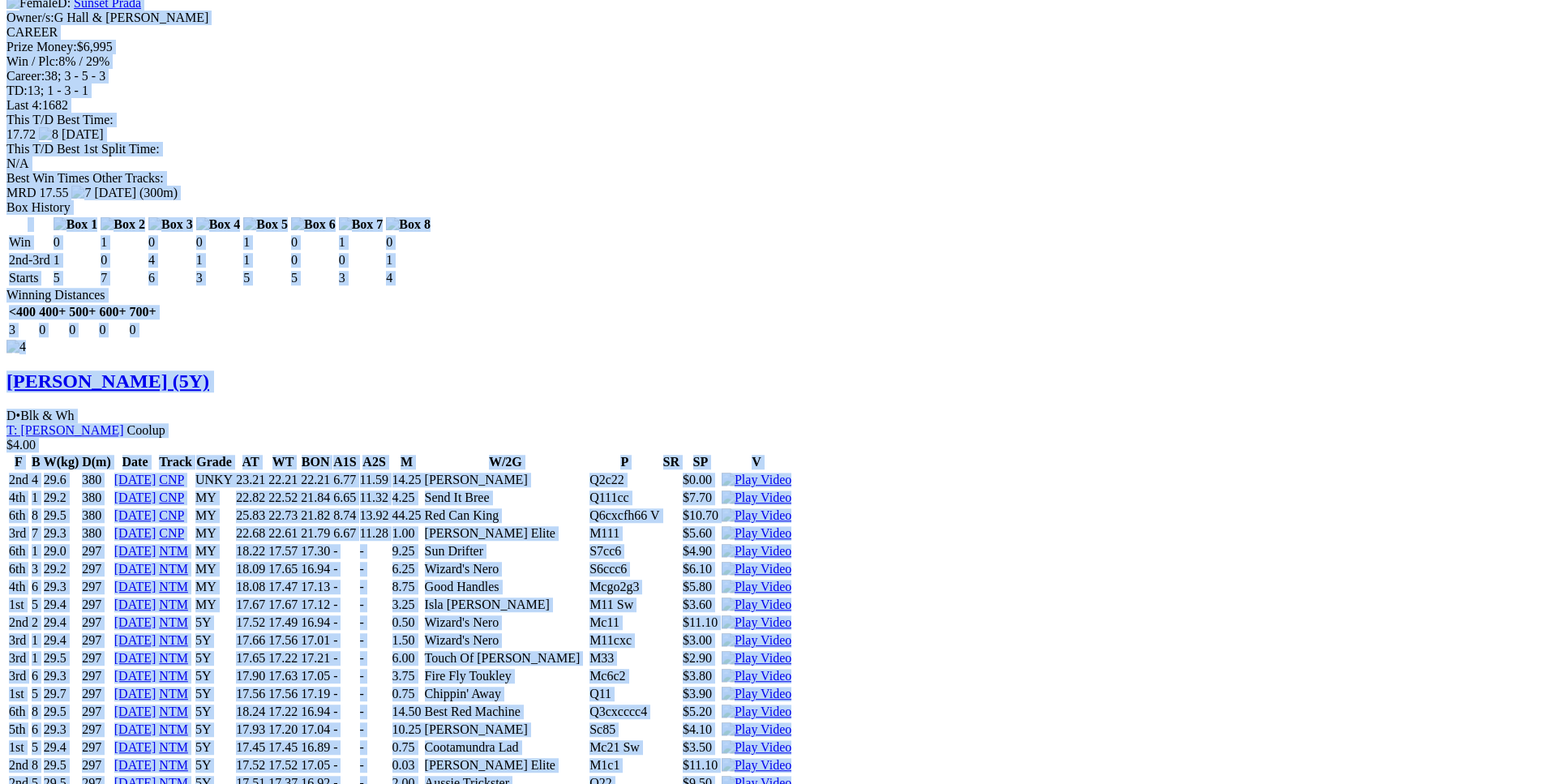
scroll to position [0, 0]
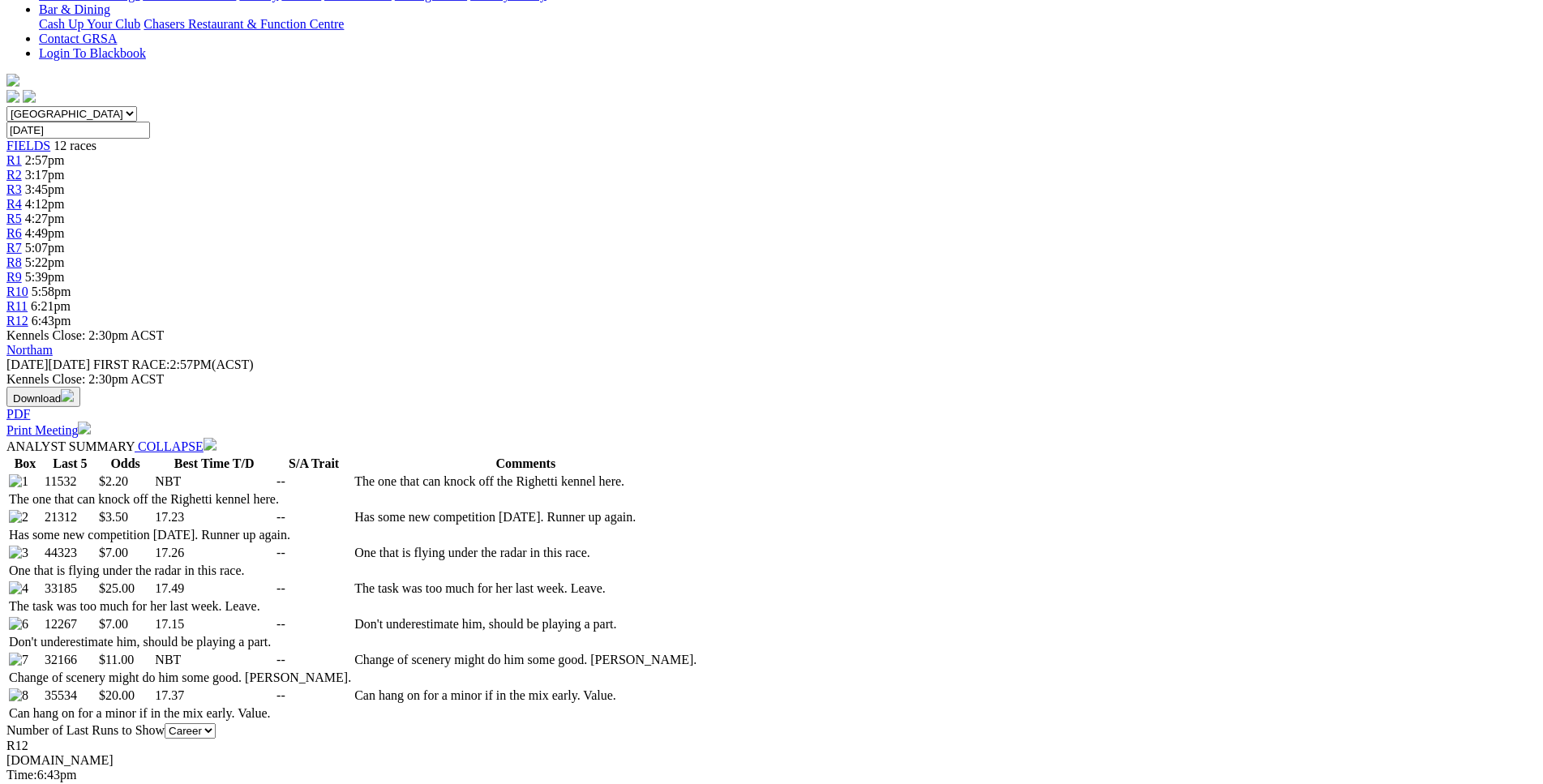
scroll to position [496, 0]
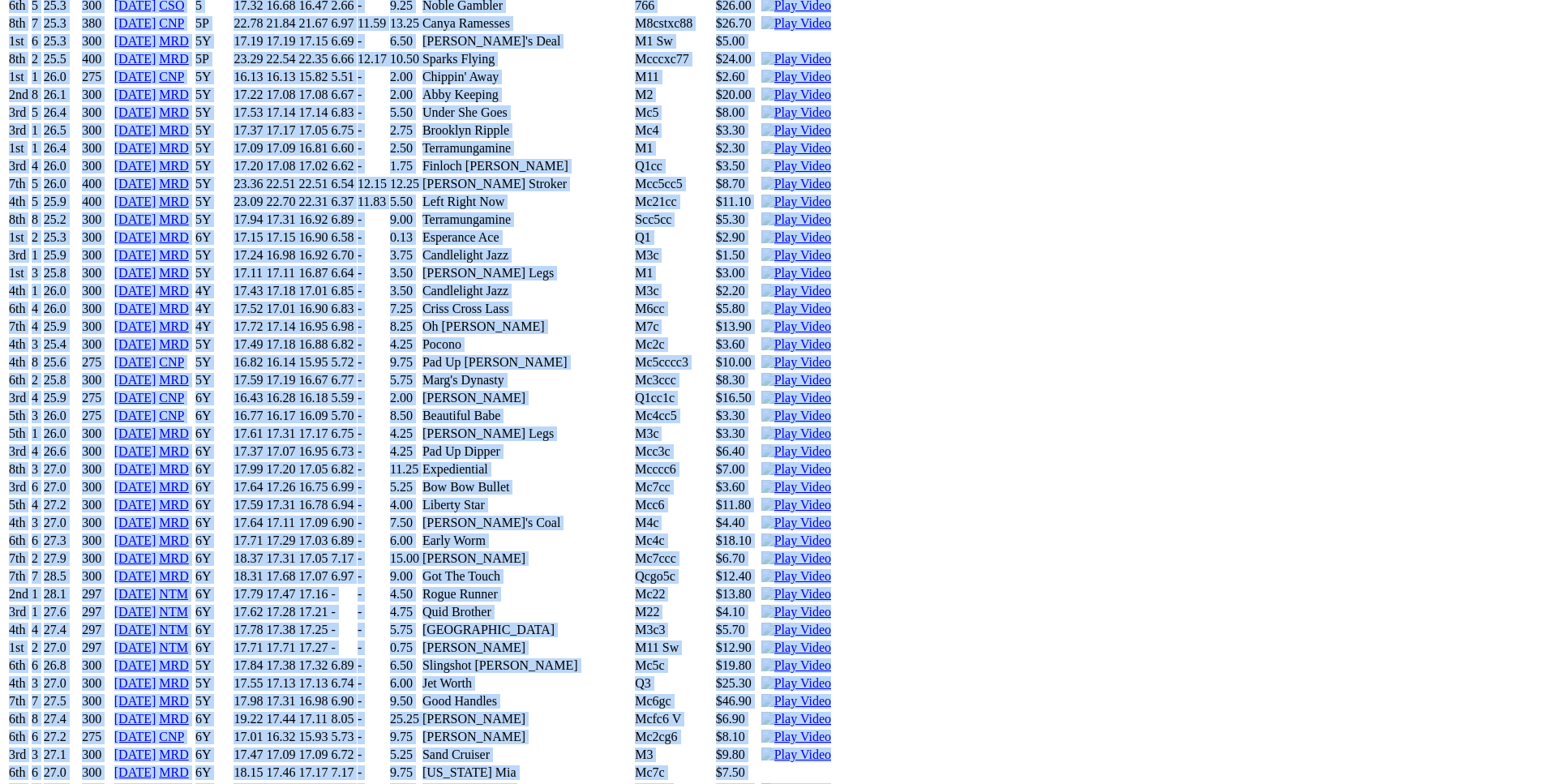
scroll to position [6864, 0]
drag, startPoint x: 247, startPoint y: 371, endPoint x: 1278, endPoint y: 505, distance: 1039.7
copy div "ASTON NERO (FFAY) D • Black T: [PERSON_NAME] Serpentine-Jarrahdale (S) $2.20 F …"
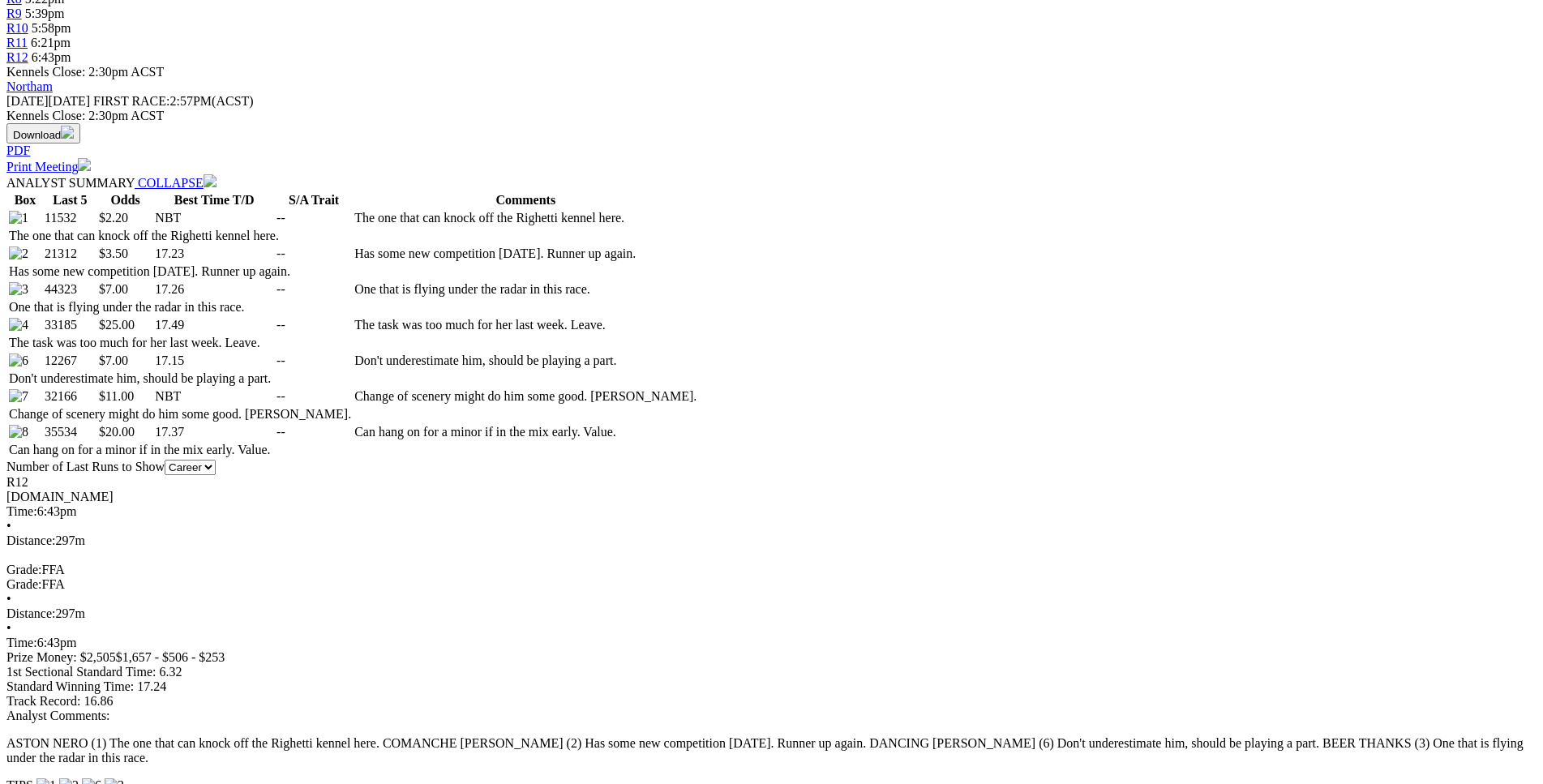
scroll to position [0, 0]
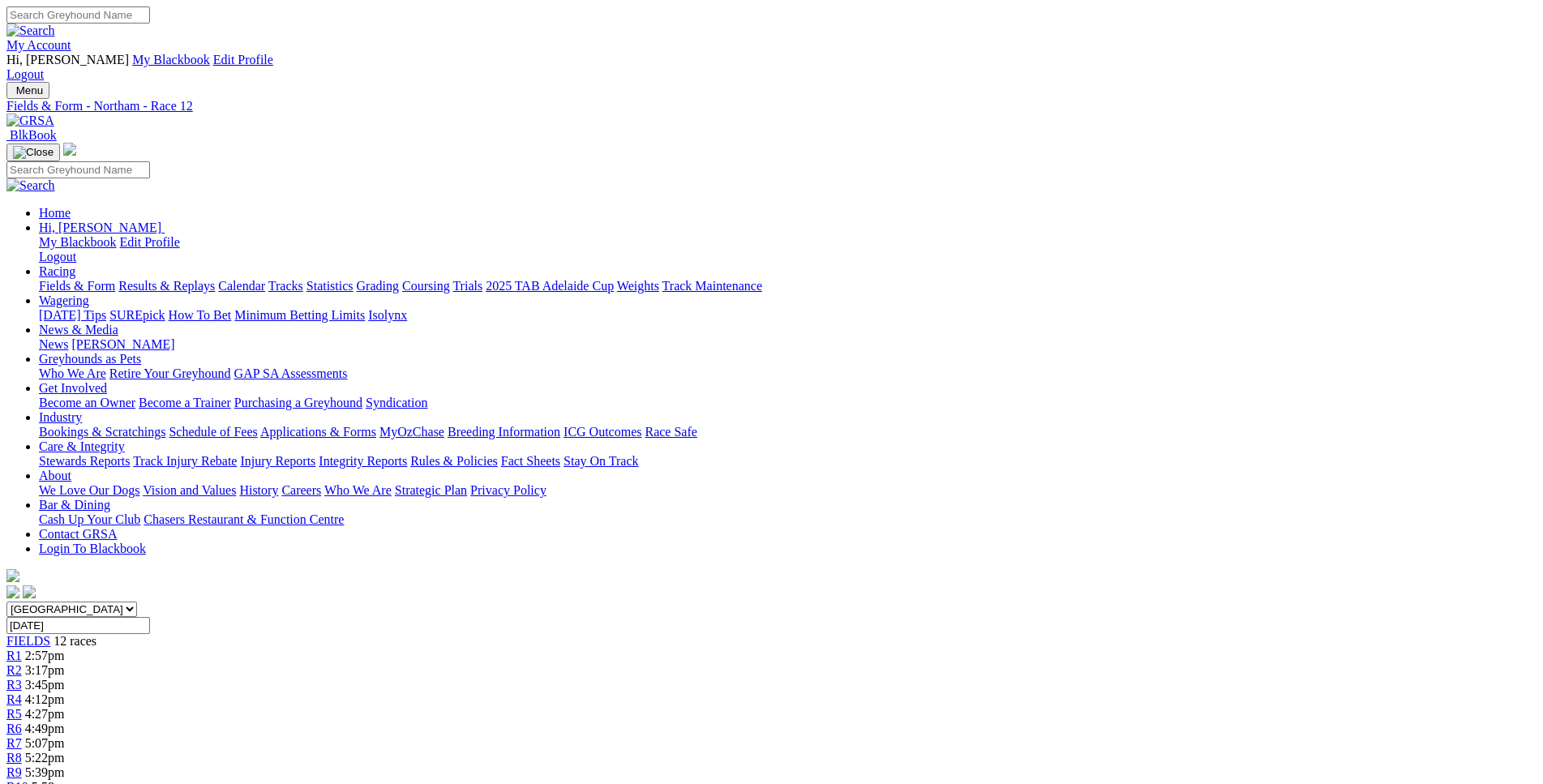
click at [389, 649] on div "R1 2:57pm" at bounding box center [772, 655] width 1529 height 15
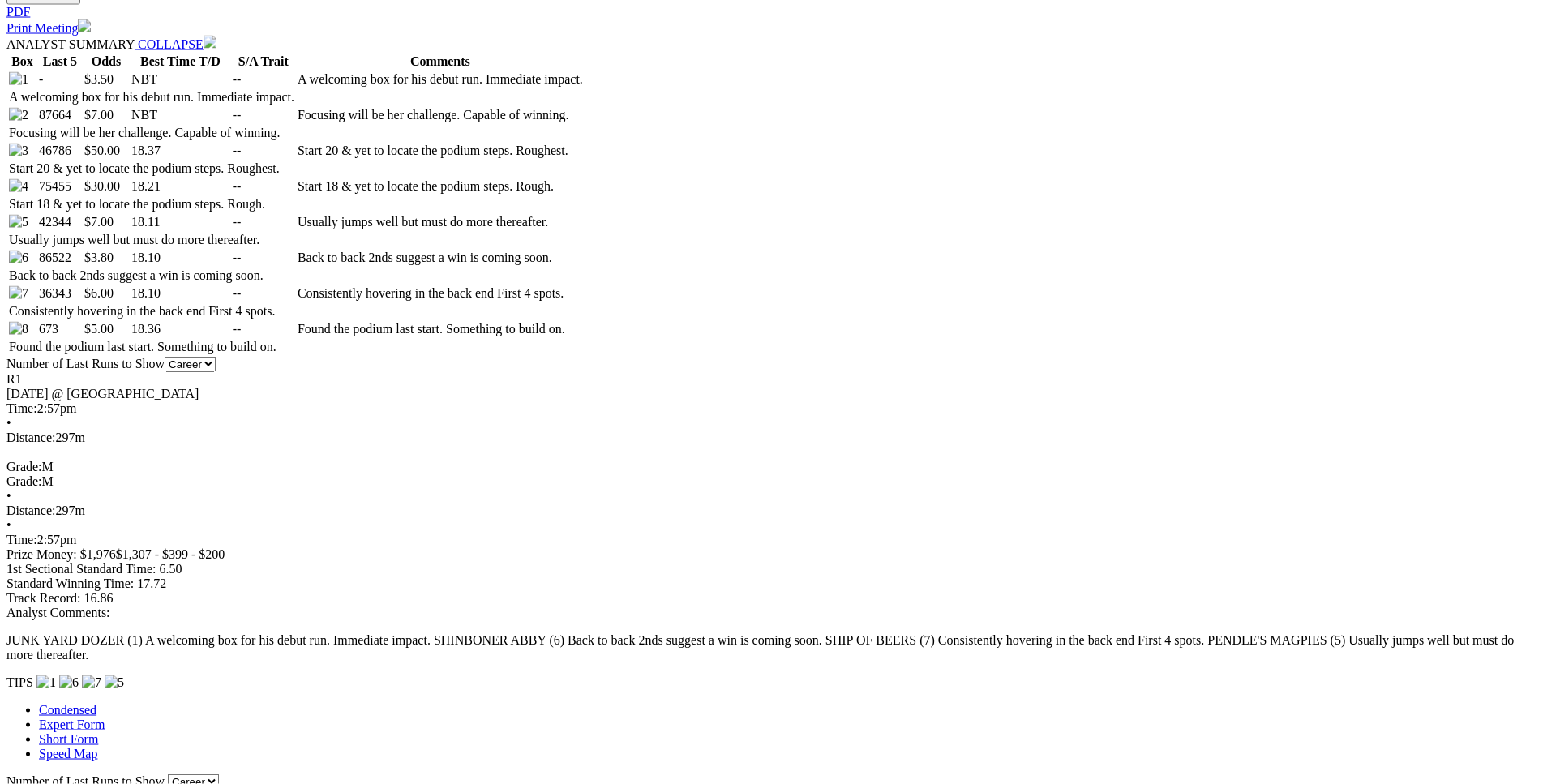
scroll to position [992, 0]
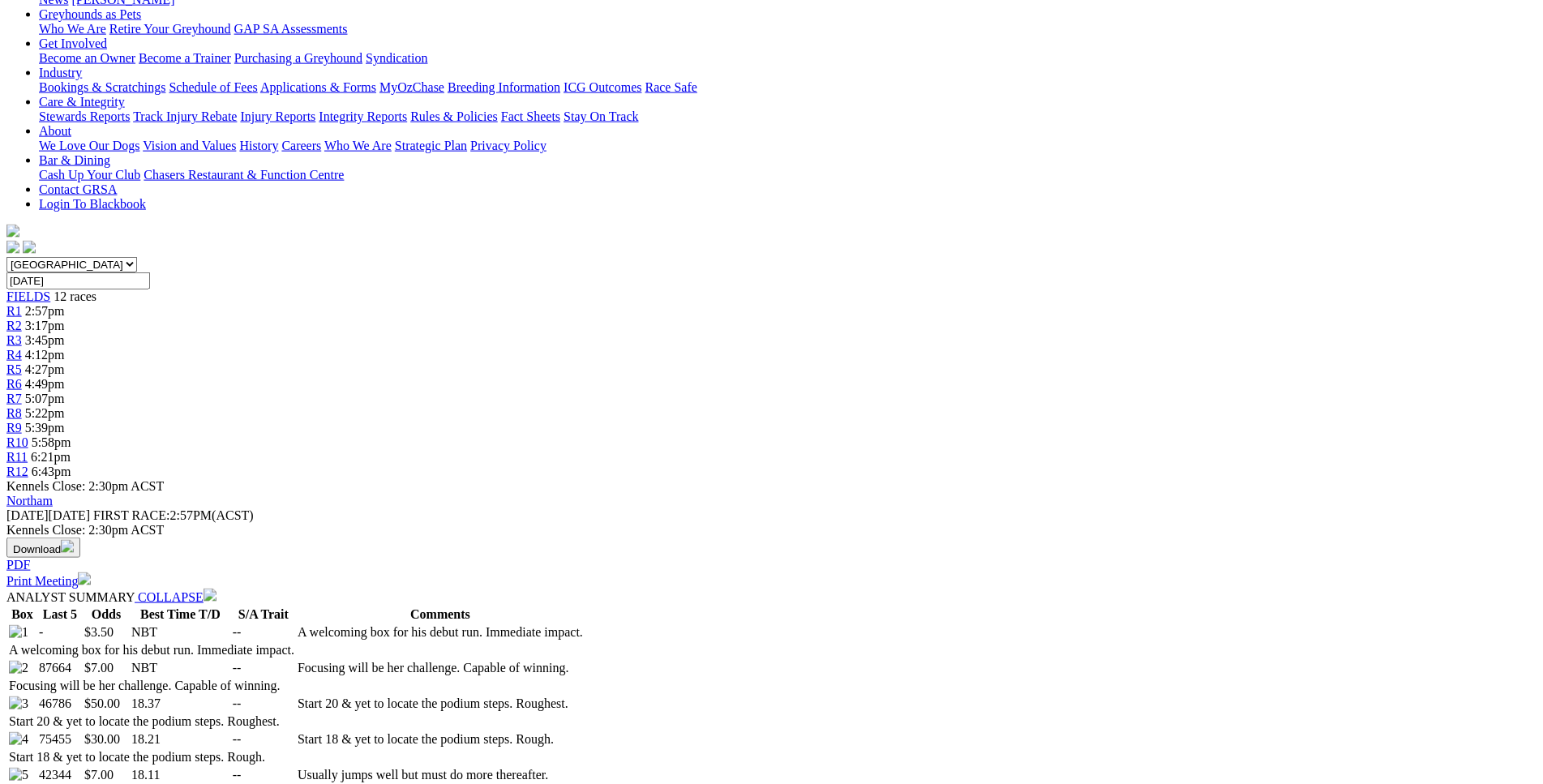
scroll to position [203, 0]
